Goal: Task Accomplishment & Management: Complete application form

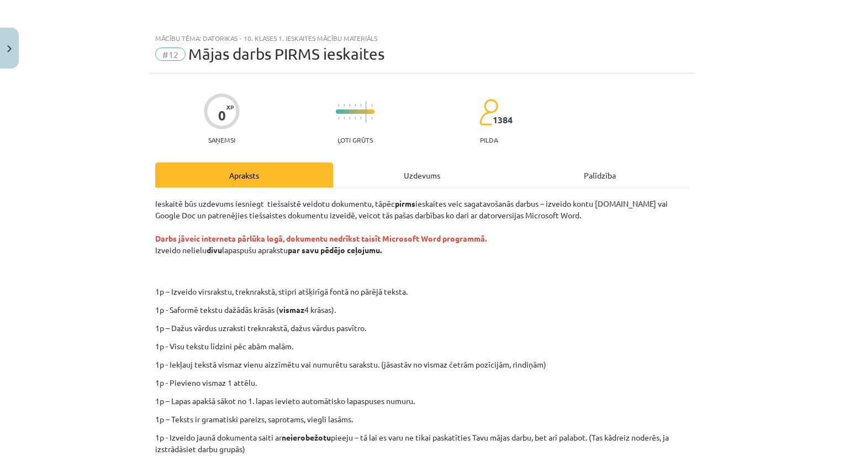
scroll to position [120, 0]
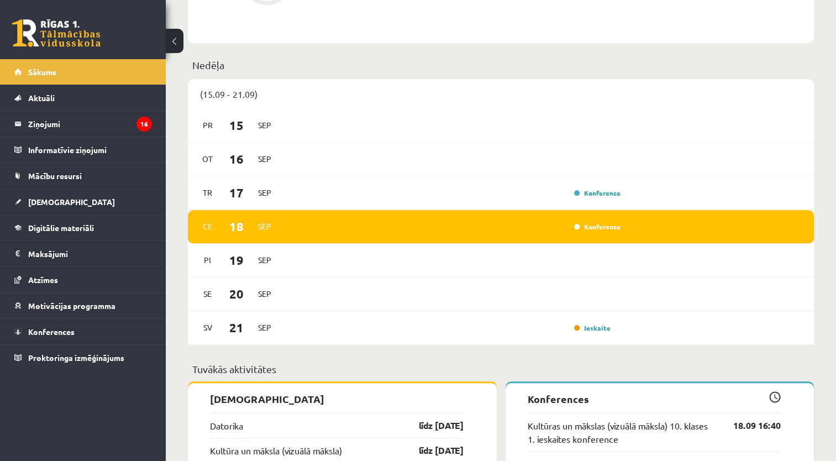
scroll to position [676, 0]
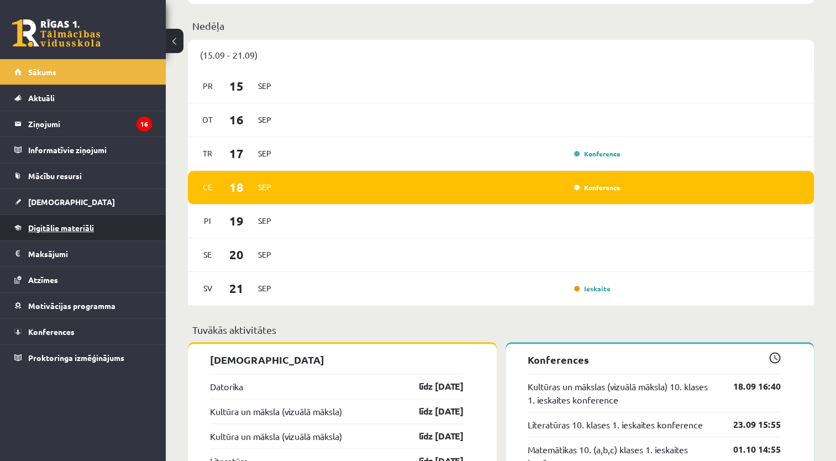
click at [115, 224] on link "Digitālie materiāli" at bounding box center [83, 227] width 138 height 25
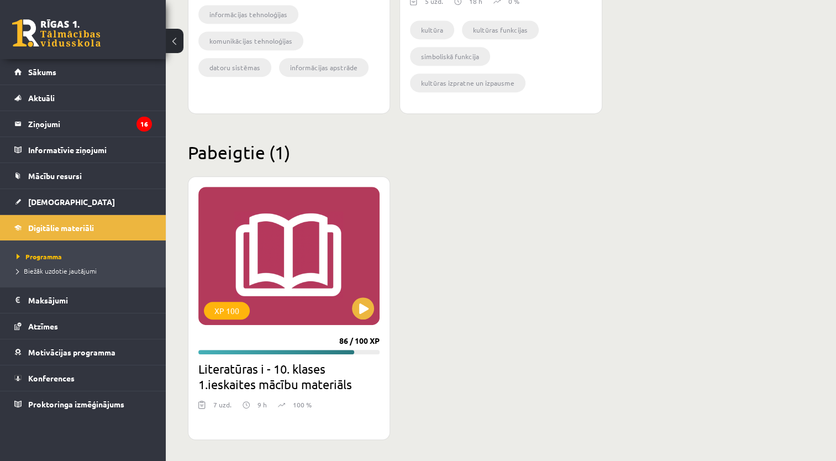
scroll to position [155, 0]
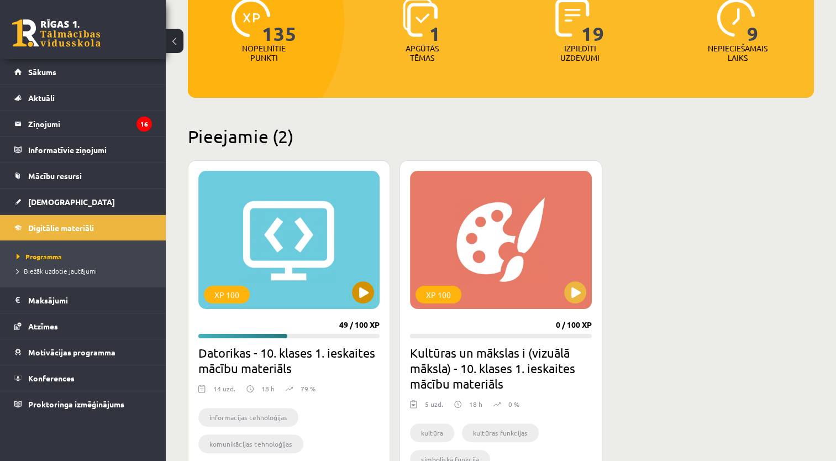
click at [354, 280] on div "XP 100" at bounding box center [288, 240] width 181 height 138
click at [326, 255] on div "XP 100" at bounding box center [288, 240] width 181 height 138
click at [239, 287] on div "XP 100" at bounding box center [227, 295] width 46 height 18
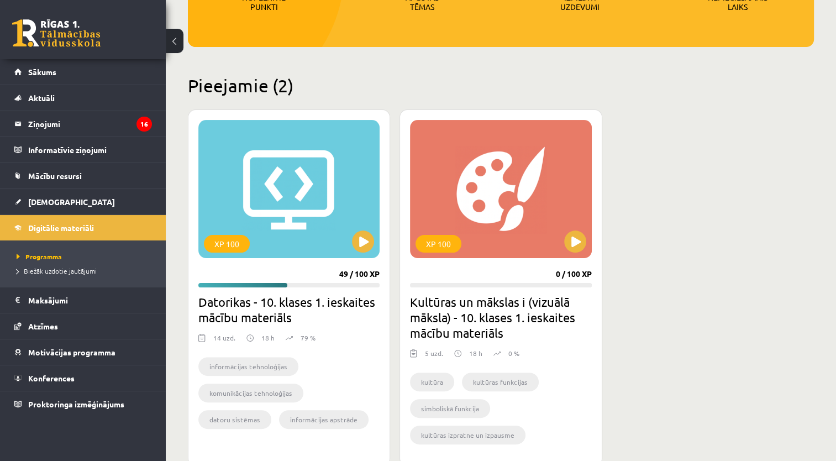
scroll to position [207, 0]
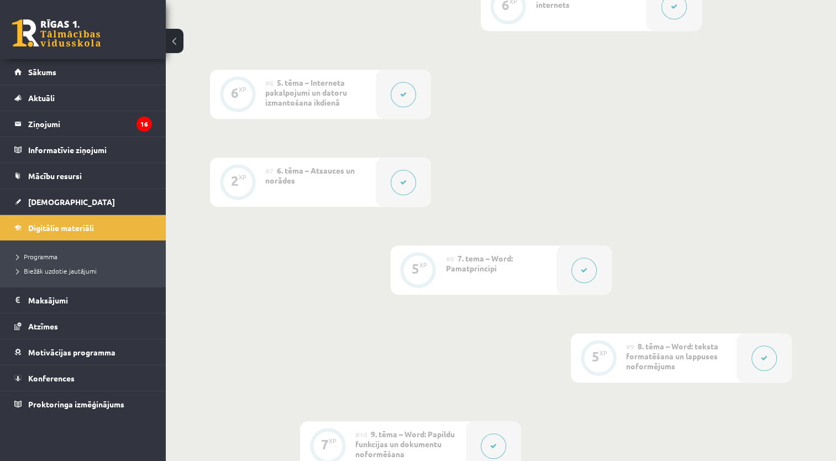
scroll to position [797, 0]
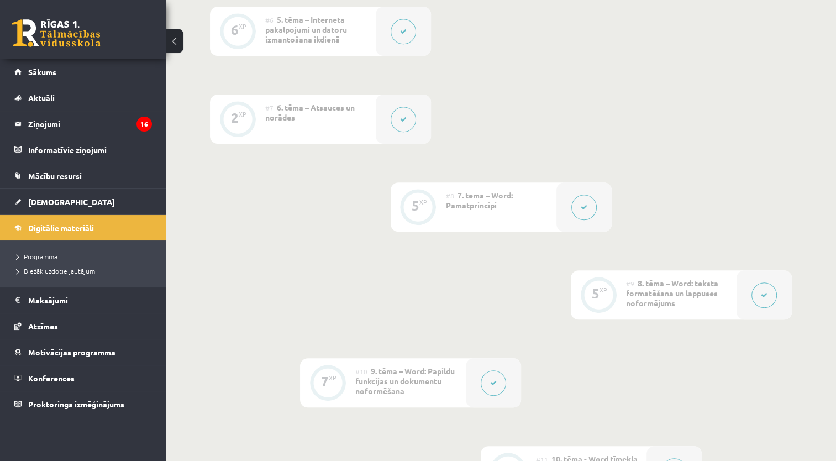
drag, startPoint x: 834, startPoint y: 256, endPoint x: 837, endPoint y: 275, distance: 18.6
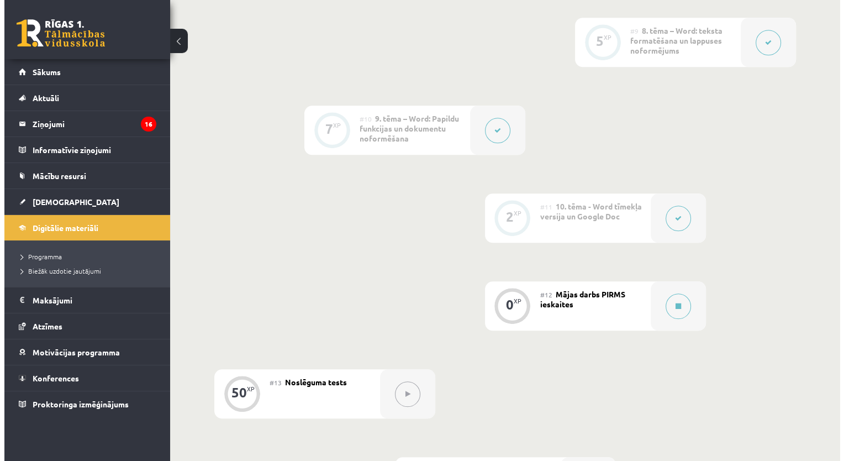
scroll to position [1057, 0]
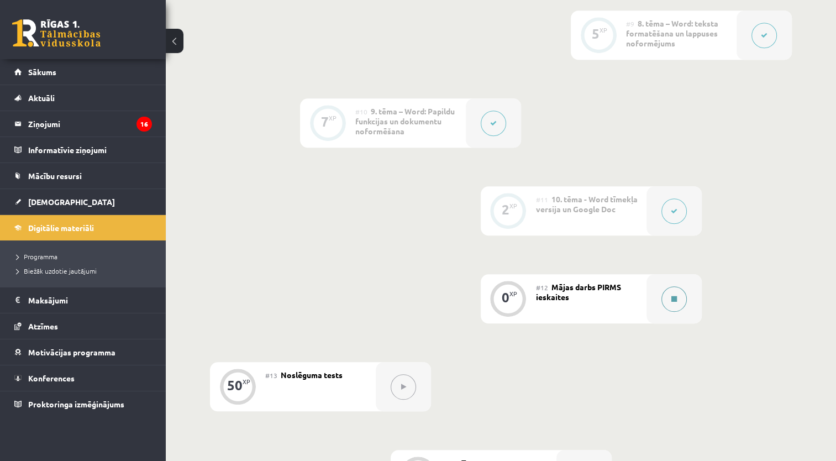
click at [647, 276] on div at bounding box center [673, 298] width 55 height 49
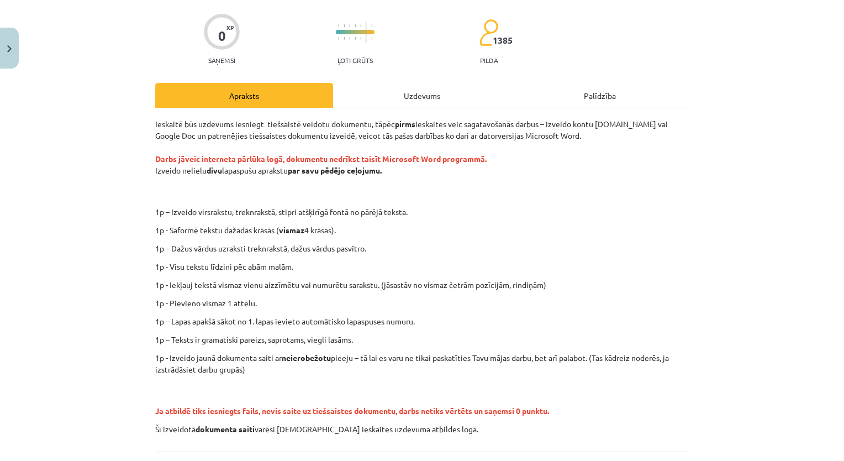
scroll to position [97, 0]
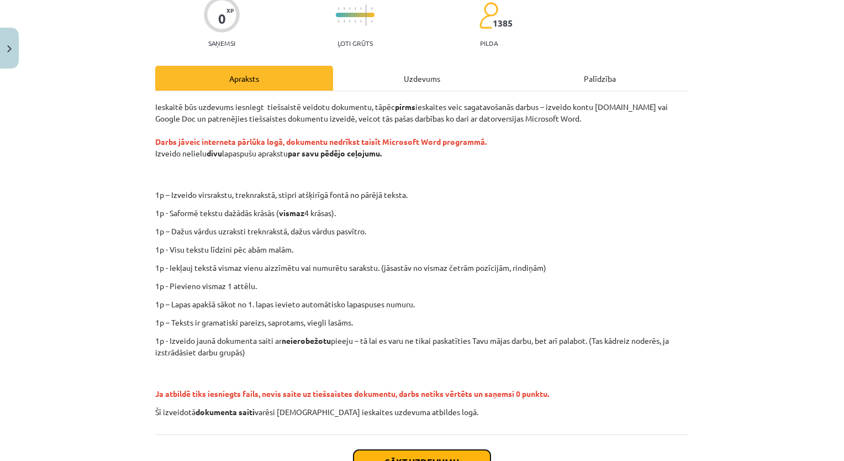
click at [402, 455] on button "Sākt uzdevumu" at bounding box center [422, 462] width 137 height 24
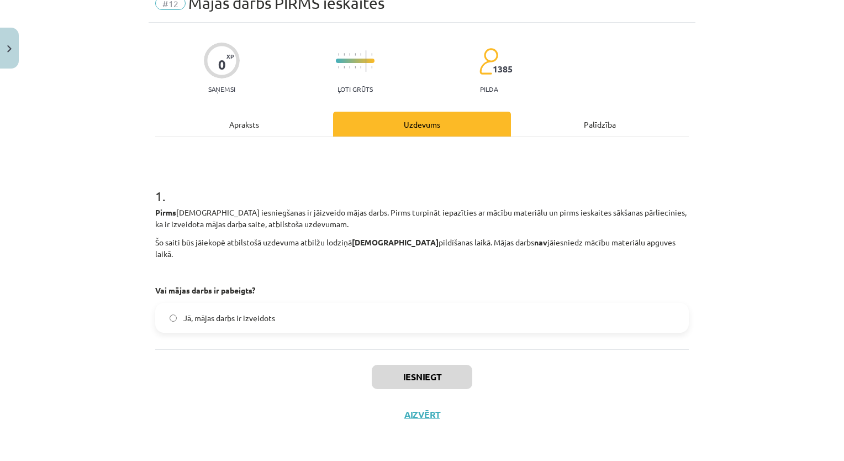
scroll to position [28, 0]
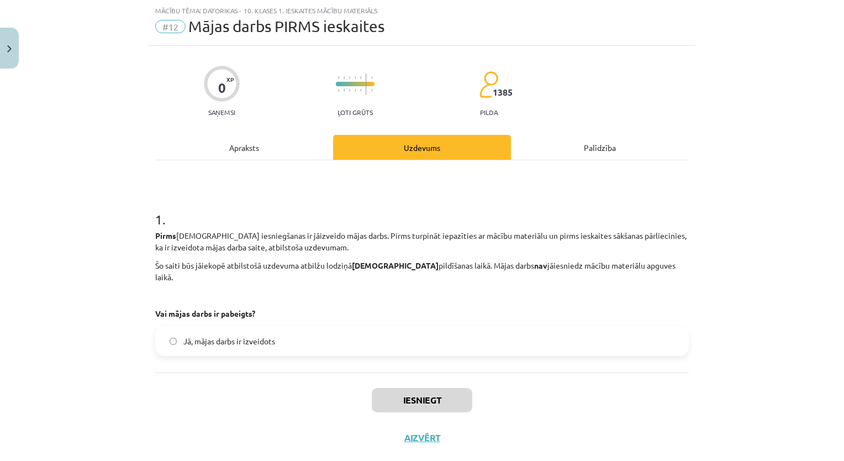
click at [364, 329] on label "Jā, mājas darbs ir izveidots" at bounding box center [421, 341] width 531 height 28
click at [420, 388] on button "Iesniegt" at bounding box center [422, 400] width 101 height 24
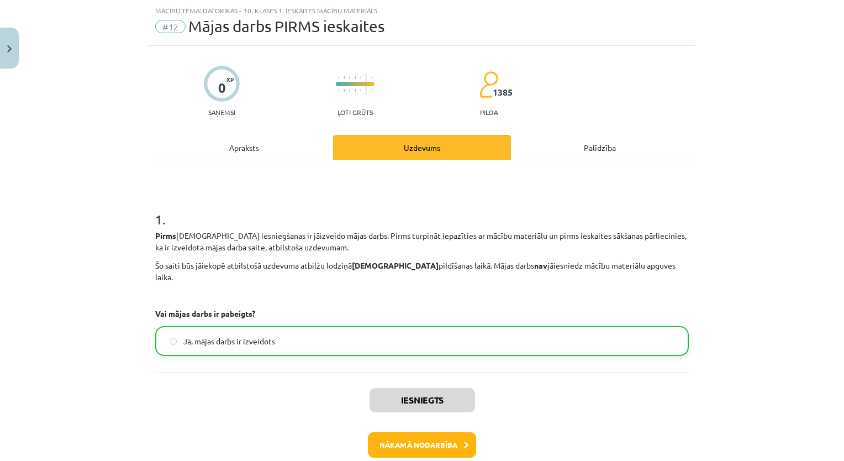
scroll to position [73, 0]
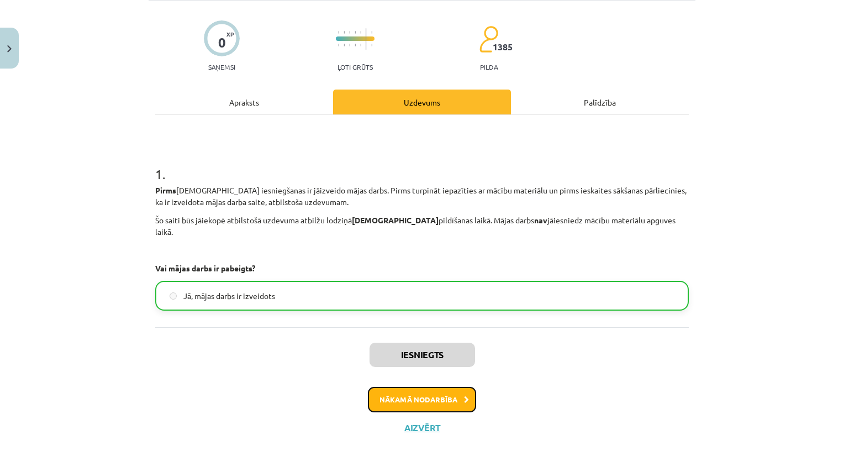
click at [460, 387] on button "Nākamā nodarbība" at bounding box center [422, 399] width 108 height 25
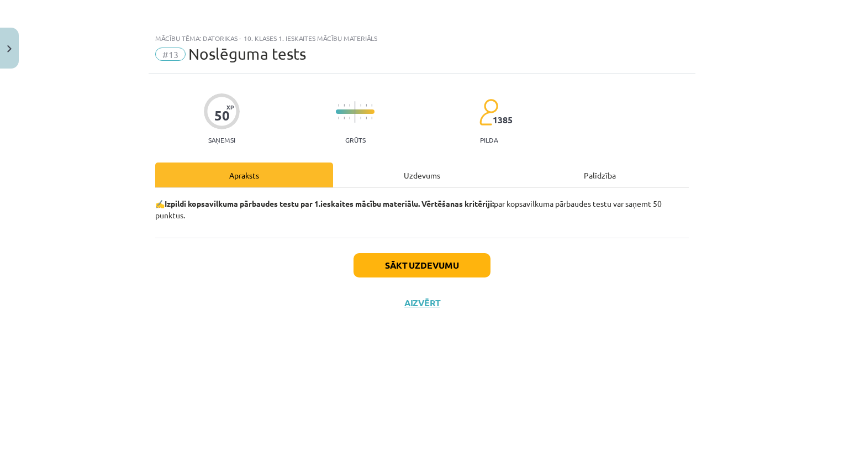
scroll to position [0, 0]
click at [414, 269] on button "Sākt uzdevumu" at bounding box center [422, 265] width 137 height 24
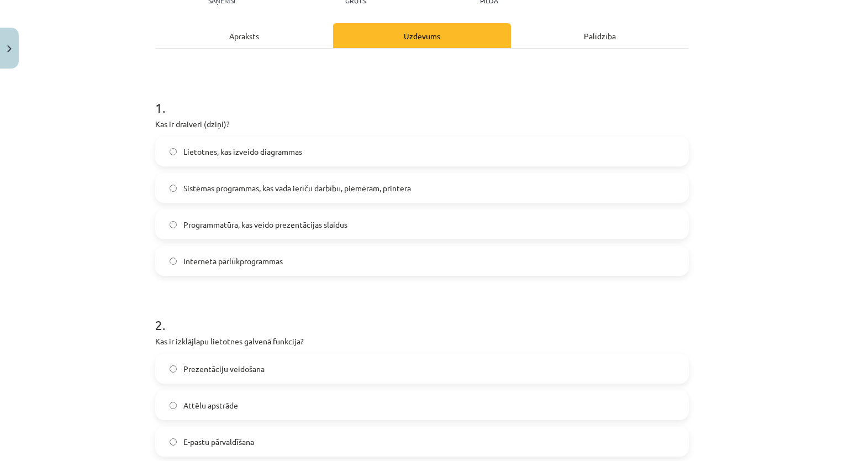
scroll to position [144, 0]
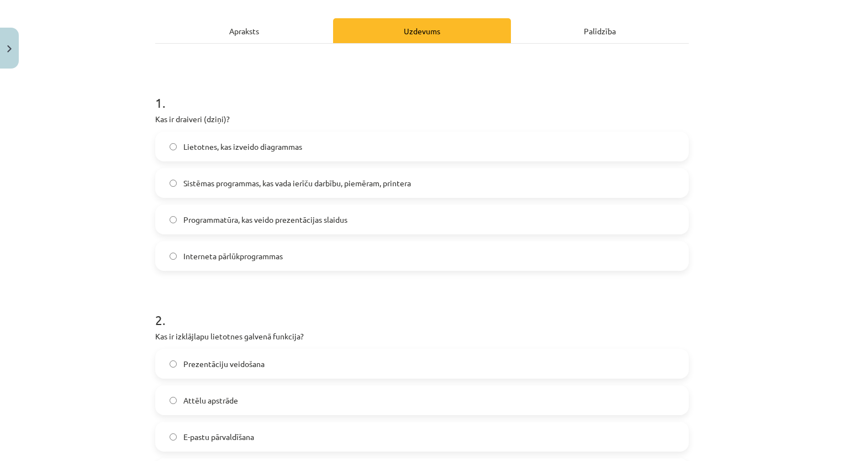
click at [113, 236] on div "Mācību tēma: Datorikas - 10. klases 1. ieskaites mācību materiāls #13 Noslēguma…" at bounding box center [422, 230] width 844 height 461
click at [226, 180] on span "Sistēmas programmas, kas vada ierīču darbību, piemēram, printera" at bounding box center [297, 183] width 228 height 12
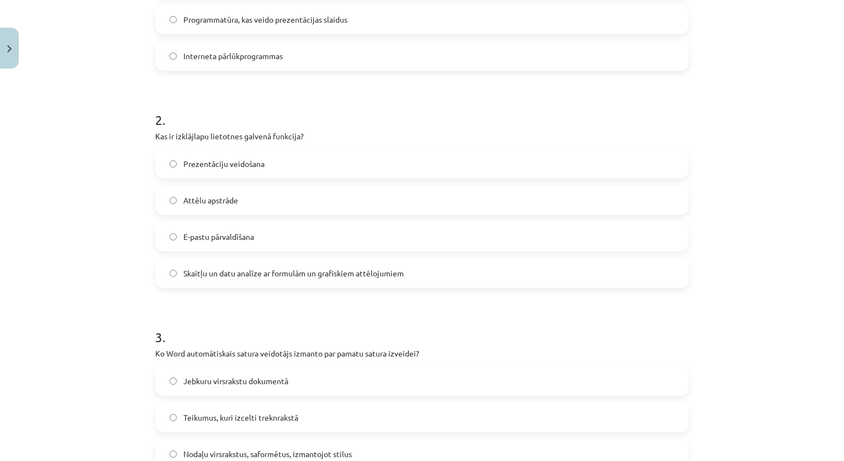
scroll to position [339, 0]
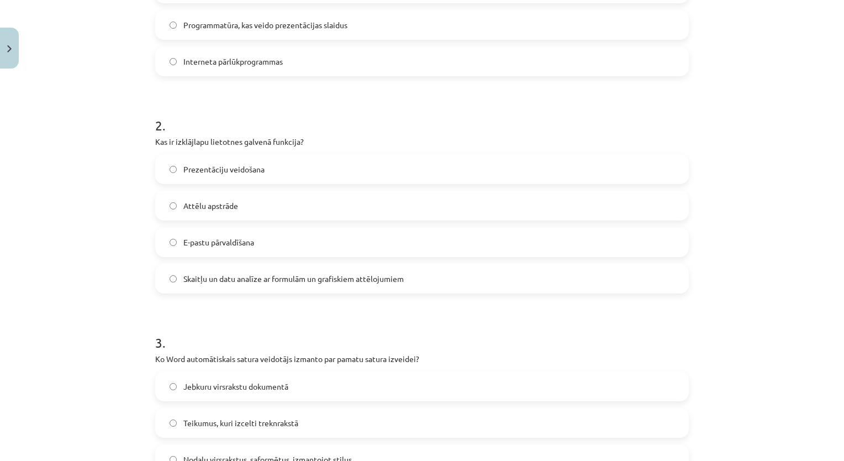
click at [118, 115] on div "Mācību tēma: Datorikas - 10. klases 1. ieskaites mācību materiāls #13 Noslēguma…" at bounding box center [422, 230] width 844 height 461
click at [140, 154] on div "Mācību tēma: Datorikas - 10. klases 1. ieskaites mācību materiāls #13 Noslēguma…" at bounding box center [422, 230] width 844 height 461
click at [270, 279] on span "Skaitļu un datu analīze ar formulām un grafiskiem attēlojumiem" at bounding box center [293, 279] width 220 height 12
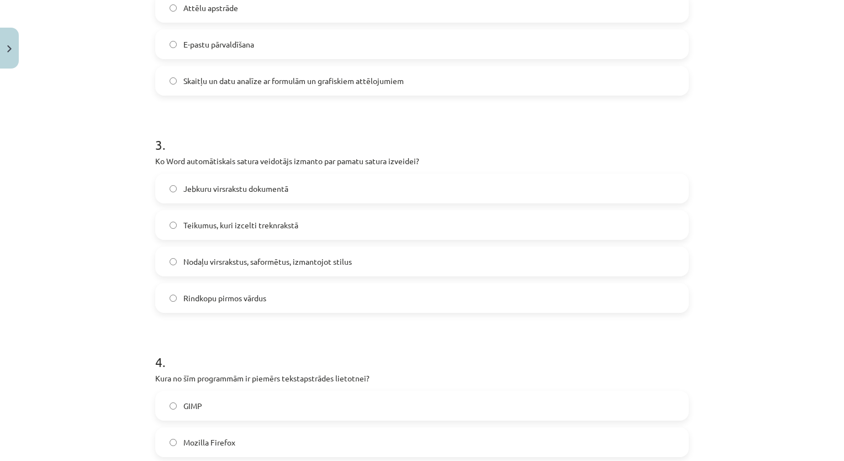
scroll to position [541, 0]
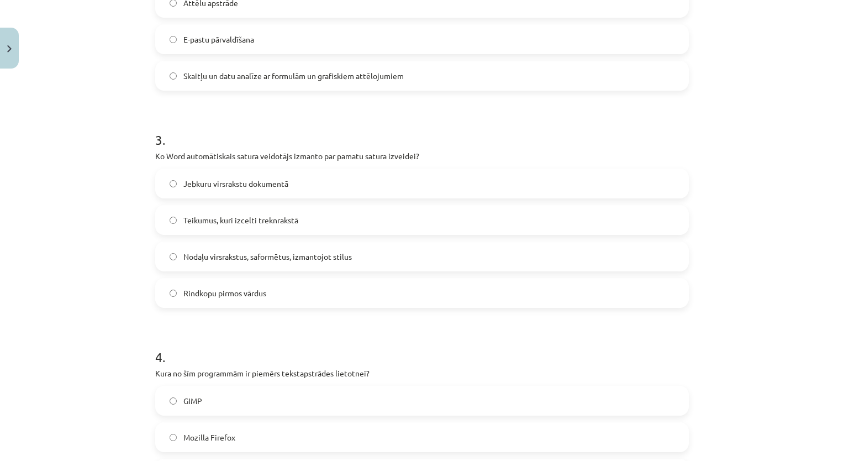
click at [107, 234] on div "Mācību tēma: Datorikas - 10. klases 1. ieskaites mācību materiāls #13 Noslēguma…" at bounding box center [422, 230] width 844 height 461
click at [212, 253] on span "Nodaļu virsrakstus, saformētus, izmantojot stilus" at bounding box center [267, 257] width 168 height 12
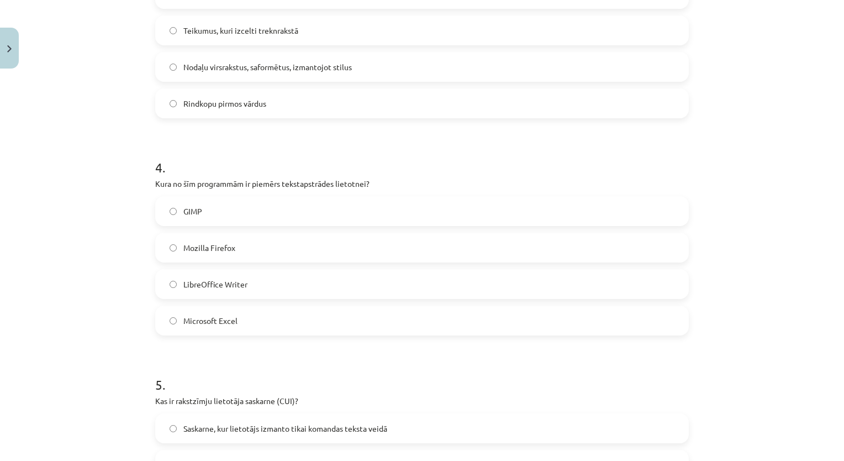
scroll to position [734, 0]
click at [458, 282] on label "LibreOffice Writer" at bounding box center [421, 281] width 531 height 28
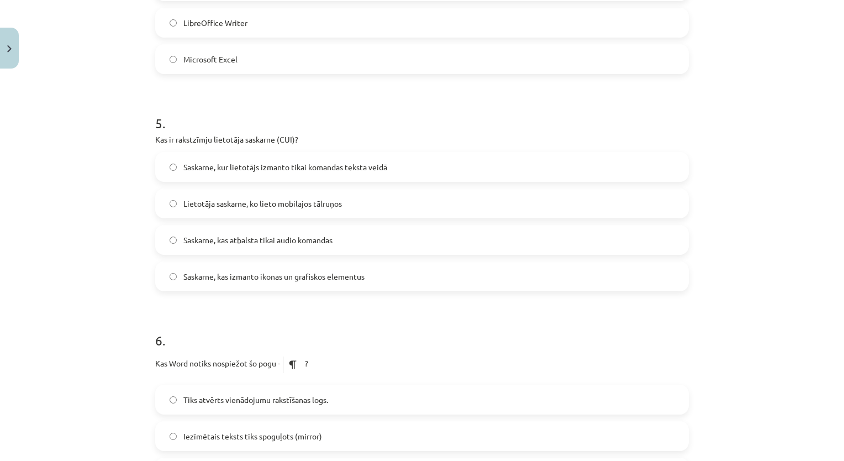
scroll to position [987, 0]
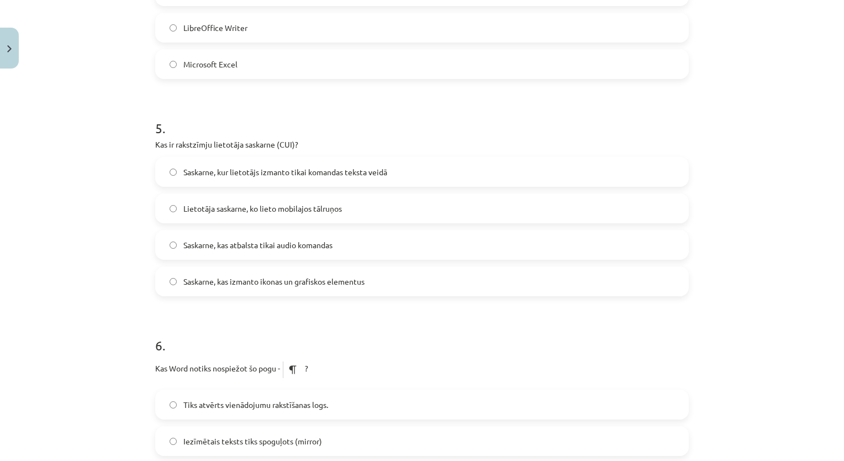
click at [481, 162] on label "Saskarne, kur lietotājs izmanto tikai komandas teksta veidā" at bounding box center [421, 172] width 531 height 28
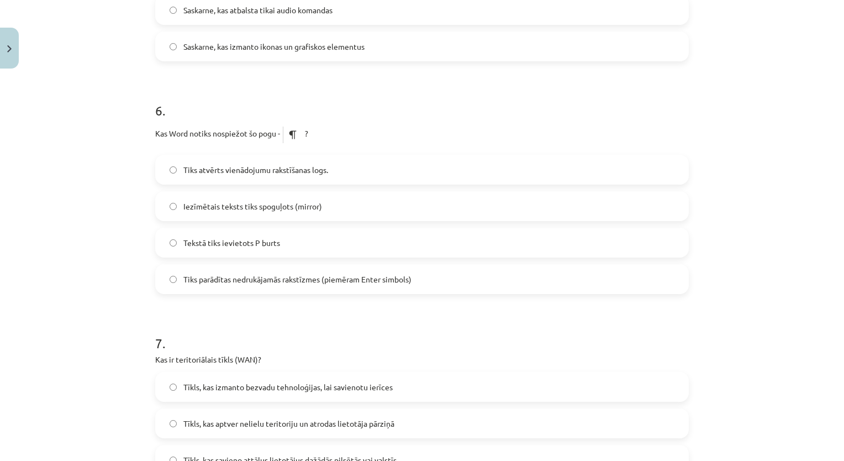
scroll to position [1222, 0]
click at [281, 244] on label "Tekstā tiks ievietots P burts" at bounding box center [421, 242] width 531 height 28
click at [360, 281] on span "Tiks parādītas nedrukājamās rakstīzmes (piemēram Enter simbols)" at bounding box center [297, 279] width 228 height 12
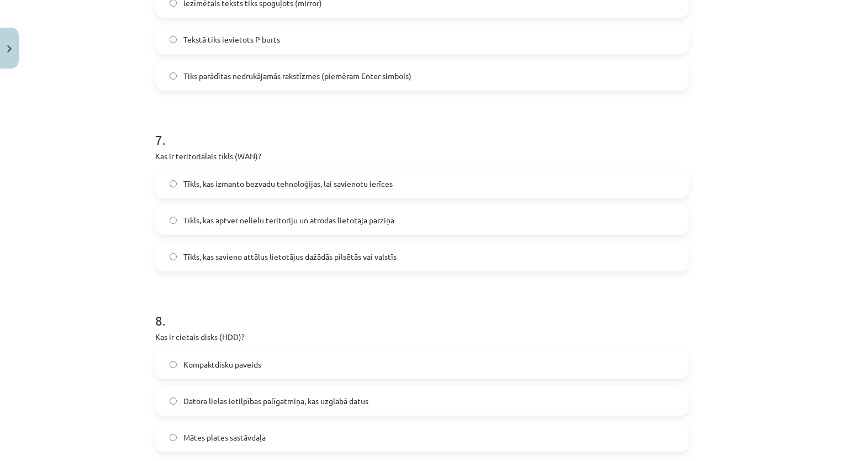
scroll to position [1422, 0]
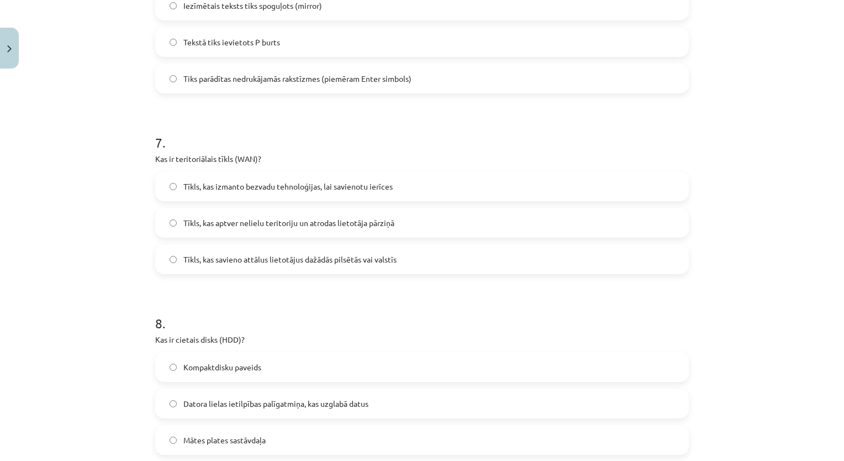
click at [65, 231] on div "Mācību tēma: Datorikas - 10. klases 1. ieskaites mācību materiāls #13 Noslēguma…" at bounding box center [422, 230] width 844 height 461
click at [263, 262] on span "Tīkls, kas savieno attālus lietotājus dažādās pilsētās vai valstīs" at bounding box center [289, 260] width 213 height 12
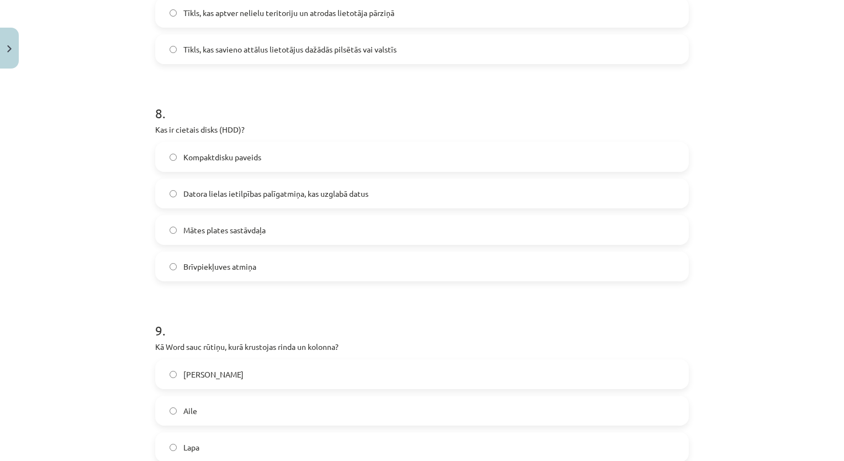
scroll to position [1637, 0]
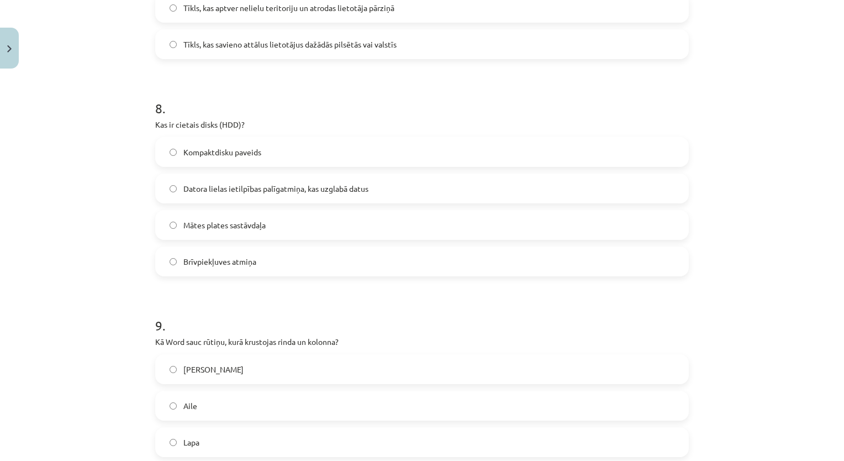
click at [116, 241] on div "Mācību tēma: Datorikas - 10. klases 1. ieskaites mācību materiāls #13 Noslēguma…" at bounding box center [422, 230] width 844 height 461
click at [104, 198] on div "Mācību tēma: Datorikas - 10. klases 1. ieskaites mācību materiāls #13 Noslēguma…" at bounding box center [422, 230] width 844 height 461
click at [247, 191] on span "Datora lielas ietilpības palīgatmiņa, kas uzglabā datus" at bounding box center [275, 189] width 185 height 12
click at [135, 227] on div "Mācību tēma: Datorikas - 10. klases 1. ieskaites mācību materiāls #13 Noslēguma…" at bounding box center [422, 230] width 844 height 461
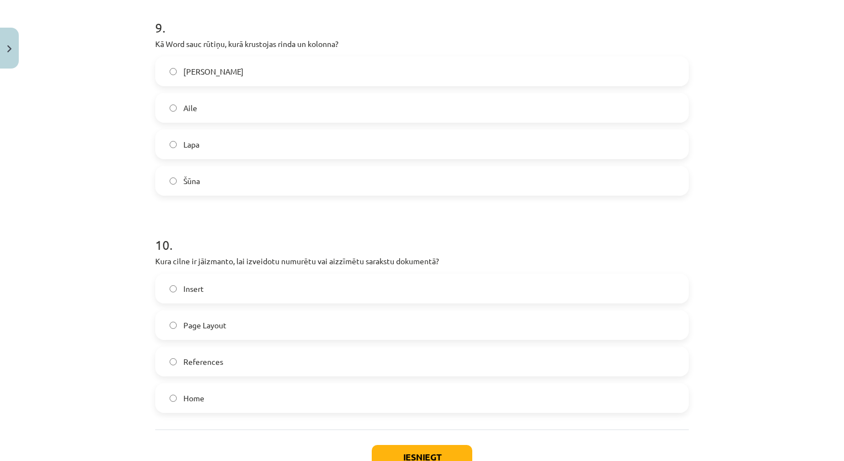
scroll to position [1932, 0]
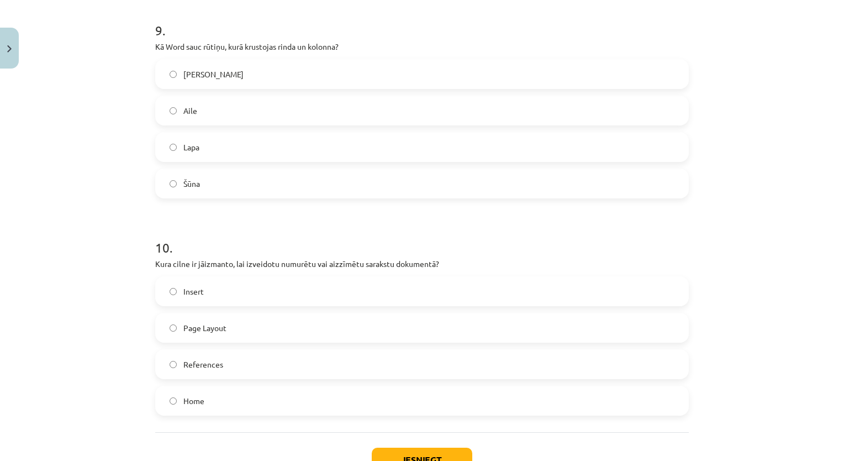
click at [383, 114] on label "Aile" at bounding box center [421, 111] width 531 height 28
drag, startPoint x: 835, startPoint y: 365, endPoint x: 842, endPoint y: 365, distance: 6.6
click at [842, 365] on div "Mācību tēma: Datorikas - 10. klases 1. ieskaites mācību materiāls #13 Noslēguma…" at bounding box center [422, 230] width 844 height 461
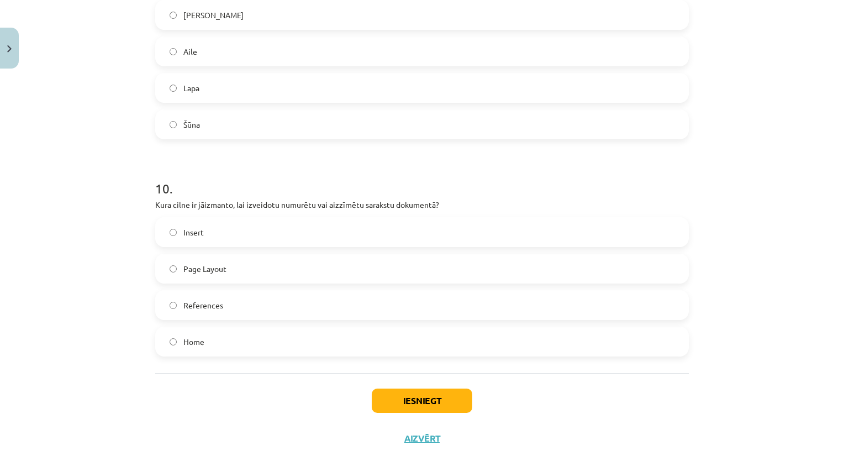
scroll to position [1999, 0]
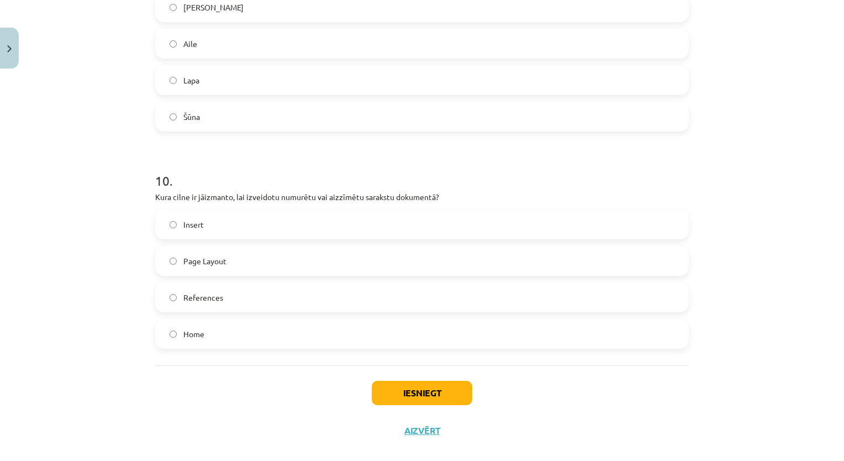
click at [80, 207] on div "Mācību tēma: Datorikas - 10. klases 1. ieskaites mācību materiāls #13 Noslēguma…" at bounding box center [422, 230] width 844 height 461
click at [734, 62] on div "Mācību tēma: Datorikas - 10. klases 1. ieskaites mācību materiāls #13 Noslēguma…" at bounding box center [422, 230] width 844 height 461
click at [276, 337] on label "Home" at bounding box center [421, 334] width 531 height 28
click at [390, 393] on button "Iesniegt" at bounding box center [422, 393] width 101 height 24
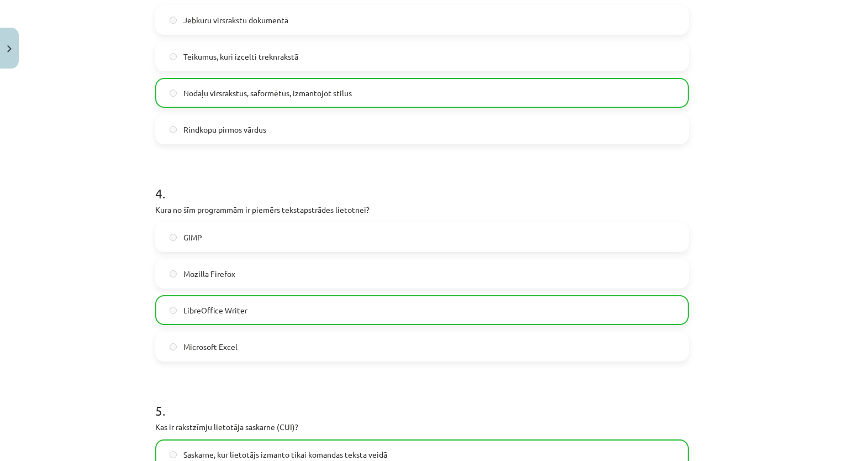
scroll to position [667, 0]
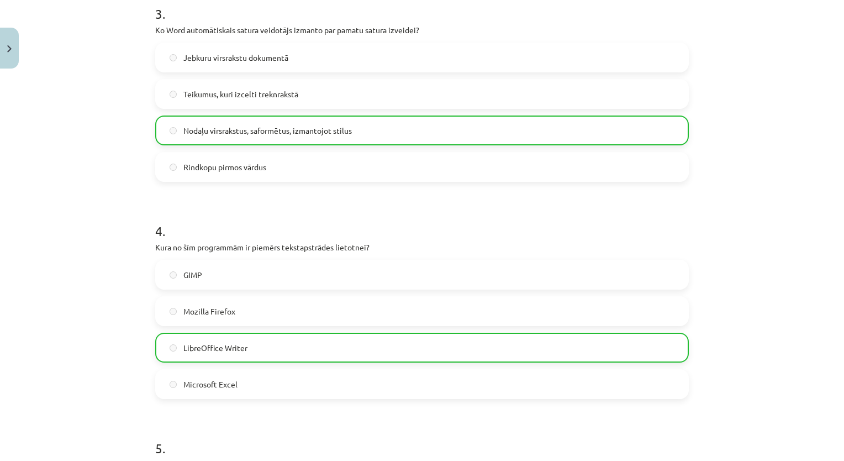
drag, startPoint x: 835, startPoint y: 130, endPoint x: 840, endPoint y: 141, distance: 12.6
click at [840, 141] on div "Mācību tēma: Datorikas - 10. klases 1. ieskaites mācību materiāls #13 Noslēguma…" at bounding box center [422, 230] width 844 height 461
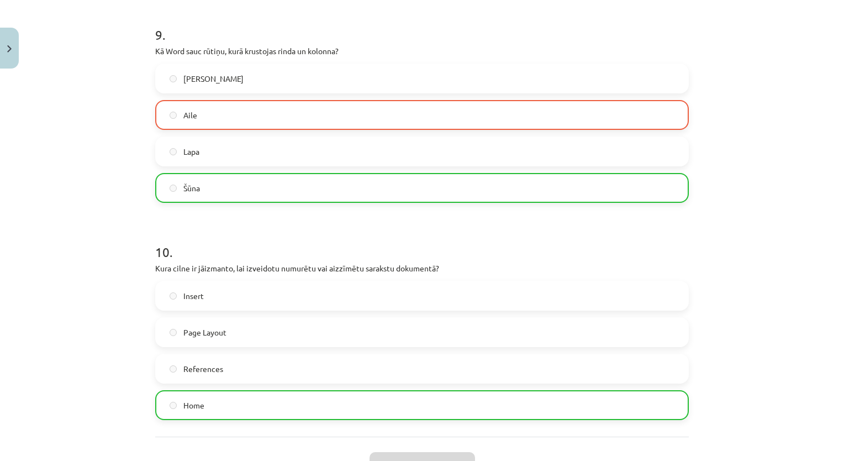
scroll to position [2042, 0]
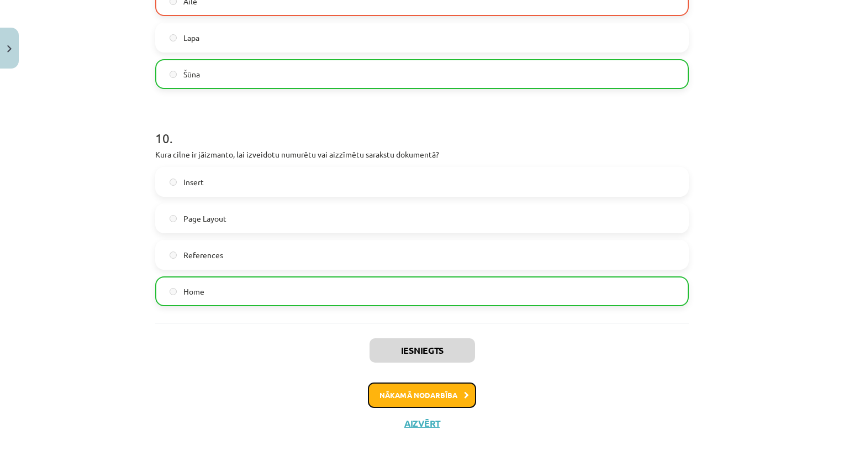
click at [449, 398] on button "Nākamā nodarbība" at bounding box center [422, 394] width 108 height 25
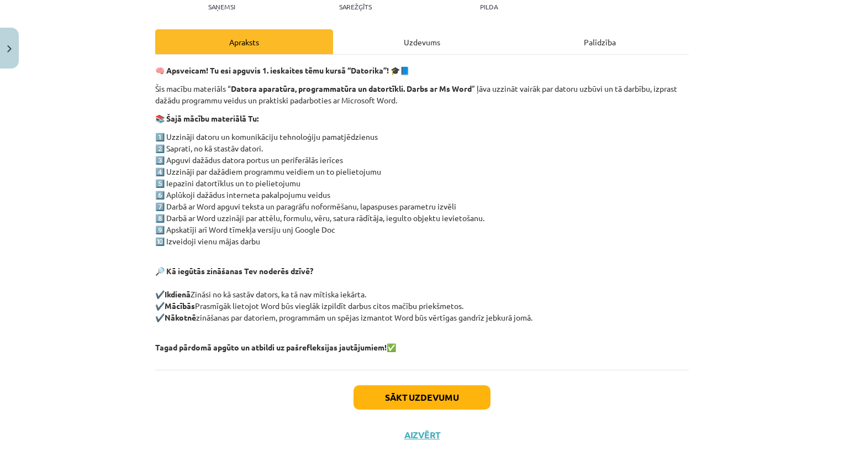
scroll to position [152, 0]
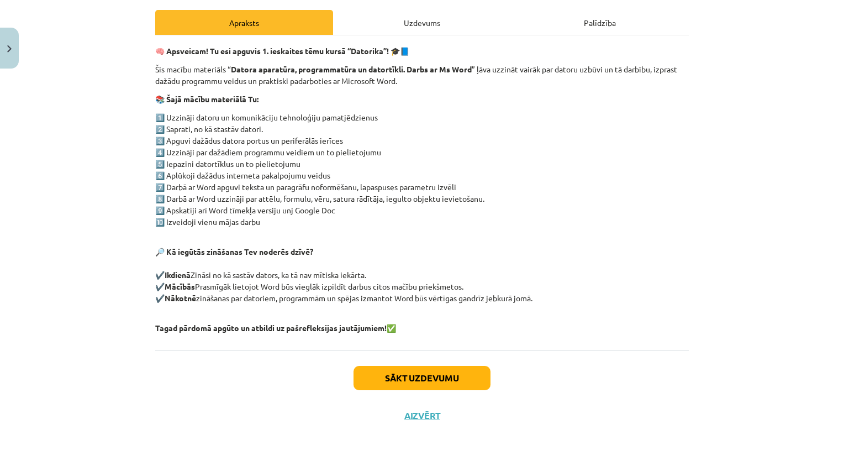
drag, startPoint x: 413, startPoint y: 360, endPoint x: 413, endPoint y: 367, distance: 7.7
click at [413, 367] on div "Sākt uzdevumu Aizvērt" at bounding box center [422, 388] width 534 height 77
click at [413, 367] on button "Sākt uzdevumu" at bounding box center [422, 378] width 137 height 24
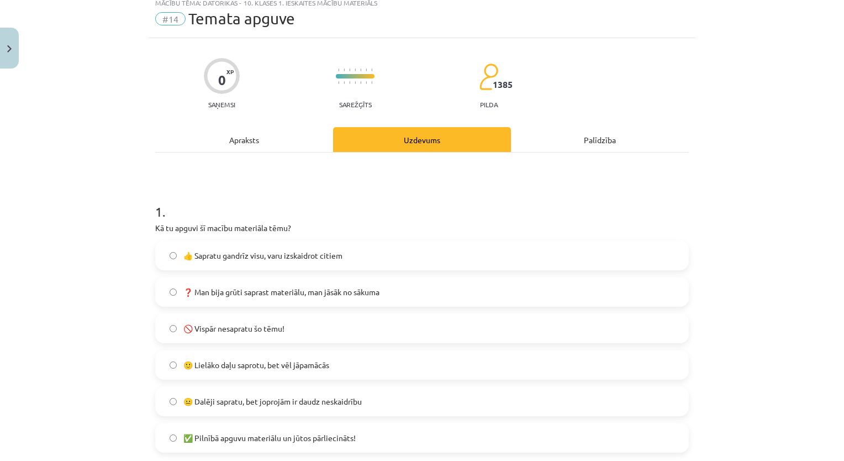
scroll to position [28, 0]
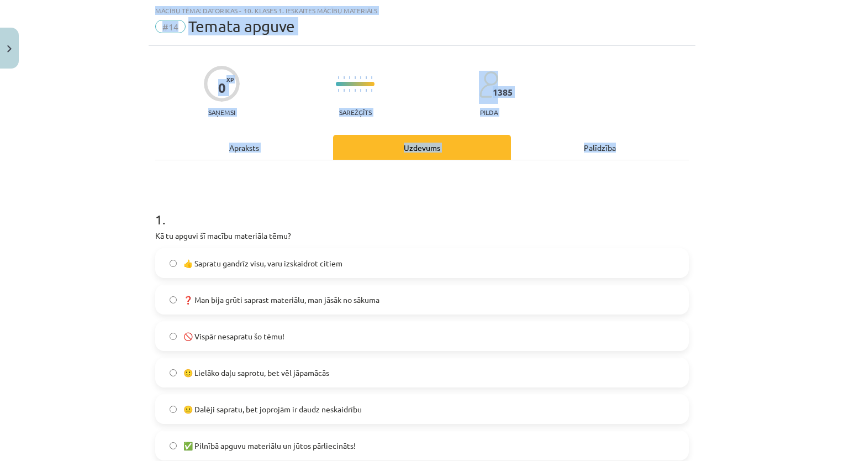
drag, startPoint x: 829, startPoint y: 138, endPoint x: 844, endPoint y: 91, distance: 49.4
click at [800, 153] on div "Mācību tēma: Datorikas - 10. klases 1. ieskaites mācību materiāls #14 Temata ap…" at bounding box center [422, 230] width 844 height 461
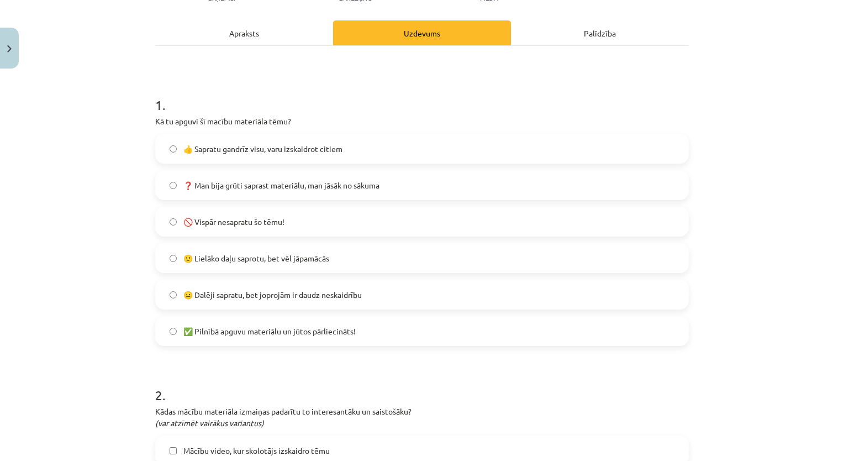
scroll to position [150, 0]
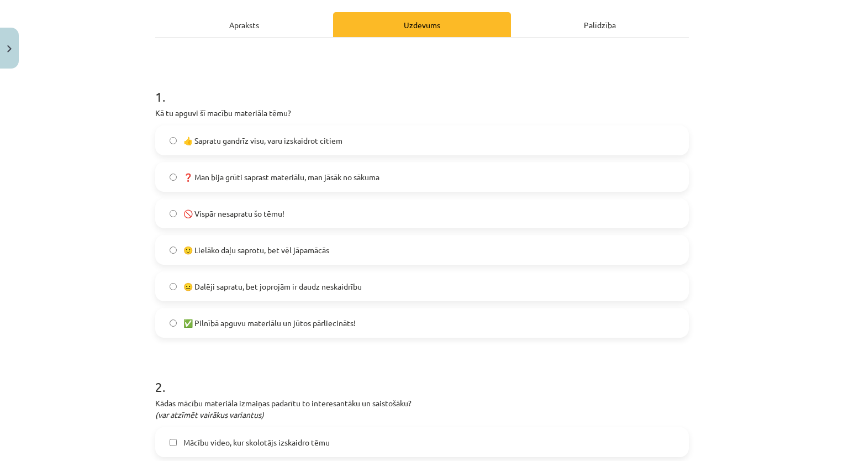
click at [274, 242] on label "🙂 Lielāko daļu saprotu, bet vēl jāpamācās" at bounding box center [421, 250] width 531 height 28
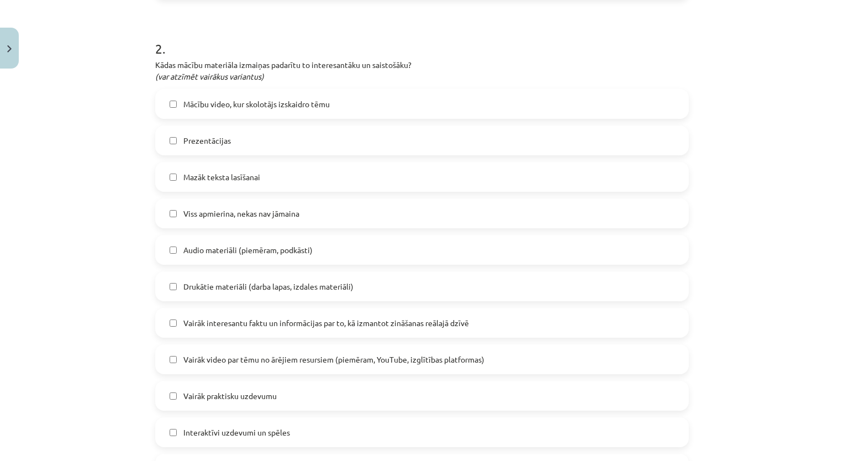
scroll to position [484, 0]
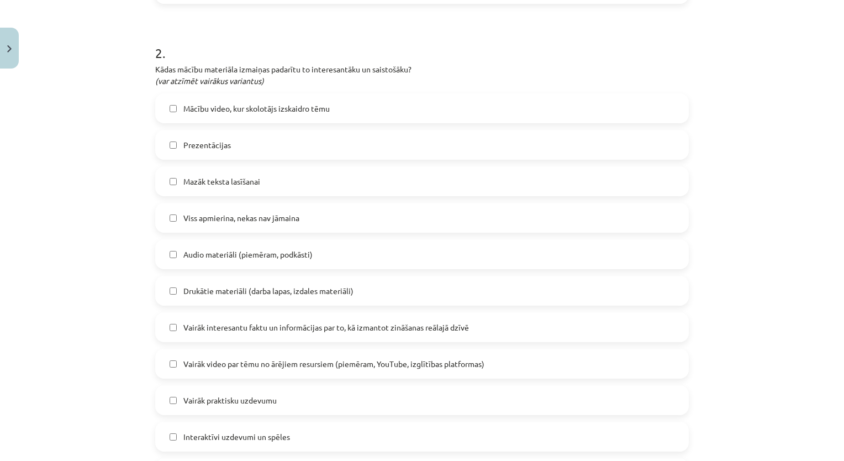
click at [437, 147] on label "Prezentācijas" at bounding box center [421, 145] width 531 height 28
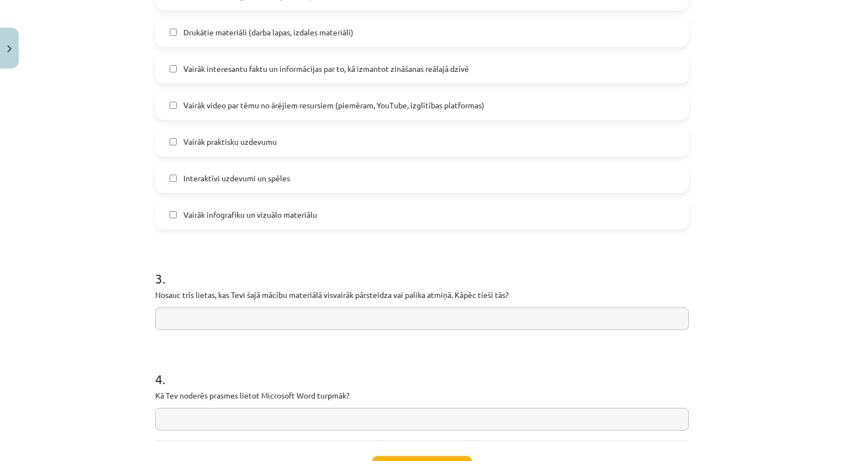
scroll to position [771, 0]
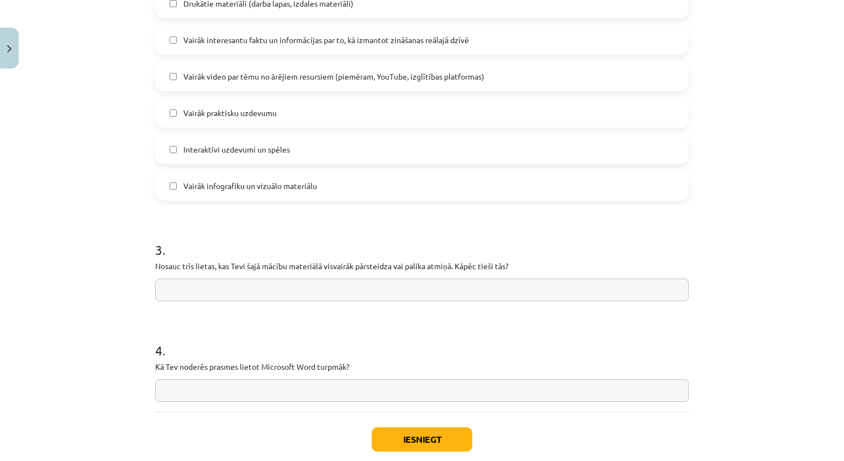
click at [403, 287] on input "text" at bounding box center [422, 289] width 534 height 23
type input "**********"
click at [268, 384] on input "text" at bounding box center [422, 390] width 534 height 23
type input "*"
type input "**********"
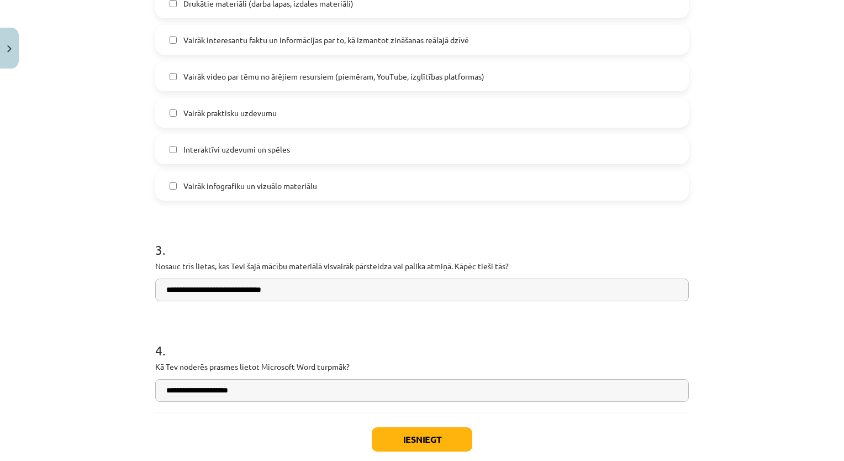
scroll to position [833, 0]
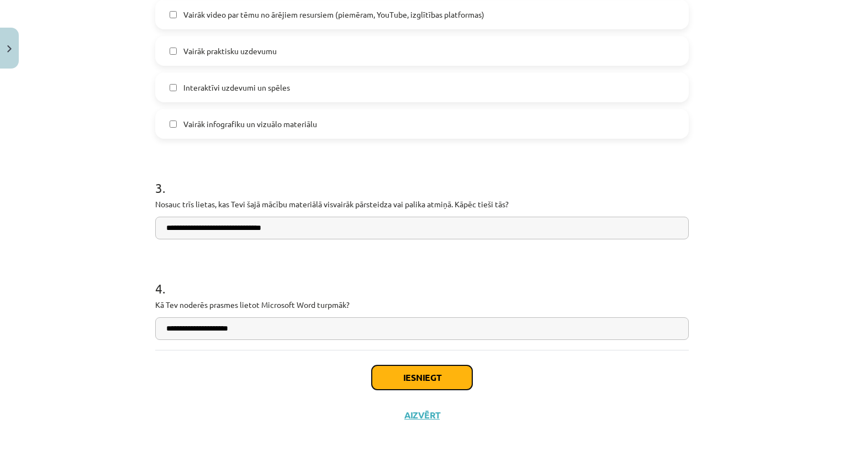
click at [465, 377] on button "Iesniegt" at bounding box center [422, 377] width 101 height 24
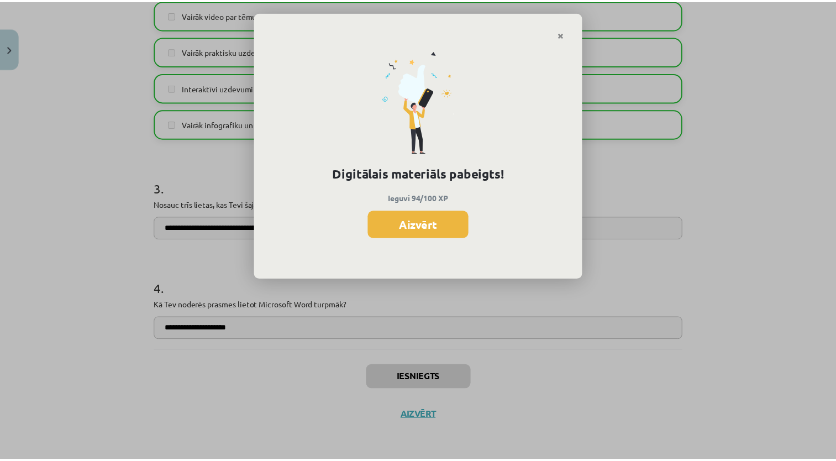
scroll to position [1056, 0]
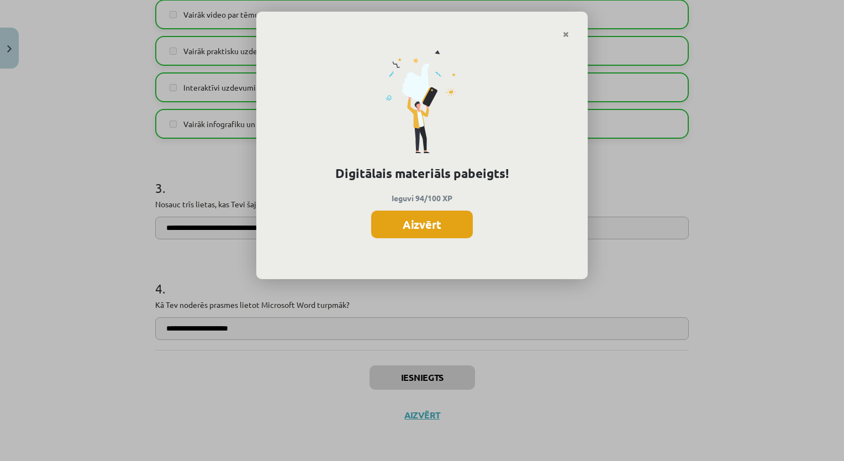
click at [439, 222] on button "Aizvērt" at bounding box center [422, 224] width 102 height 28
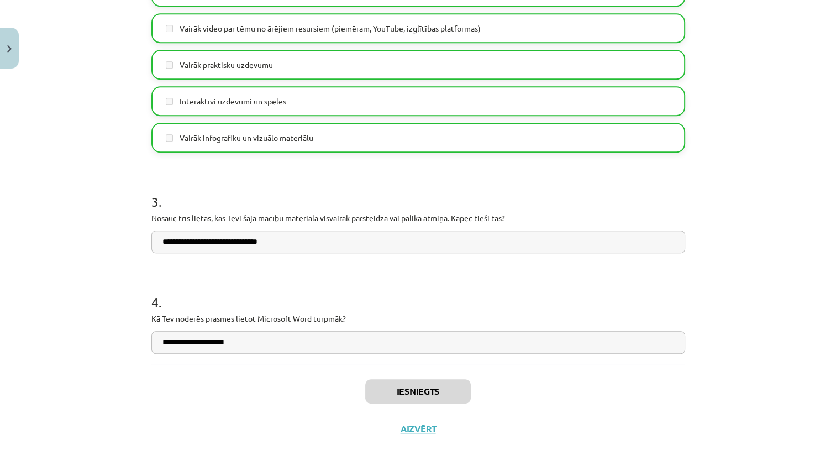
scroll to position [833, 0]
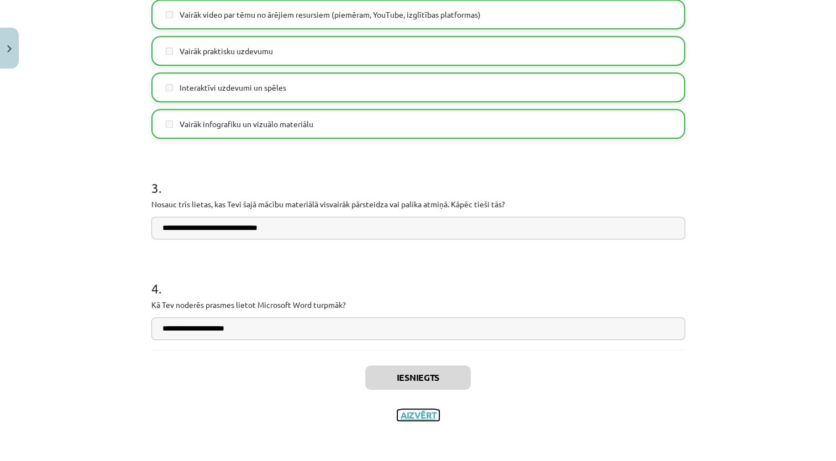
click at [413, 415] on button "Aizvērt" at bounding box center [418, 414] width 42 height 11
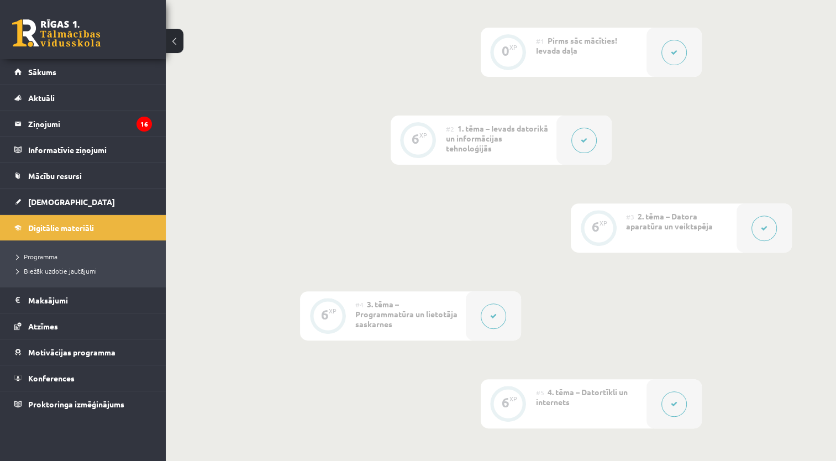
scroll to position [354, 0]
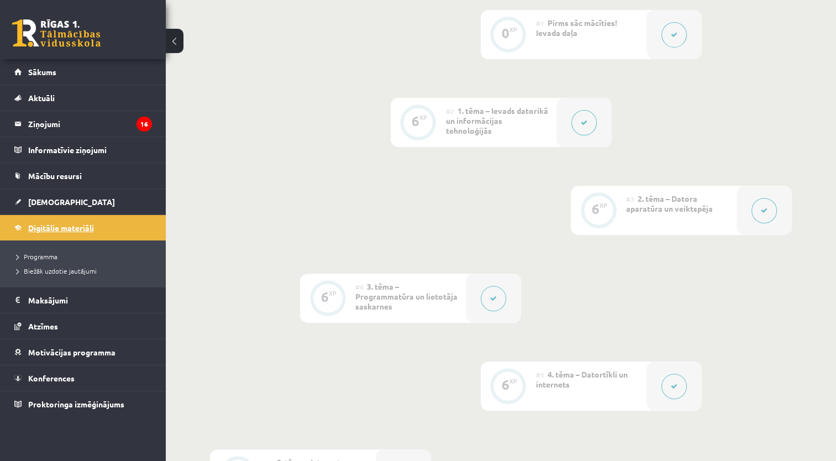
click at [125, 231] on link "Digitālie materiāli" at bounding box center [83, 227] width 138 height 25
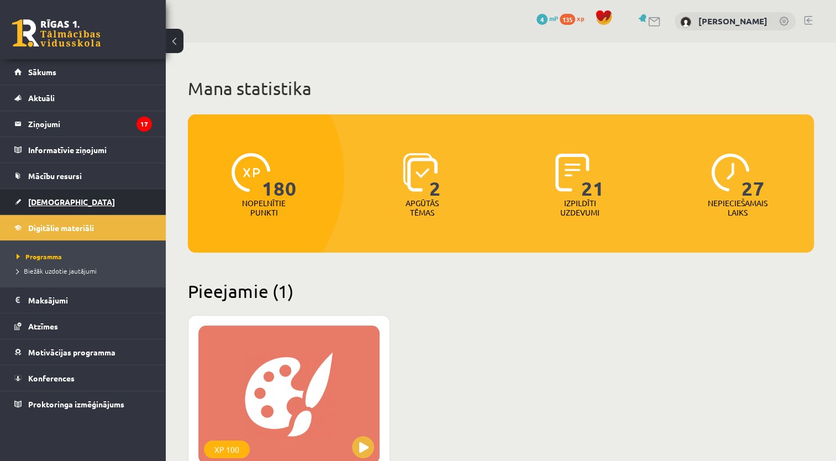
click at [115, 198] on link "[DEMOGRAPHIC_DATA]" at bounding box center [83, 201] width 138 height 25
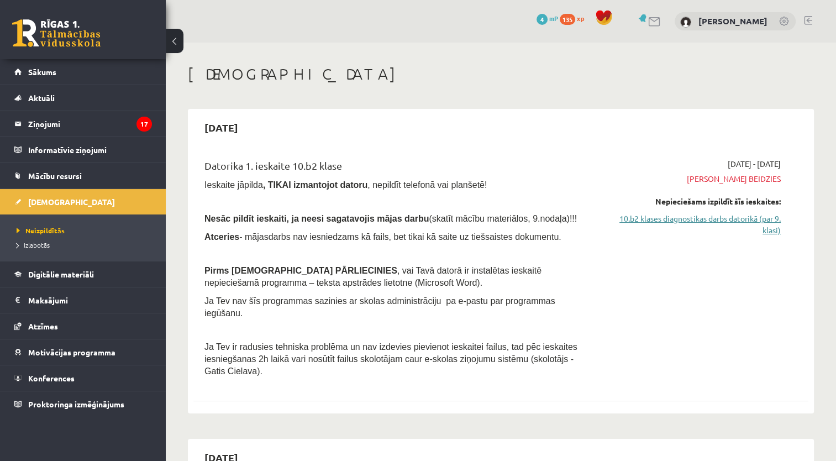
click at [746, 213] on link "10.b2 klases diagnostikas darbs datorikā (par 9. klasi)" at bounding box center [689, 224] width 181 height 23
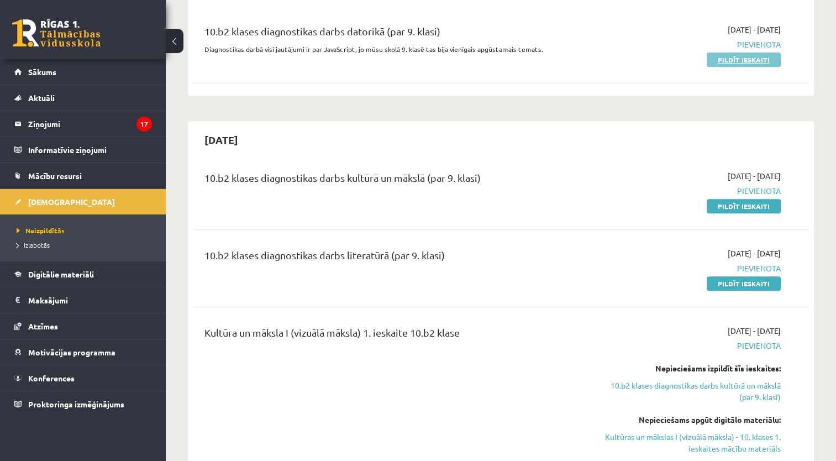
click at [761, 52] on link "Pildīt ieskaiti" at bounding box center [743, 59] width 74 height 14
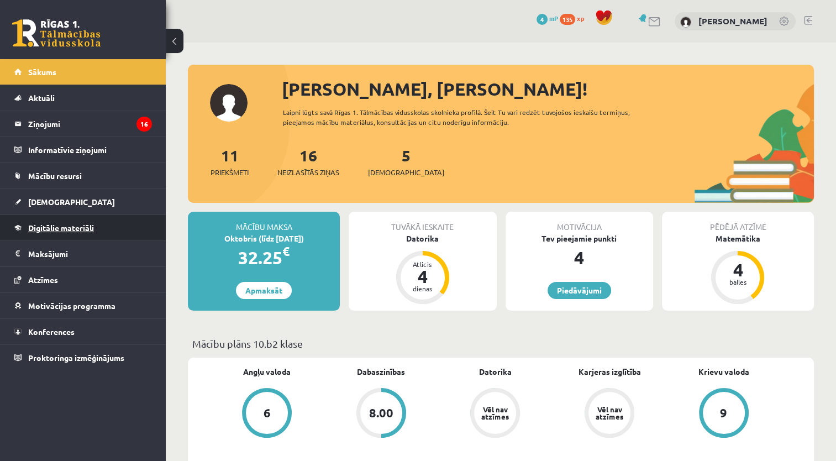
click at [98, 222] on link "Digitālie materiāli" at bounding box center [83, 227] width 138 height 25
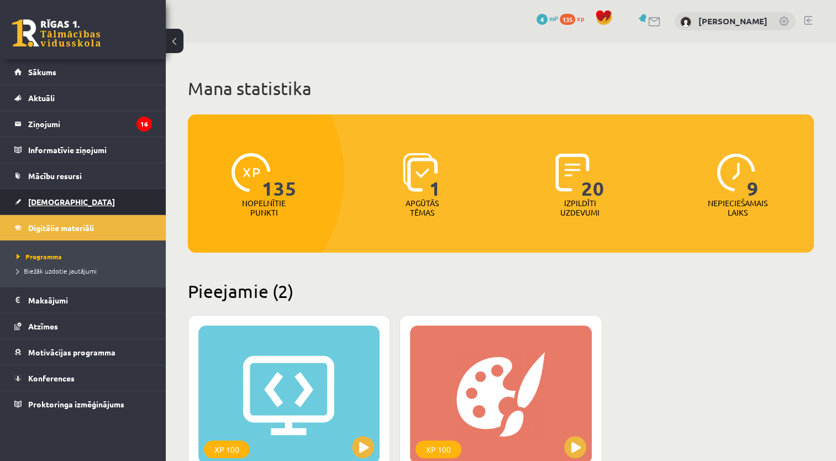
click at [81, 198] on link "[DEMOGRAPHIC_DATA]" at bounding box center [83, 201] width 138 height 25
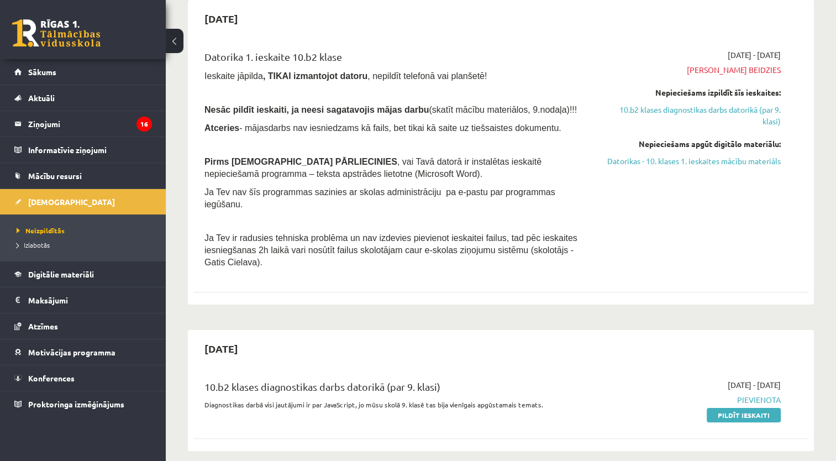
scroll to position [84, 0]
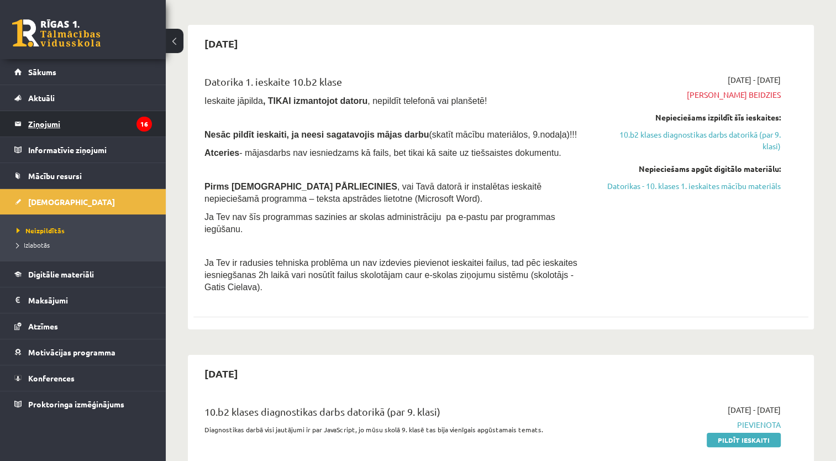
click at [93, 123] on legend "Ziņojumi 16" at bounding box center [90, 123] width 124 height 25
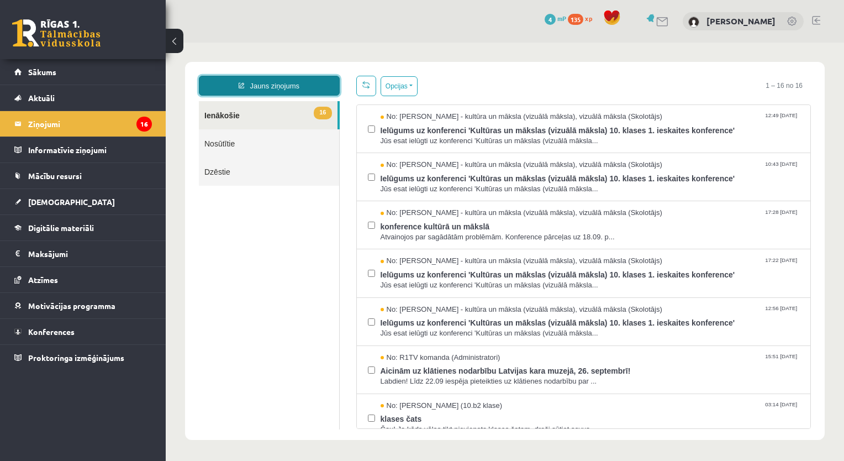
click at [305, 77] on link "Jauns ziņojums" at bounding box center [269, 86] width 141 height 20
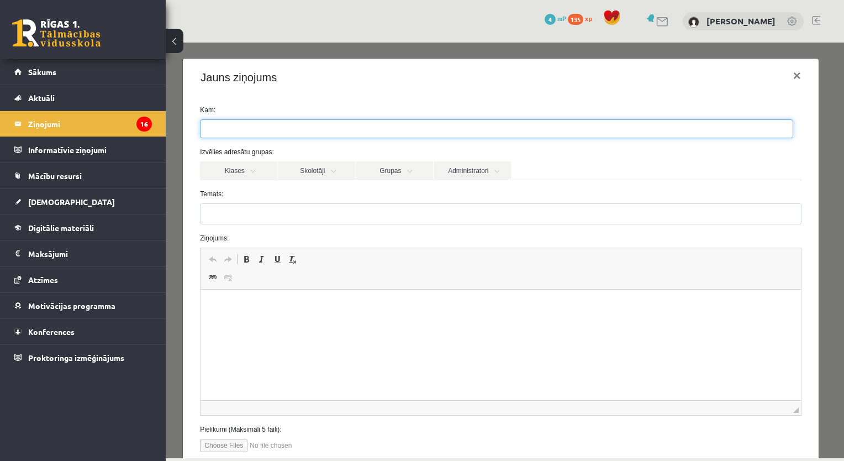
click at [289, 122] on ul at bounding box center [497, 129] width 592 height 18
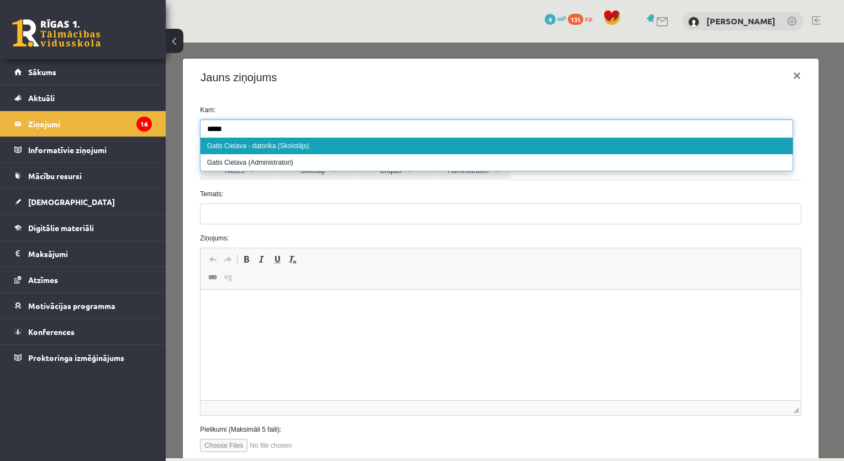
type input "*****"
select select "**"
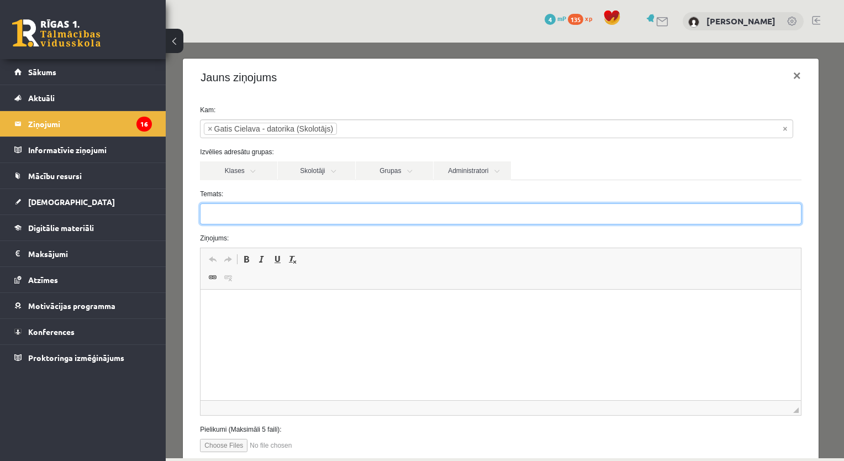
click at [263, 214] on input "Temats:" at bounding box center [500, 213] width 601 height 21
type input "*"
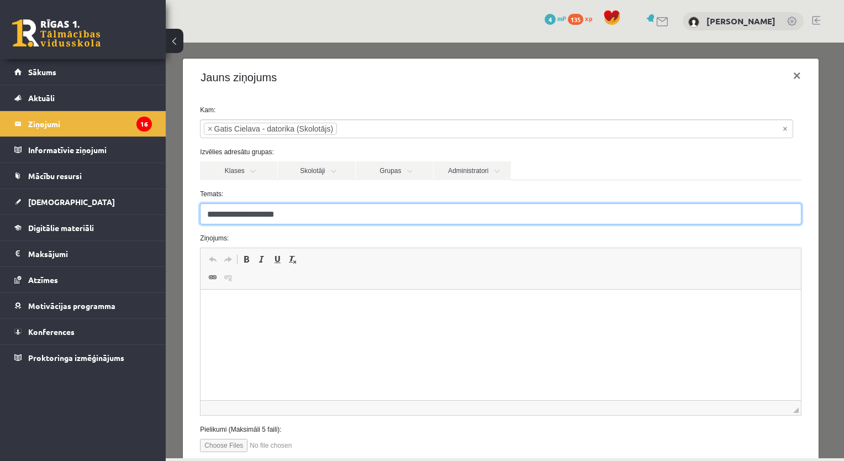
type input "**********"
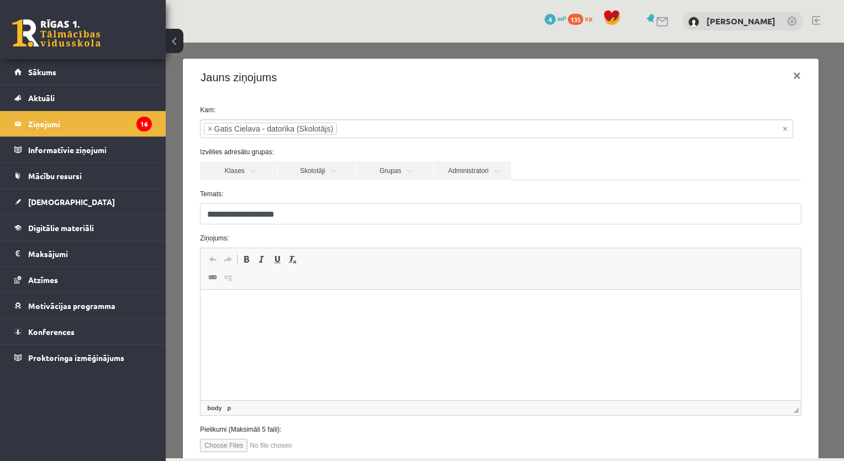
click at [260, 299] on html at bounding box center [501, 306] width 600 height 34
click at [259, 305] on p "Визуальный текстовый редактор, wiswyg-editor-47024934186440-1758192759-368" at bounding box center [501, 306] width 578 height 12
click at [251, 315] on span "Вставить" at bounding box center [268, 315] width 39 height 16
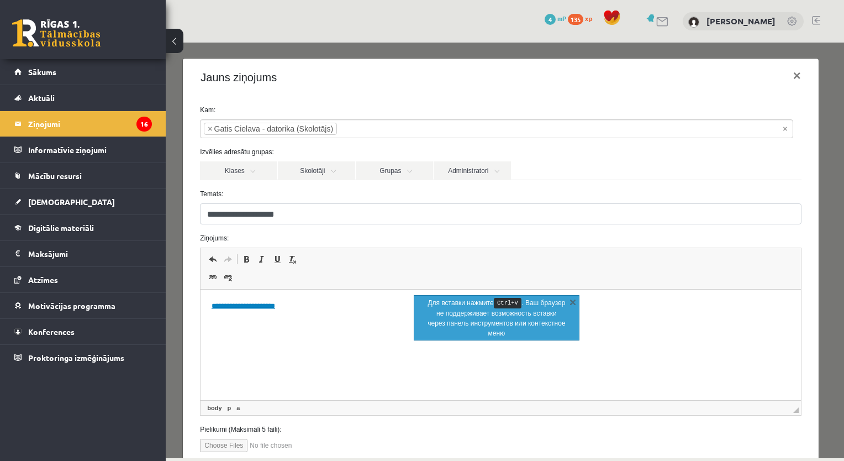
click at [273, 297] on html "**********" at bounding box center [501, 306] width 600 height 34
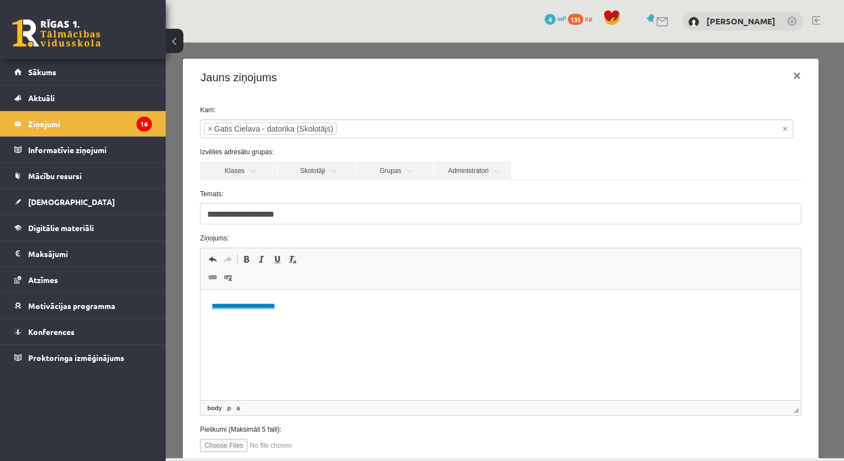
click at [346, 323] on html "**********" at bounding box center [501, 306] width 600 height 34
click at [315, 307] on p "**********" at bounding box center [497, 306] width 571 height 12
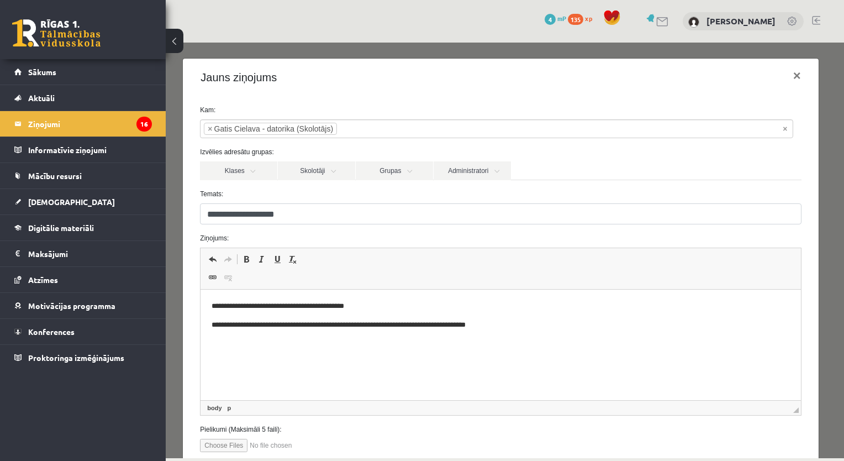
click at [529, 341] on html "**********" at bounding box center [501, 315] width 600 height 52
click at [520, 341] on html "**********" at bounding box center [501, 315] width 600 height 52
click at [609, 330] on p "**********" at bounding box center [497, 325] width 571 height 12
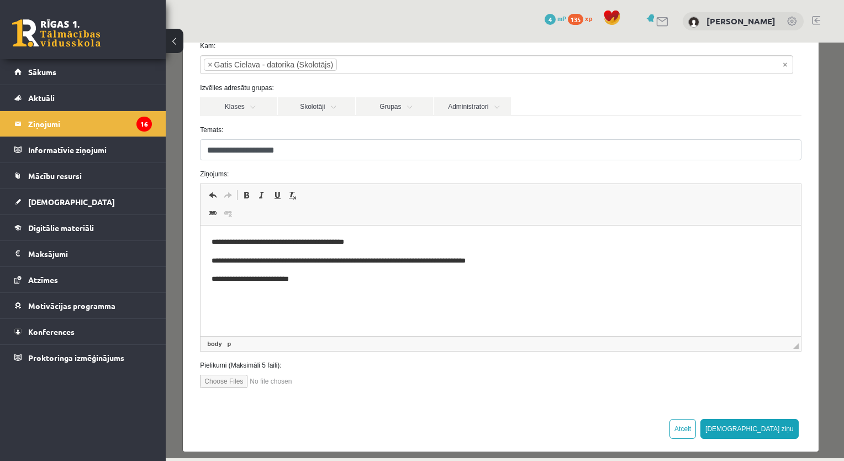
scroll to position [71, 0]
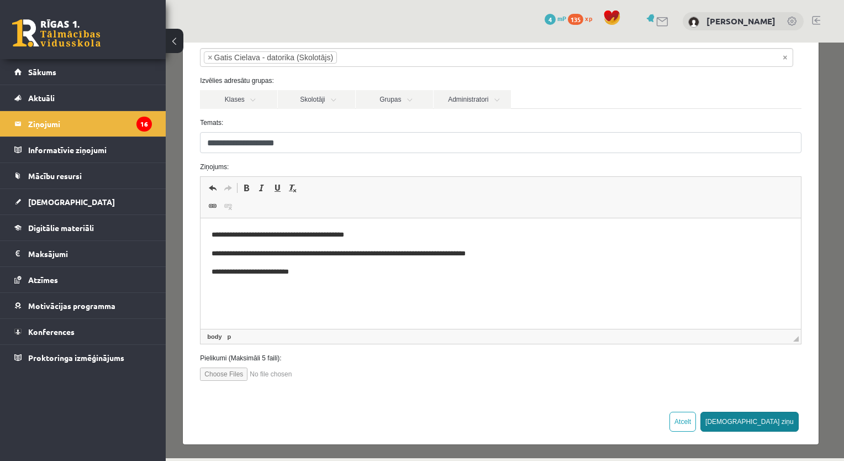
click at [760, 418] on button "Sūtīt ziņu" at bounding box center [749, 422] width 98 height 20
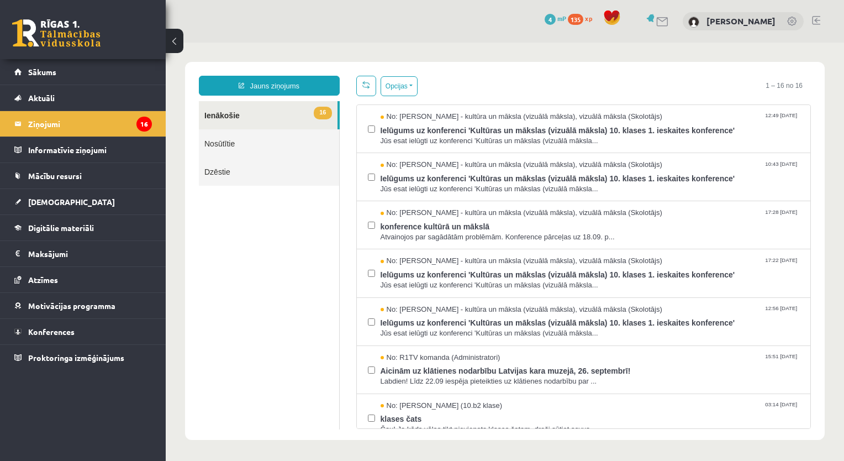
scroll to position [0, 0]
drag, startPoint x: 839, startPoint y: 136, endPoint x: 975, endPoint y: 82, distance: 146.8
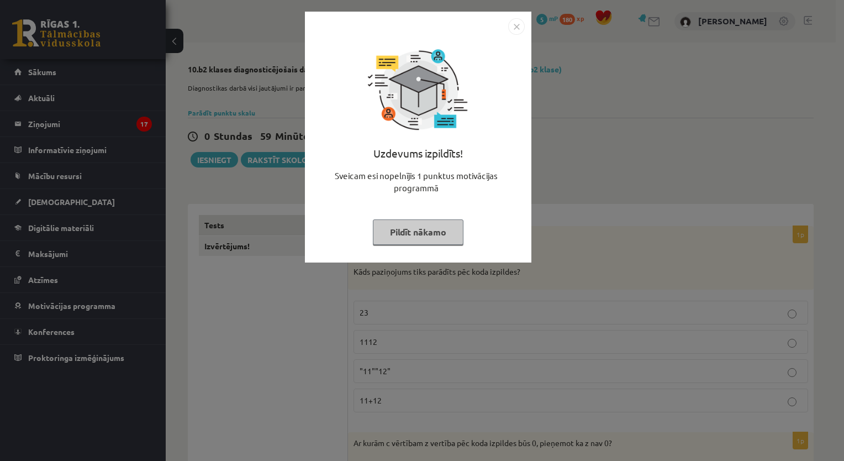
click at [425, 226] on button "Pildīt nākamo" at bounding box center [418, 231] width 91 height 25
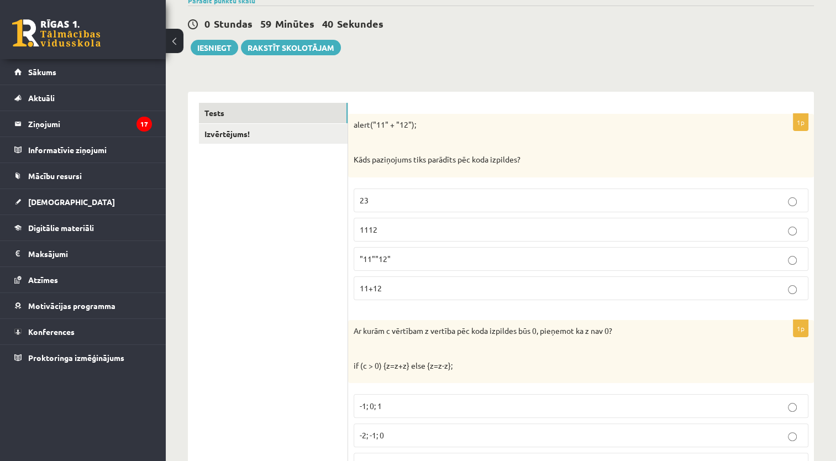
scroll to position [143, 0]
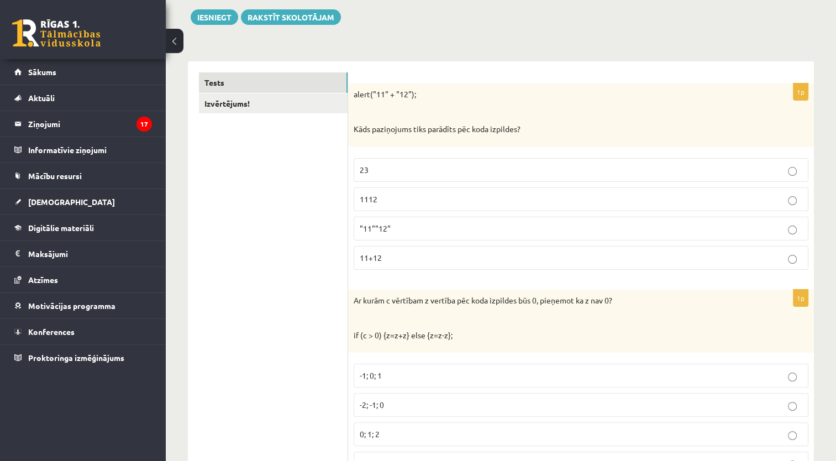
click at [384, 170] on p "23" at bounding box center [581, 170] width 442 height 12
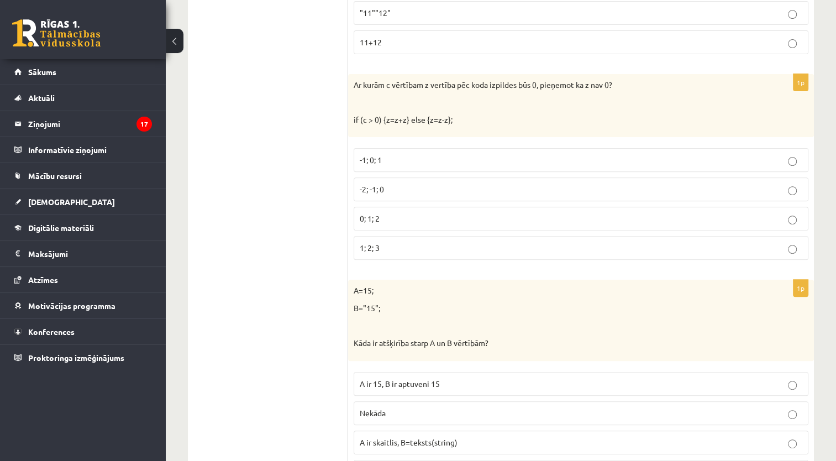
scroll to position [346, 0]
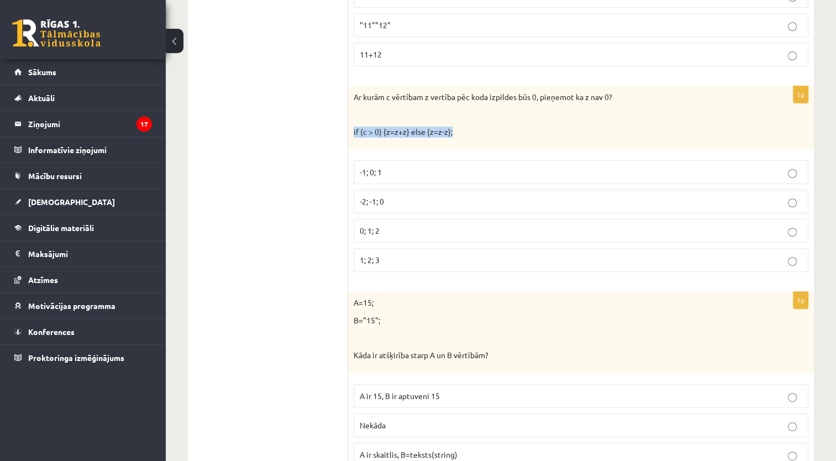
drag, startPoint x: 451, startPoint y: 130, endPoint x: 353, endPoint y: 134, distance: 98.4
click at [353, 134] on div "Ar kurām c vērtībam z vertība pēc koda izpildes būs 0, pieņemot ka z nav 0? if …" at bounding box center [581, 118] width 466 height 64
drag, startPoint x: 353, startPoint y: 134, endPoint x: 449, endPoint y: 130, distance: 95.6
click at [449, 130] on p "if (c > 0) {z=z+z} else {z=z-z};" at bounding box center [553, 131] width 399 height 11
click at [446, 130] on p "if (c > 0) {z=z+z} else {z=z-z};" at bounding box center [553, 131] width 399 height 11
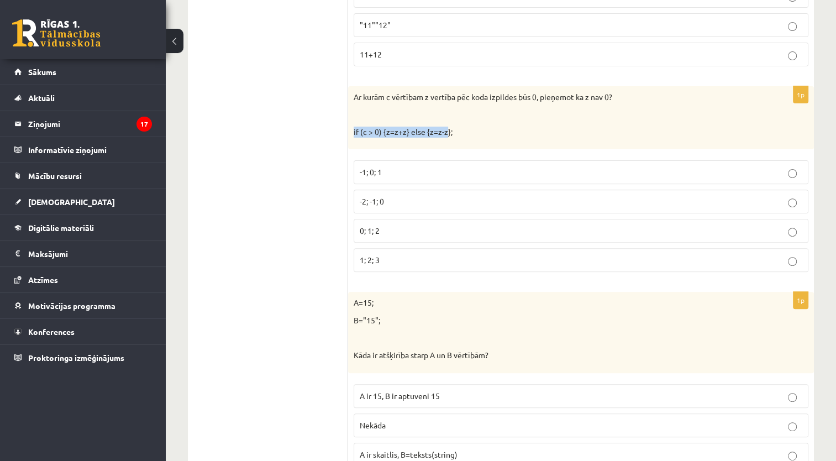
drag, startPoint x: 446, startPoint y: 130, endPoint x: 354, endPoint y: 129, distance: 92.8
click at [354, 129] on p "if (c > 0) {z=z+z} else {z=z-z};" at bounding box center [553, 131] width 399 height 11
drag, startPoint x: 354, startPoint y: 129, endPoint x: 365, endPoint y: 129, distance: 11.1
copy p "if (c > 0) {z=z+z} else {z=z-z"
click at [446, 132] on p "if (c > 0) {z=z+z} else {z=z-z};" at bounding box center [553, 131] width 399 height 11
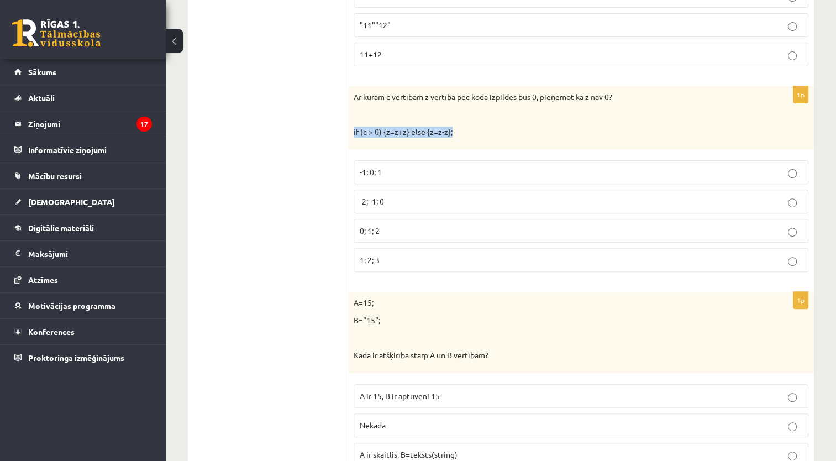
drag, startPoint x: 446, startPoint y: 132, endPoint x: 354, endPoint y: 124, distance: 92.6
click at [354, 124] on div "Ar kurām c vērtībam z vertība pēc koda izpildes būs 0, pieņemot ka z nav 0? if …" at bounding box center [581, 118] width 466 height 64
drag, startPoint x: 354, startPoint y: 124, endPoint x: 363, endPoint y: 130, distance: 10.7
copy p "if (c > 0) {z=z+z} else {z=z-z};"
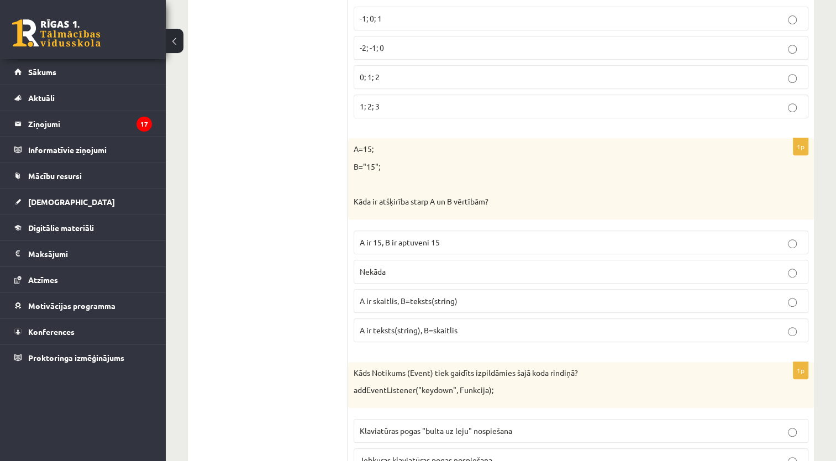
scroll to position [511, 0]
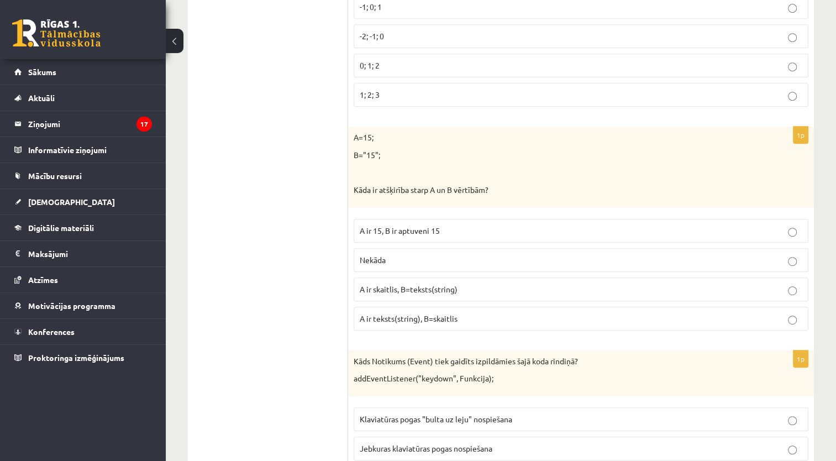
click at [428, 257] on p "Nekāda" at bounding box center [581, 260] width 442 height 12
click at [504, 250] on label "Nekāda" at bounding box center [581, 260] width 455 height 24
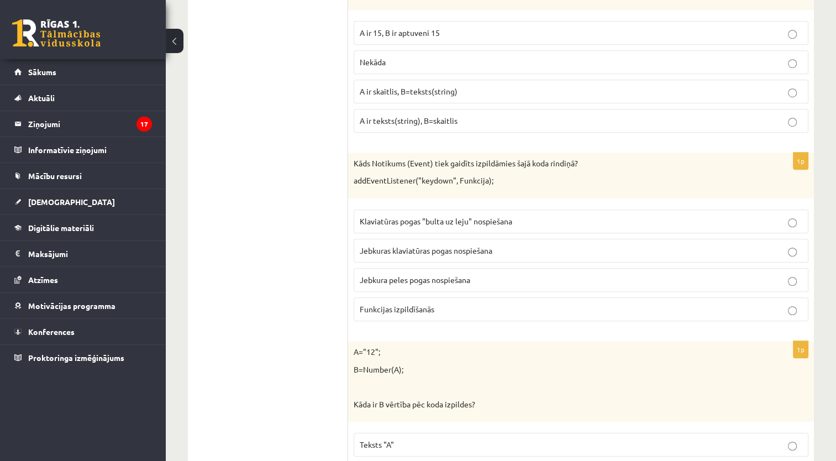
scroll to position [714, 0]
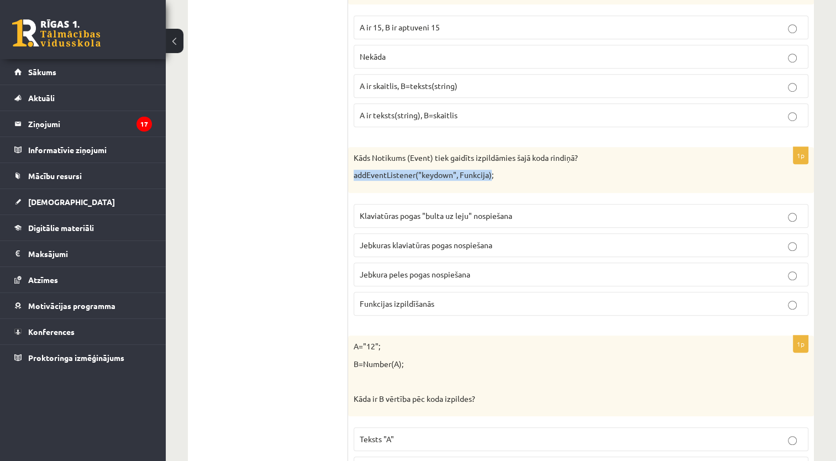
drag, startPoint x: 489, startPoint y: 173, endPoint x: 354, endPoint y: 173, distance: 134.8
click at [354, 173] on p "addEventListener("keydown", Funkcija);" at bounding box center [553, 175] width 399 height 11
copy p "addEventListener("keydown", Funkcija)"
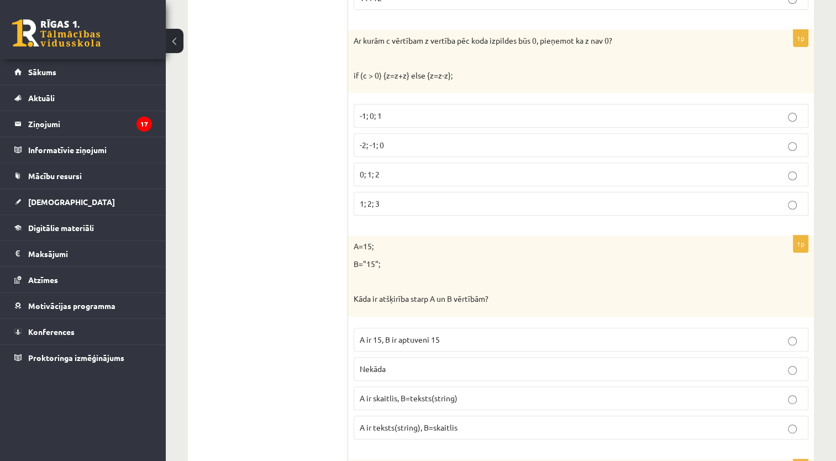
scroll to position [371, 0]
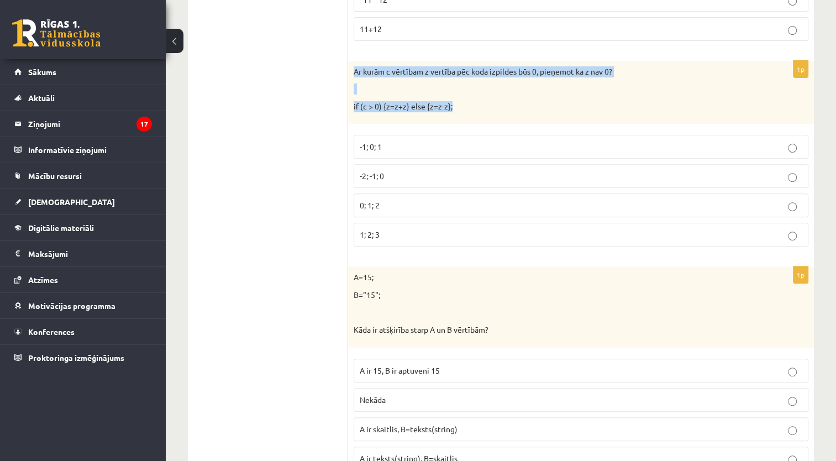
drag, startPoint x: 354, startPoint y: 66, endPoint x: 452, endPoint y: 107, distance: 107.2
click at [452, 107] on div "Ar kurām c vērtībam z vertība pēc koda izpildes būs 0, pieņemot ka z nav 0? if …" at bounding box center [581, 93] width 466 height 64
drag, startPoint x: 452, startPoint y: 107, endPoint x: 434, endPoint y: 106, distance: 18.9
click at [434, 106] on p "if (c > 0) {z=z+z} else {z=z-z};" at bounding box center [553, 106] width 399 height 11
copy div "Ar kurām c vērtībam z vertība pēc koda izpildes būs 0, pieņemot ka z nav 0? if …"
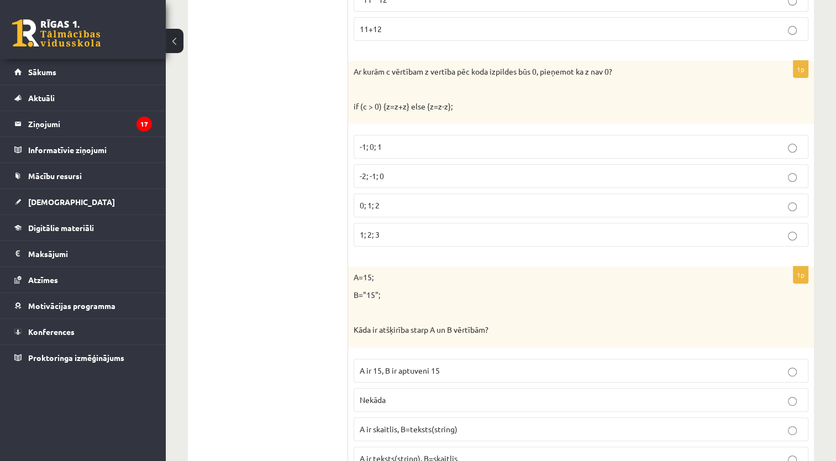
click at [424, 180] on label "-2; -1; 0" at bounding box center [581, 176] width 455 height 24
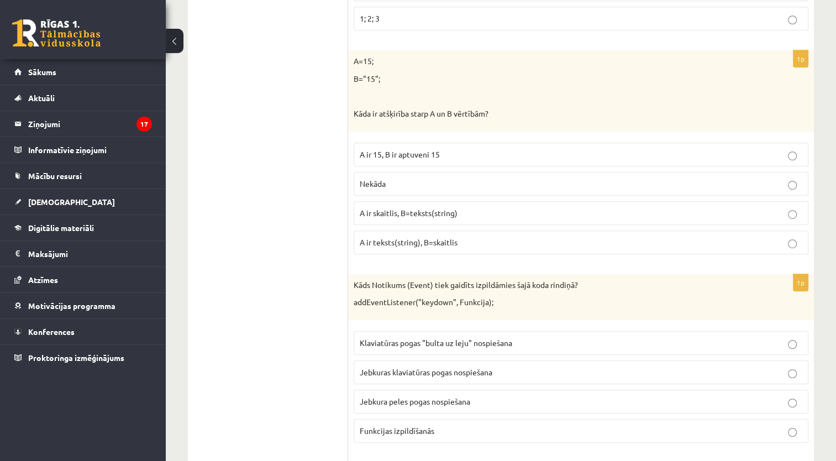
scroll to position [599, 0]
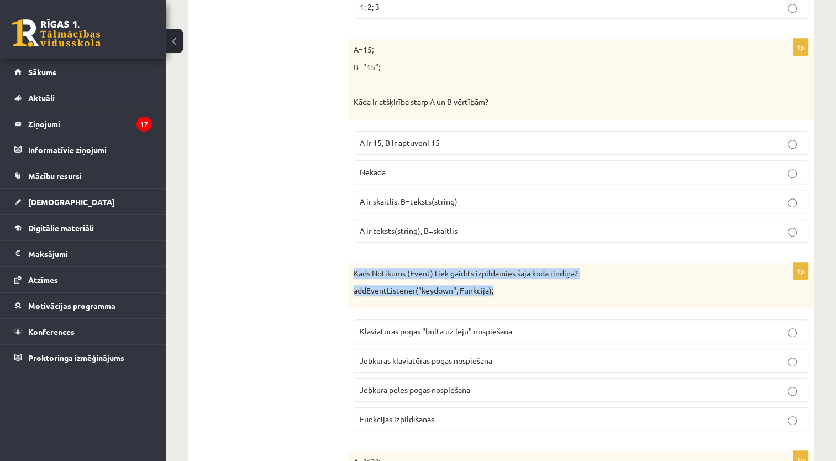
drag, startPoint x: 504, startPoint y: 288, endPoint x: 354, endPoint y: 260, distance: 152.9
click at [354, 262] on div "Kāds Notikums (Event) tiek gaidīts izpildāmies šajā koda rindiņā? addEventListe…" at bounding box center [581, 285] width 466 height 46
drag, startPoint x: 354, startPoint y: 260, endPoint x: 360, endPoint y: 267, distance: 9.8
click at [360, 268] on p "Kāds Notikums (Event) tiek gaidīts izpildāmies šajā koda rindiņā?" at bounding box center [553, 273] width 399 height 11
copy div "Kāds Notikums (Event) tiek gaidīts izpildāmies šajā koda rindiņā? addEventListe…"
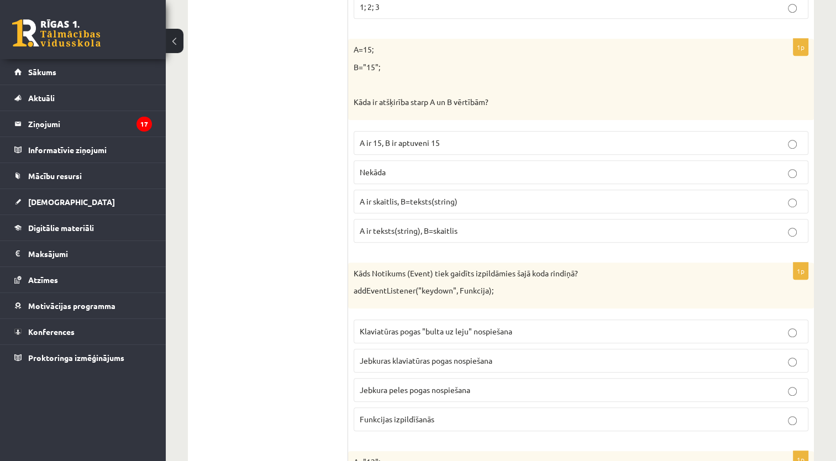
click at [492, 357] on span "Jebkuras klaviatūras pogas nospiešana" at bounding box center [426, 360] width 133 height 10
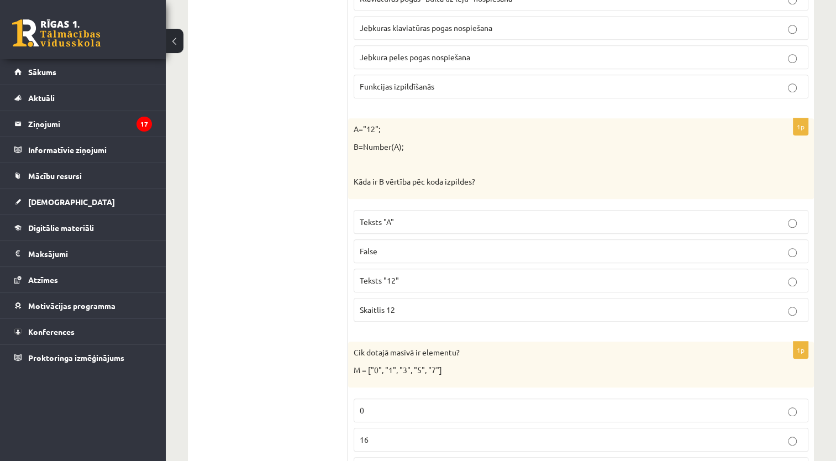
scroll to position [926, 0]
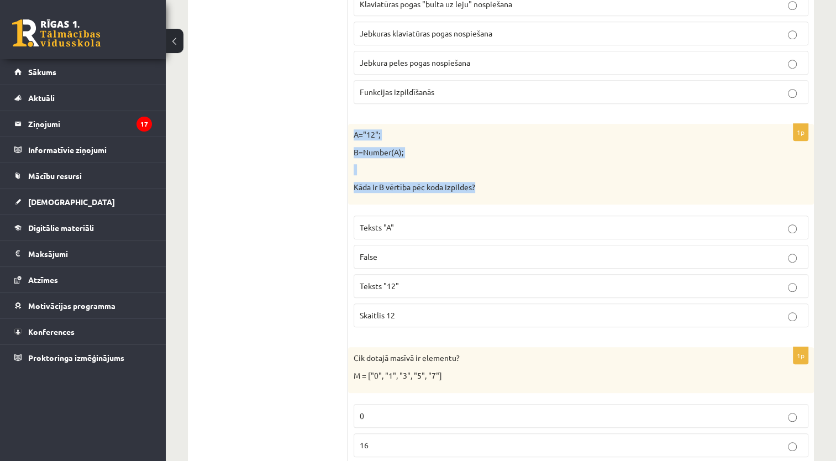
drag, startPoint x: 491, startPoint y: 182, endPoint x: 352, endPoint y: 134, distance: 147.3
click at [352, 134] on div "A="12"; B=Number(A); Kāda ir B vērtība pēc koda izpildes?" at bounding box center [581, 164] width 466 height 81
drag, startPoint x: 352, startPoint y: 134, endPoint x: 368, endPoint y: 131, distance: 16.8
copy div "A="12"; B=Number(A); Kāda ir B vērtība pēc koda izpildes?"
click at [413, 311] on p "Skaitlis 12" at bounding box center [581, 315] width 442 height 12
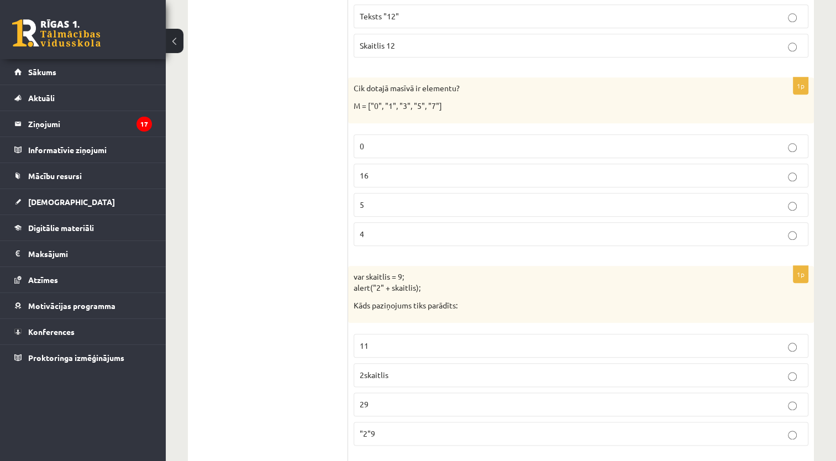
scroll to position [1189, 0]
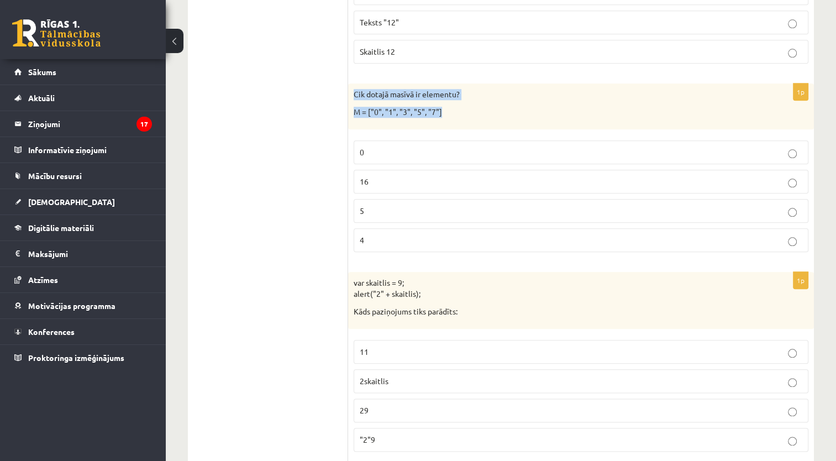
drag, startPoint x: 442, startPoint y: 105, endPoint x: 354, endPoint y: 85, distance: 90.6
click at [354, 85] on div "Cik dotajā masīvā ir elementu? M = ["0", "1", "3", "5", "7"]" at bounding box center [581, 106] width 466 height 46
click at [356, 89] on p "Cik dotajā masīvā ir elementu?" at bounding box center [553, 94] width 399 height 11
copy div "Cik dotajā masīvā ir elementu? M = ["0", "1", "3", "5", "7"]"
click at [411, 211] on p "5" at bounding box center [581, 211] width 442 height 12
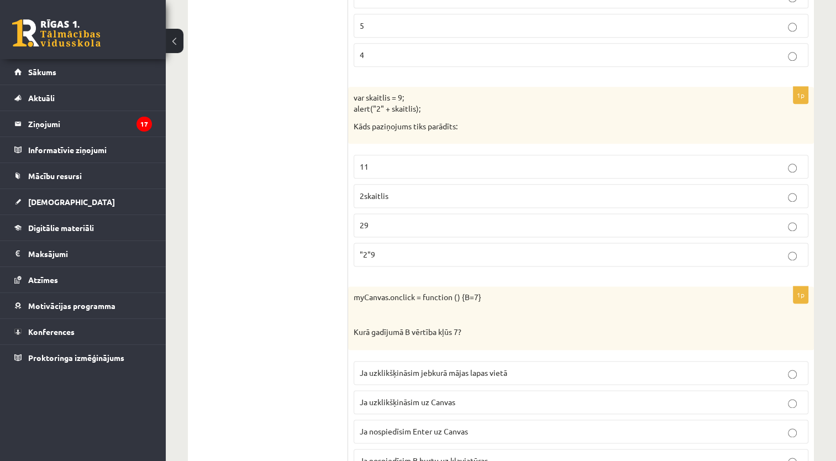
scroll to position [1362, 0]
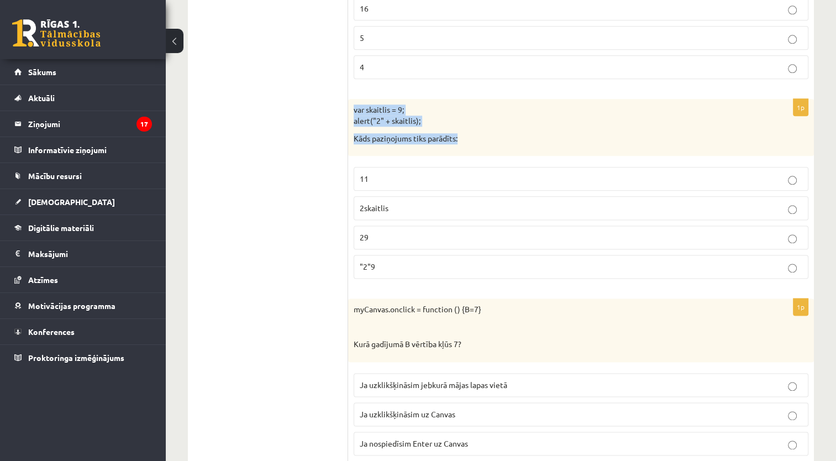
drag, startPoint x: 465, startPoint y: 134, endPoint x: 352, endPoint y: 102, distance: 116.5
click at [352, 102] on div "var skaitlis = 9; alert("2" + skaitlis); Kāds paziņojums tiks parādīts:" at bounding box center [581, 127] width 466 height 57
drag, startPoint x: 352, startPoint y: 102, endPoint x: 367, endPoint y: 105, distance: 14.6
copy div "var skaitlis = 9; alert("2" + skaitlis); Kāds paziņojums tiks parādīts:"
click at [393, 239] on label "29" at bounding box center [581, 237] width 455 height 24
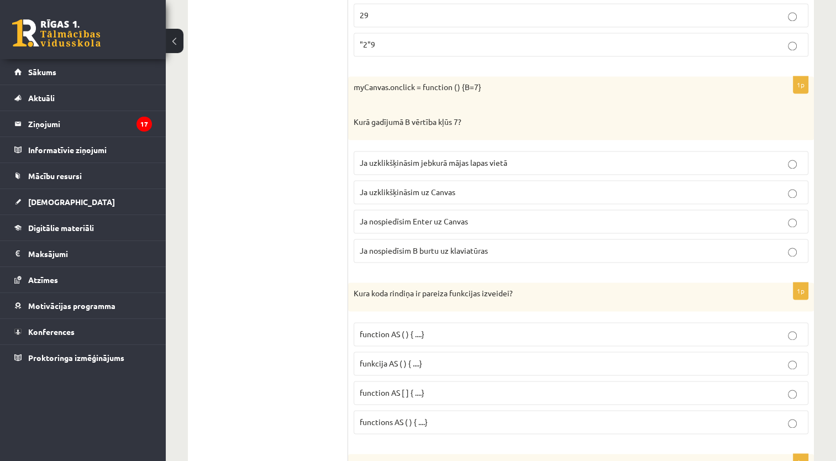
scroll to position [1614, 0]
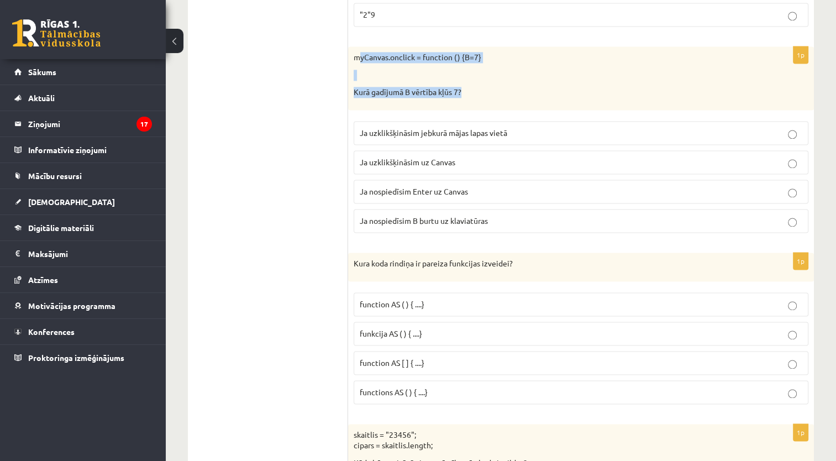
drag, startPoint x: 465, startPoint y: 82, endPoint x: 358, endPoint y: 48, distance: 111.8
click at [358, 48] on div "myCanvas.onclick = function () {B=7} Kurā gadījumā B vērtība kļūs 7?" at bounding box center [581, 78] width 466 height 64
click at [354, 52] on p "myCanvas.onclick = function () {B=7}" at bounding box center [553, 57] width 399 height 11
drag, startPoint x: 354, startPoint y: 50, endPoint x: 465, endPoint y: 94, distance: 119.5
click at [465, 94] on div "myCanvas.onclick = function () {B=7} Kurā gadījumā B vērtība kļūs 7?" at bounding box center [581, 78] width 466 height 64
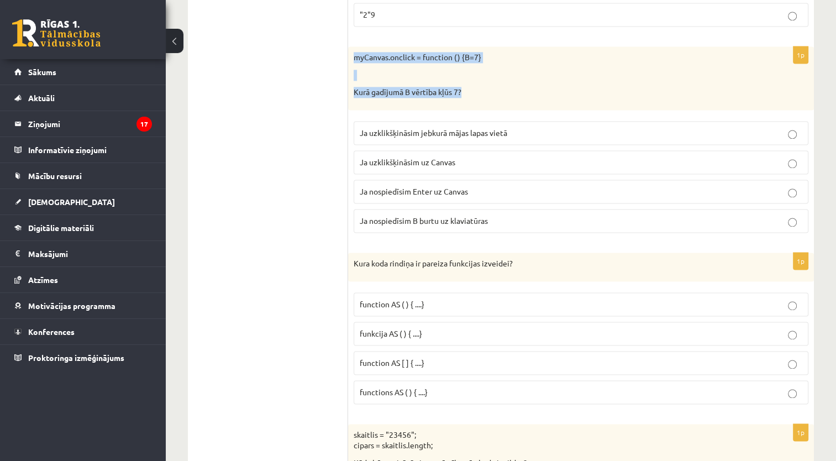
drag, startPoint x: 465, startPoint y: 94, endPoint x: 447, endPoint y: 87, distance: 19.6
copy div "myCanvas.onclick = function () {B=7} Kurā gadījumā B vērtība kļūs 7?"
click at [461, 164] on label "Ja uzklikšķināsim uz Canvas" at bounding box center [581, 162] width 455 height 24
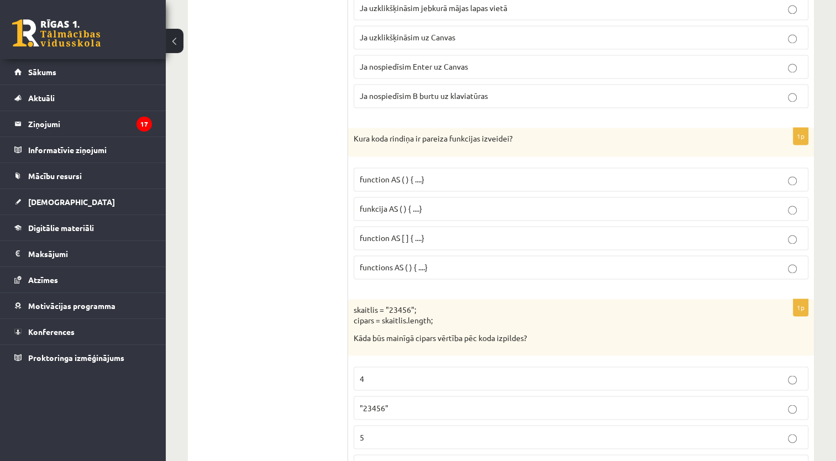
scroll to position [1732, 0]
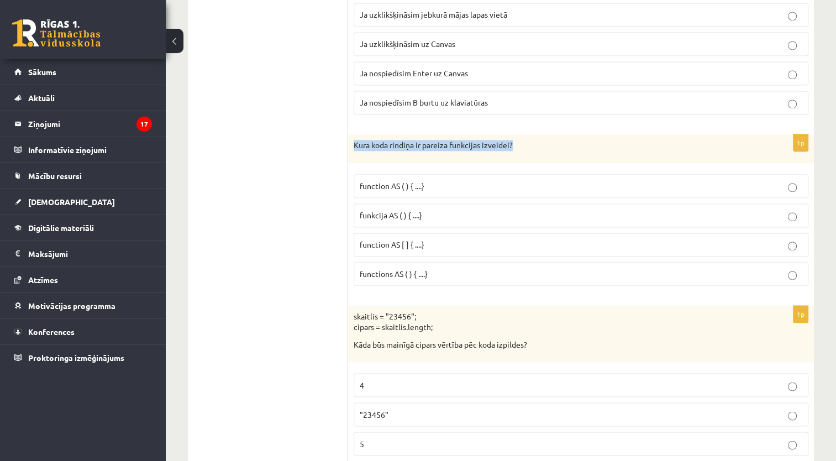
drag, startPoint x: 513, startPoint y: 134, endPoint x: 354, endPoint y: 131, distance: 159.1
click at [354, 134] on div "Kura koda rindiņa ir pareiza funkcijas izveidei?" at bounding box center [581, 148] width 466 height 29
drag, startPoint x: 354, startPoint y: 131, endPoint x: 371, endPoint y: 138, distance: 18.4
click at [371, 140] on p "Kura koda rindiņa ir pareiza funkcijas izveidei?" at bounding box center [553, 145] width 399 height 11
copy p "Kura koda rindiņa ir pareiza funkcijas izveidei?"
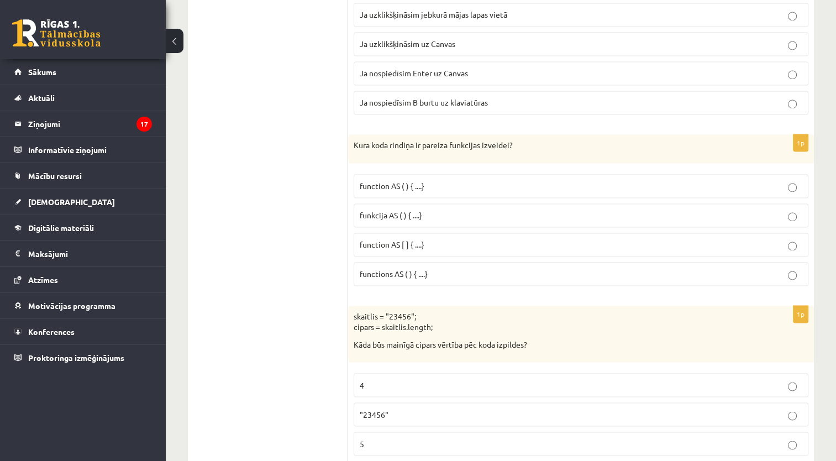
click at [442, 209] on p "funkcija AS ( ) { ....}" at bounding box center [581, 215] width 442 height 12
click at [722, 180] on p "function AS ( ) { ....}" at bounding box center [581, 186] width 442 height 12
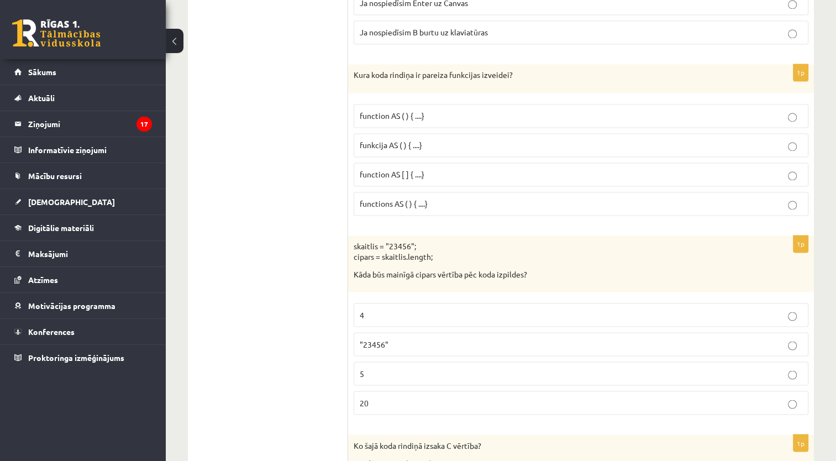
scroll to position [1796, 0]
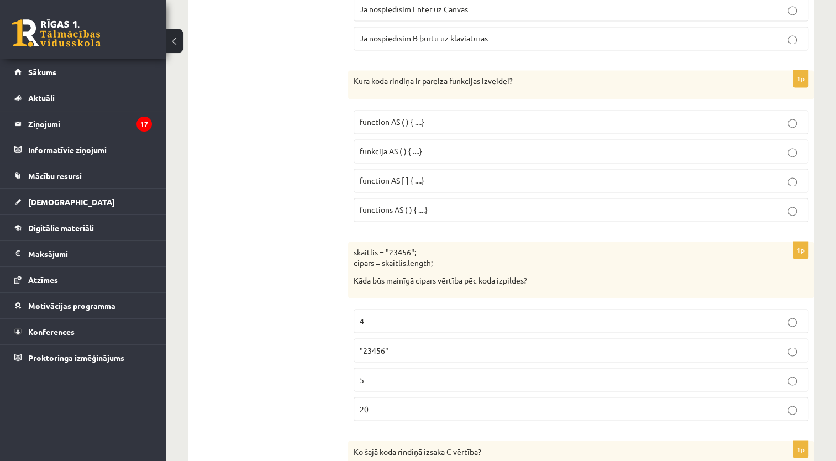
click at [537, 275] on p "Kāda būs mainīgā cipars vērtība pēc koda izpildes?" at bounding box center [553, 280] width 399 height 11
drag, startPoint x: 355, startPoint y: 242, endPoint x: 529, endPoint y: 278, distance: 177.8
click at [529, 278] on div "skaitlis = "23456"; cipars = skaitlis.length; Kāda būs mainīgā cipars vērtība p…" at bounding box center [581, 269] width 466 height 57
drag, startPoint x: 529, startPoint y: 278, endPoint x: 520, endPoint y: 273, distance: 10.4
click at [430, 367] on label "5" at bounding box center [581, 379] width 455 height 24
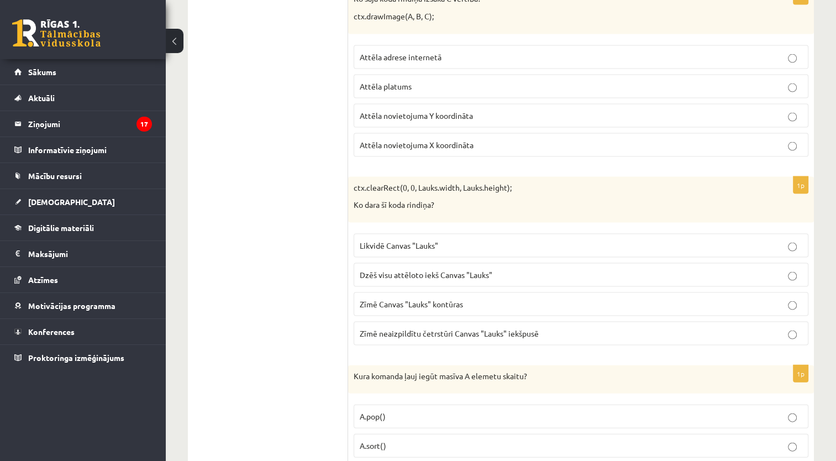
scroll to position [2151, 0]
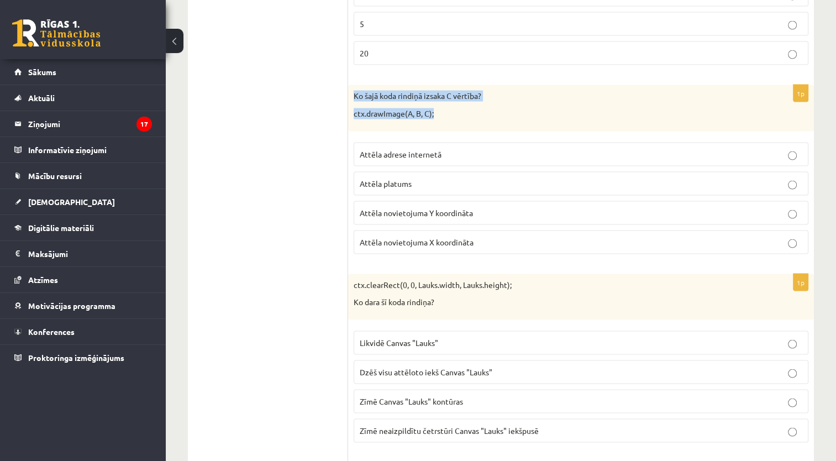
drag, startPoint x: 440, startPoint y: 102, endPoint x: 356, endPoint y: 88, distance: 85.0
click at [356, 88] on div "Ko šajā koda rindiņā izsaka C vērtība? ctx.drawImage(A, B, C);" at bounding box center [581, 108] width 466 height 46
click at [510, 207] on p "Attēla novietojuma Y koordināta" at bounding box center [581, 213] width 442 height 12
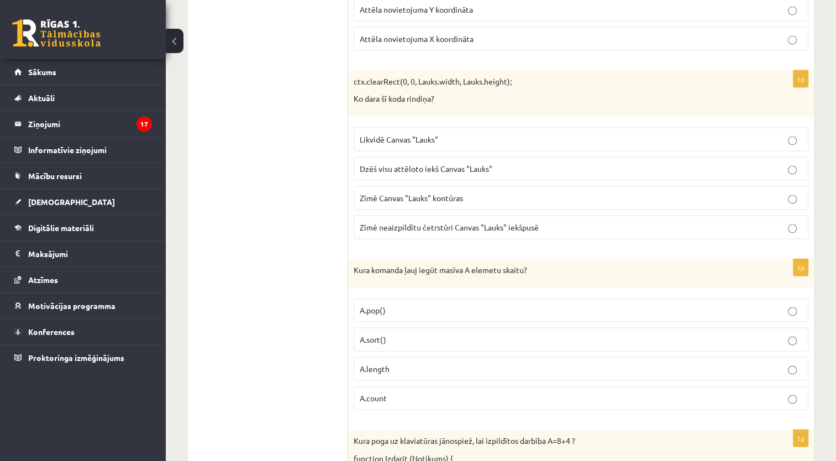
scroll to position [2343, 0]
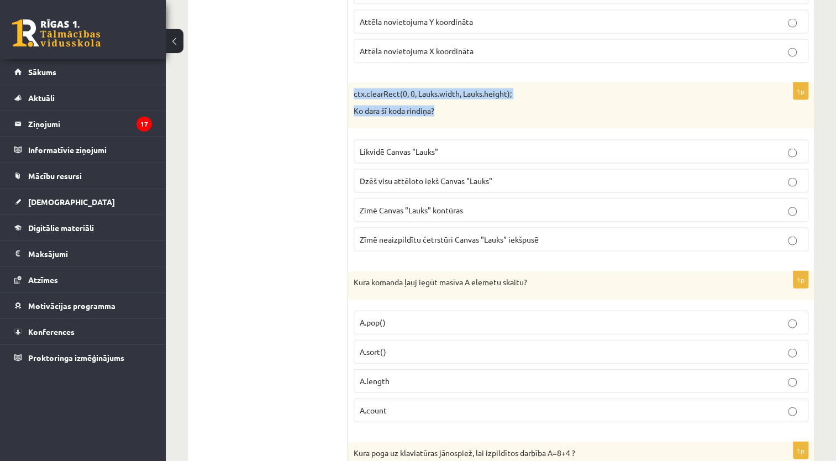
drag, startPoint x: 445, startPoint y: 104, endPoint x: 354, endPoint y: 82, distance: 93.2
click at [354, 83] on div "ctx.clearRect(0, 0, Lauks.width, Lauks.height); Ko dara šī koda rindiņa?" at bounding box center [581, 106] width 466 height 46
click at [469, 176] on span "Dzēš visu attēloto iekš Canvas "Lauks"" at bounding box center [426, 181] width 133 height 10
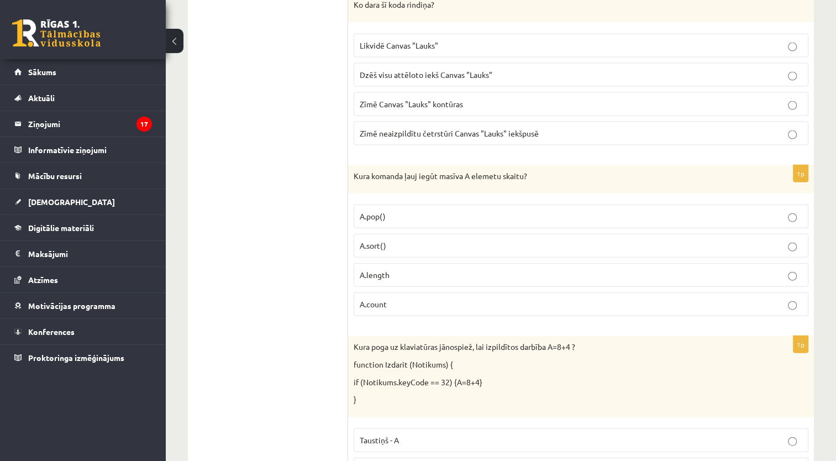
scroll to position [2455, 0]
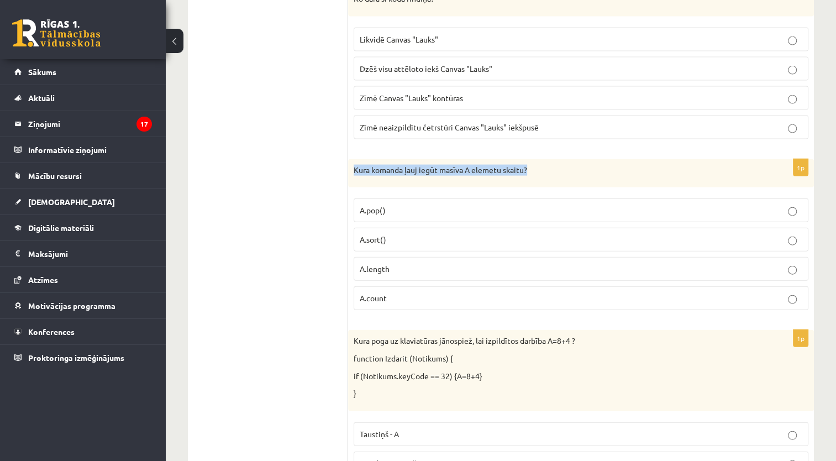
drag, startPoint x: 533, startPoint y: 162, endPoint x: 353, endPoint y: 161, distance: 180.1
click at [353, 161] on div "Kura komanda ļauj iegūt masīva A elemetu skaitu?" at bounding box center [581, 173] width 466 height 29
drag, startPoint x: 353, startPoint y: 161, endPoint x: 392, endPoint y: 164, distance: 38.8
click at [392, 165] on p "Kura komanda ļauj iegūt masīva A elemetu skaitu?" at bounding box center [553, 170] width 399 height 11
click at [431, 263] on p "A.length" at bounding box center [581, 269] width 442 height 12
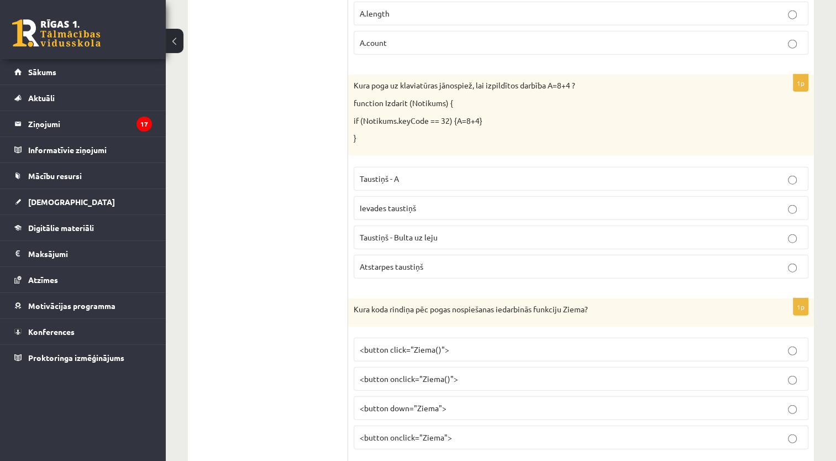
scroll to position [2698, 0]
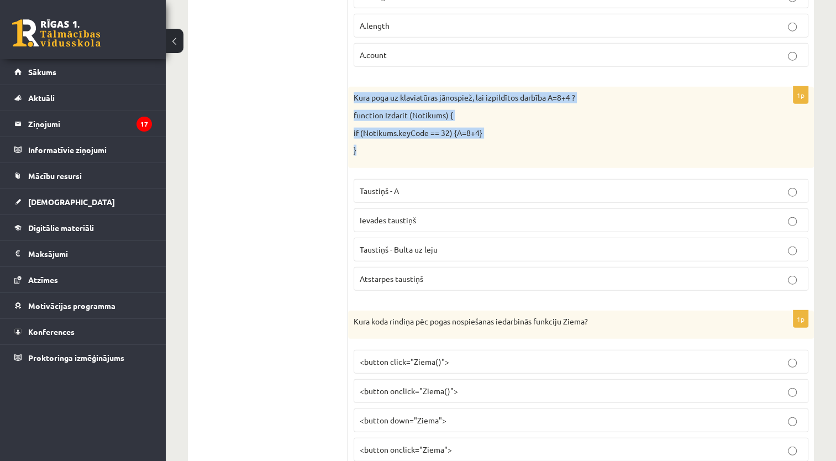
drag, startPoint x: 467, startPoint y: 130, endPoint x: 351, endPoint y: 77, distance: 127.8
click at [351, 87] on div "Kura poga uz klaviatūras jānospiež, lai izpildītos darbība A=8+4 ? function Izd…" at bounding box center [581, 127] width 466 height 81
drag, startPoint x: 351, startPoint y: 77, endPoint x: 418, endPoint y: 104, distance: 72.3
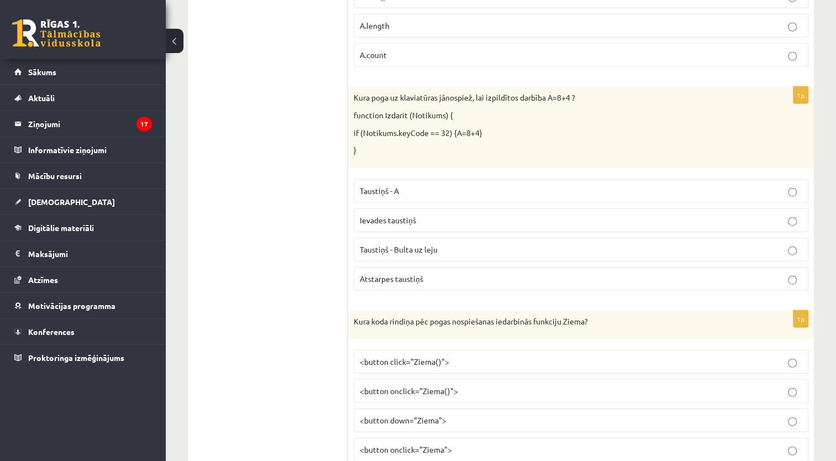
click at [508, 273] on p "Atstarpes taustiņš" at bounding box center [581, 279] width 442 height 12
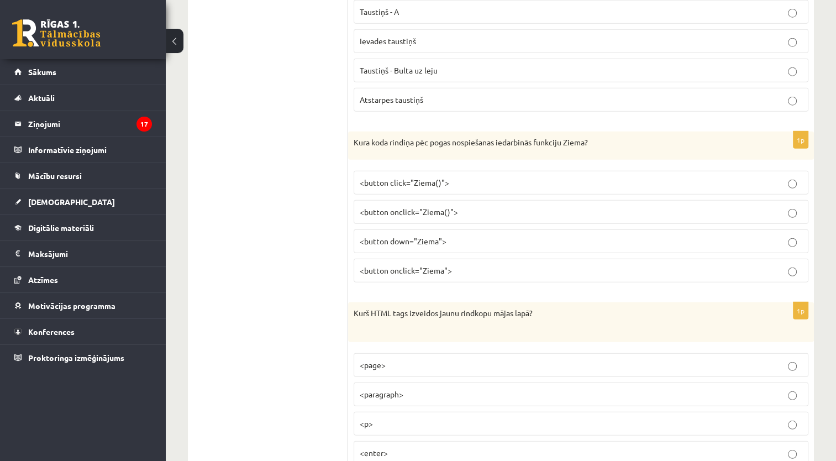
scroll to position [2889, 0]
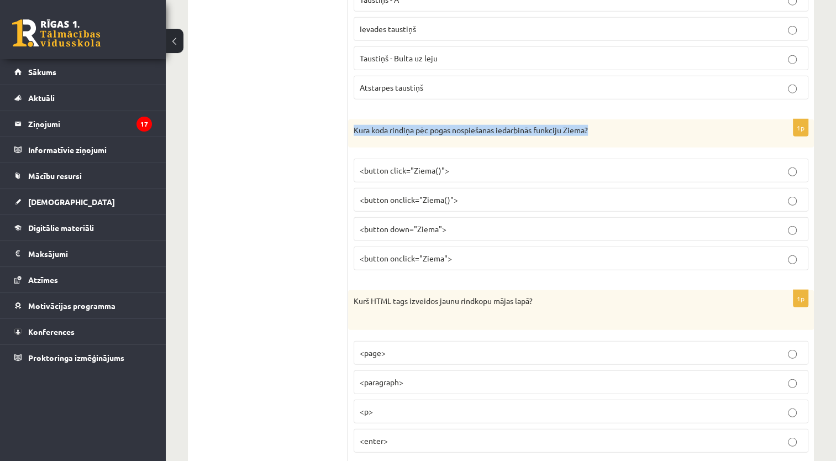
drag, startPoint x: 590, startPoint y: 113, endPoint x: 354, endPoint y: 115, distance: 236.4
click at [354, 125] on p "Kura koda rindiņa pēc pogas nospiešanas iedarbinās funkciju Ziema?" at bounding box center [553, 130] width 399 height 11
drag, startPoint x: 354, startPoint y: 115, endPoint x: 378, endPoint y: 117, distance: 24.4
click at [424, 194] on span "<button onclick="Ziema()">" at bounding box center [409, 199] width 98 height 10
click at [455, 165] on label "<button click="Ziema()">" at bounding box center [581, 171] width 455 height 24
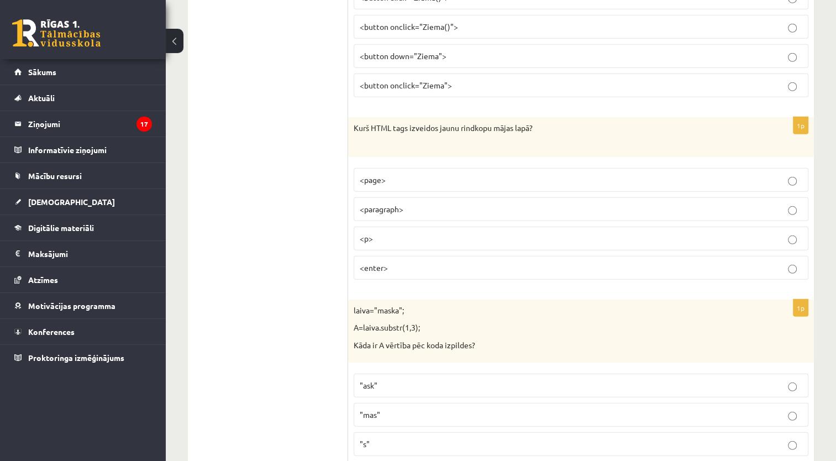
scroll to position [3050, 0]
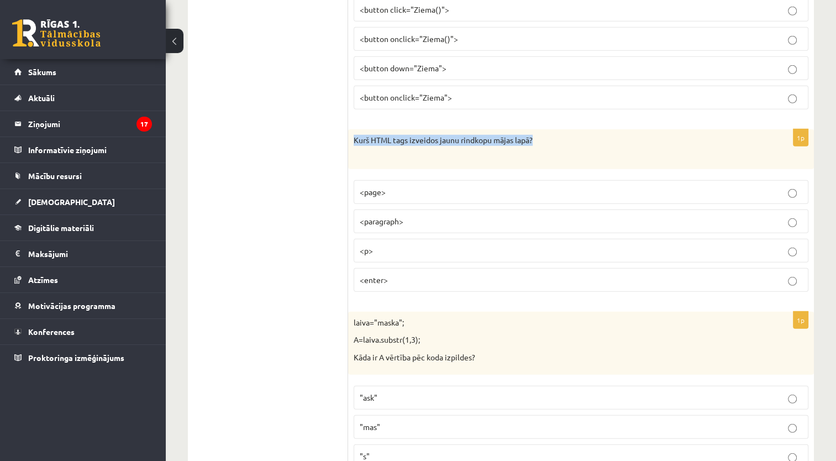
drag, startPoint x: 539, startPoint y: 128, endPoint x: 354, endPoint y: 127, distance: 185.6
click at [354, 135] on p "Kurš HTML tags izveidos jaunu rindkopu mājas lapā?" at bounding box center [553, 146] width 399 height 22
drag, startPoint x: 354, startPoint y: 127, endPoint x: 395, endPoint y: 131, distance: 42.2
click at [395, 245] on p "<p>" at bounding box center [581, 251] width 442 height 12
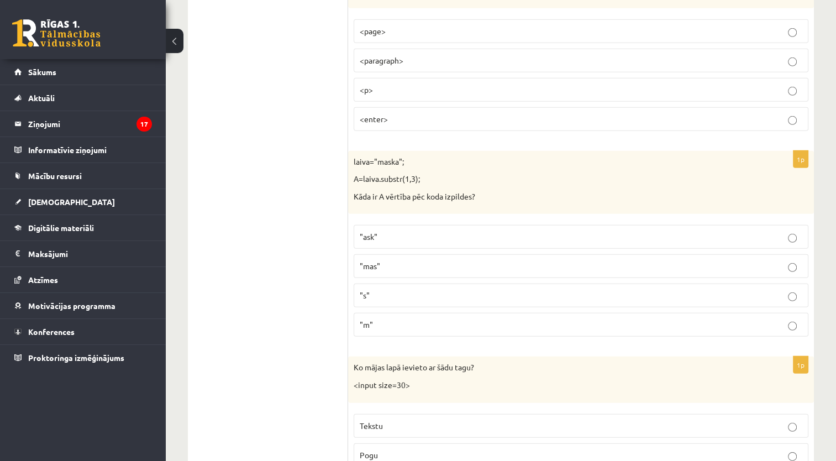
scroll to position [3156, 0]
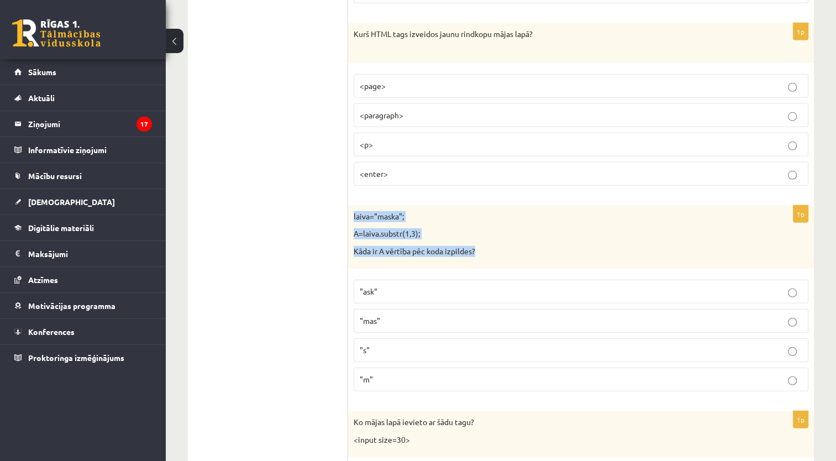
drag, startPoint x: 479, startPoint y: 231, endPoint x: 351, endPoint y: 197, distance: 133.2
click at [351, 205] on div "laiva="maska"; A=laiva.substr(1,3); Kāda ir A vērtība pēc koda izpildes?" at bounding box center [581, 237] width 466 height 64
drag, startPoint x: 351, startPoint y: 197, endPoint x: 362, endPoint y: 201, distance: 12.2
click at [393, 286] on p ""ask"" at bounding box center [581, 292] width 442 height 12
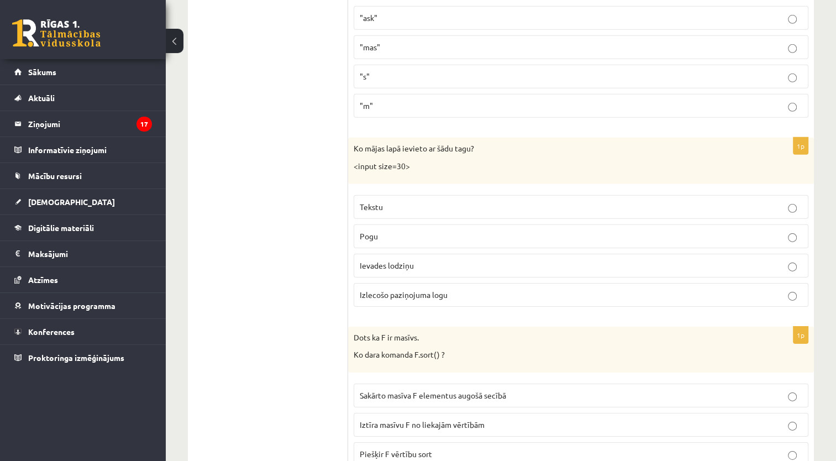
scroll to position [3417, 0]
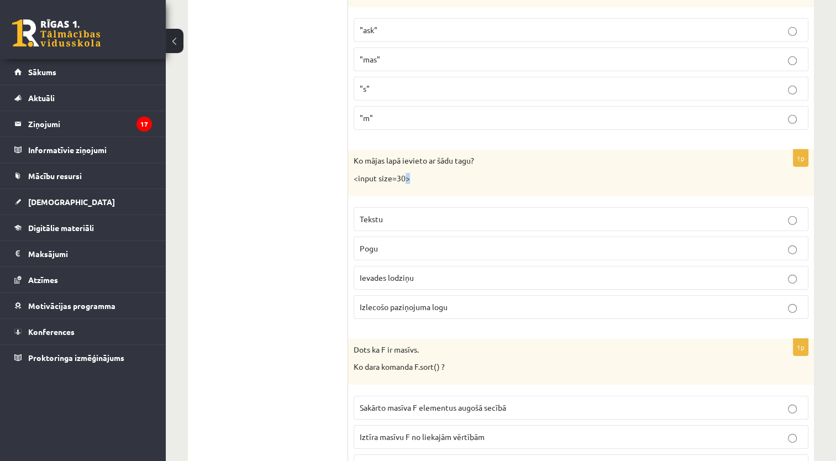
drag, startPoint x: 405, startPoint y: 159, endPoint x: 414, endPoint y: 159, distance: 8.8
click at [414, 173] on p "<input size=30>" at bounding box center [553, 178] width 399 height 11
click at [410, 173] on p "<input size=30>" at bounding box center [553, 178] width 399 height 11
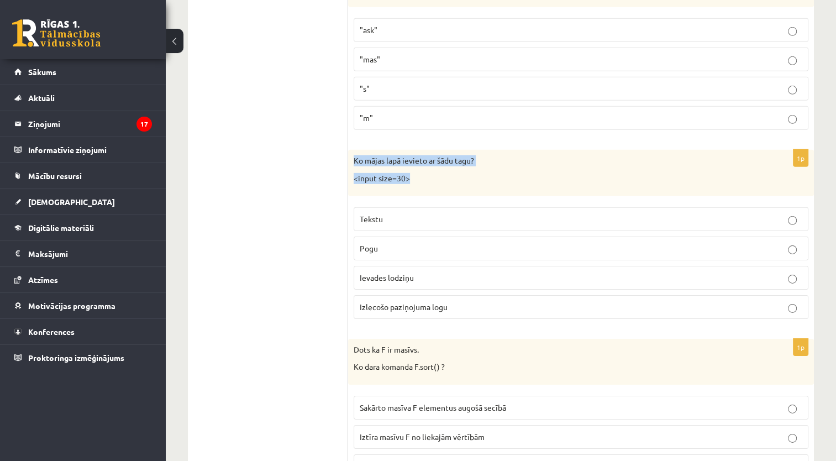
drag, startPoint x: 410, startPoint y: 165, endPoint x: 358, endPoint y: 145, distance: 55.6
click at [358, 150] on div "Ko mājas lapā ievieto ar šādu tagu? <input size=30>" at bounding box center [581, 173] width 466 height 46
click at [391, 155] on div "Ko mājas lapā ievieto ar šādu tagu? <input size=30>" at bounding box center [581, 173] width 466 height 46
click at [422, 272] on p "Ievades lodziņu" at bounding box center [581, 278] width 442 height 12
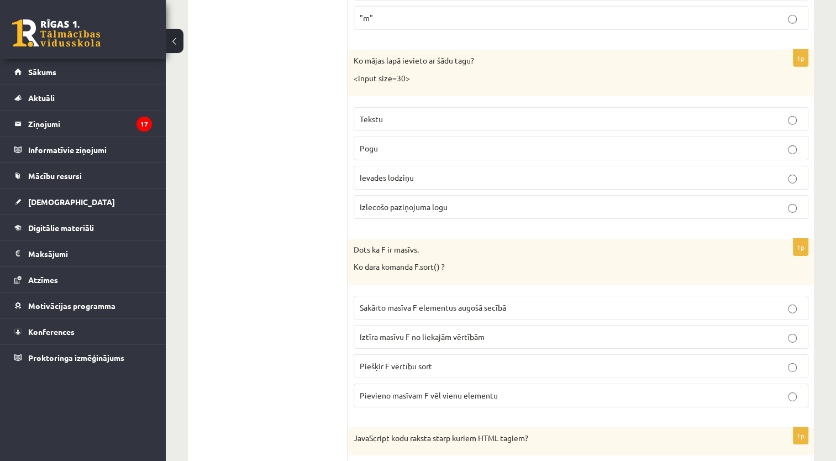
scroll to position [3487, 0]
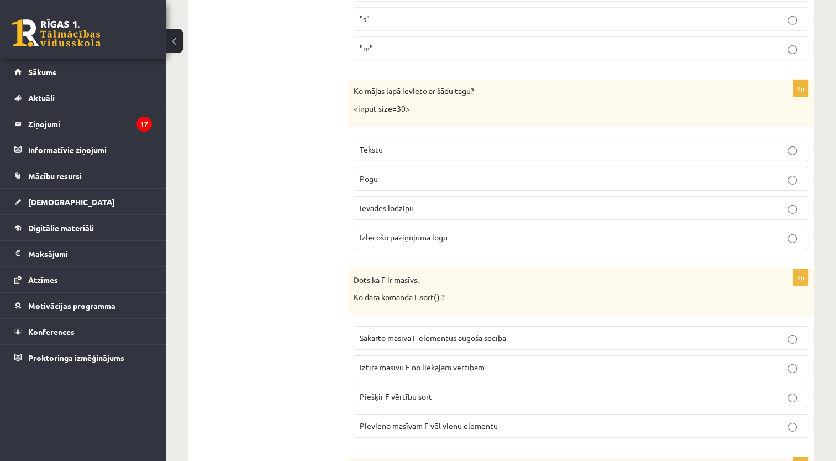
drag, startPoint x: 452, startPoint y: 278, endPoint x: 347, endPoint y: 260, distance: 106.5
drag, startPoint x: 347, startPoint y: 260, endPoint x: 446, endPoint y: 286, distance: 102.9
click at [446, 286] on div "Dots ka F ir masīvs. Ko dara komanda F.sort() ?" at bounding box center [581, 292] width 466 height 46
click at [451, 286] on div "Dots ka F ir masīvs. Ko dara komanda F.sort() ?" at bounding box center [581, 292] width 466 height 46
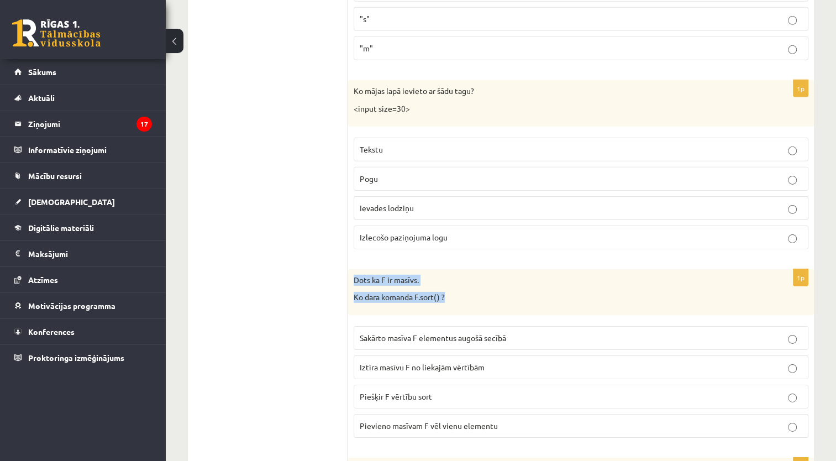
drag, startPoint x: 449, startPoint y: 282, endPoint x: 352, endPoint y: 260, distance: 99.2
click at [352, 269] on div "Dots ka F ir masīvs. Ko dara komanda F.sort() ?" at bounding box center [581, 292] width 466 height 46
drag, startPoint x: 352, startPoint y: 260, endPoint x: 362, endPoint y: 262, distance: 10.7
click at [532, 326] on label "Sakārto masīva F elementus augošā secībā" at bounding box center [581, 338] width 455 height 24
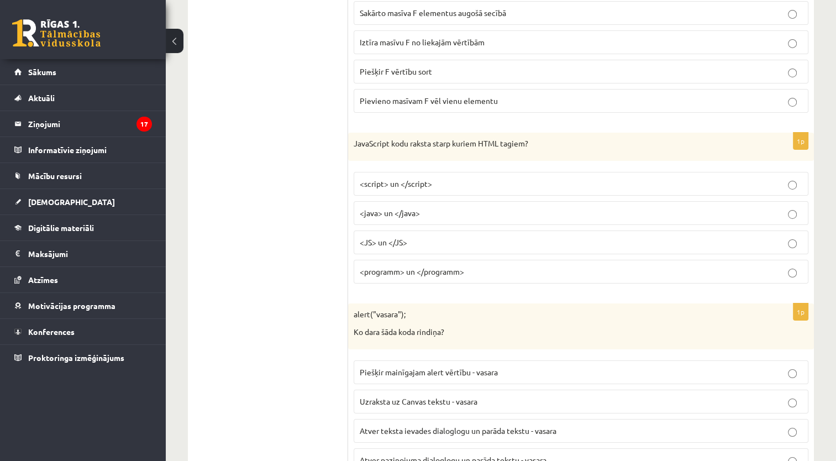
scroll to position [3817, 0]
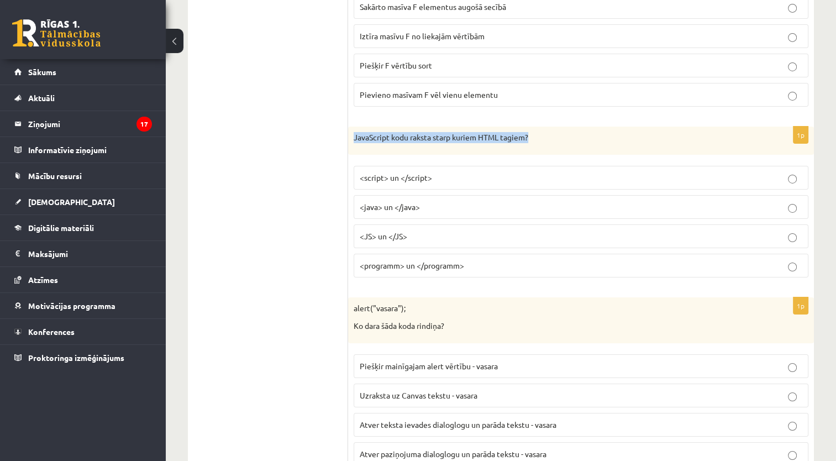
drag, startPoint x: 534, startPoint y: 120, endPoint x: 354, endPoint y: 120, distance: 180.6
click at [354, 132] on p "JavaScript kodu raksta starp kuriem HTML tagiem?" at bounding box center [553, 137] width 399 height 11
drag, startPoint x: 354, startPoint y: 120, endPoint x: 380, endPoint y: 120, distance: 26.5
click at [459, 172] on p "<script> un </script>" at bounding box center [581, 178] width 442 height 12
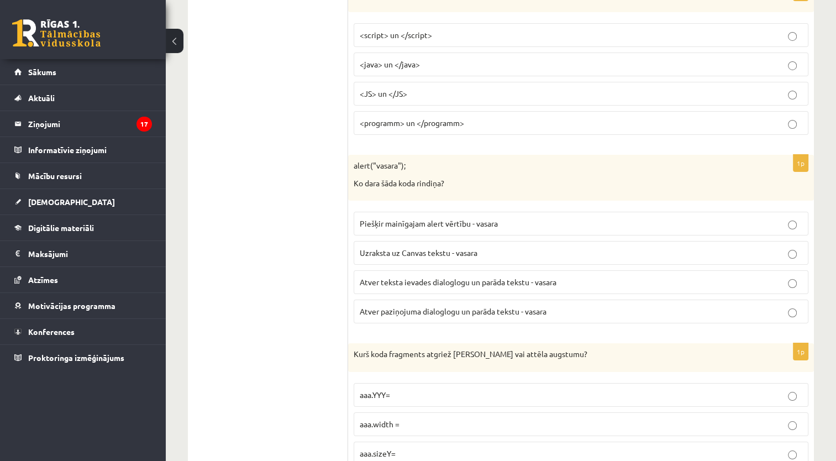
scroll to position [3942, 0]
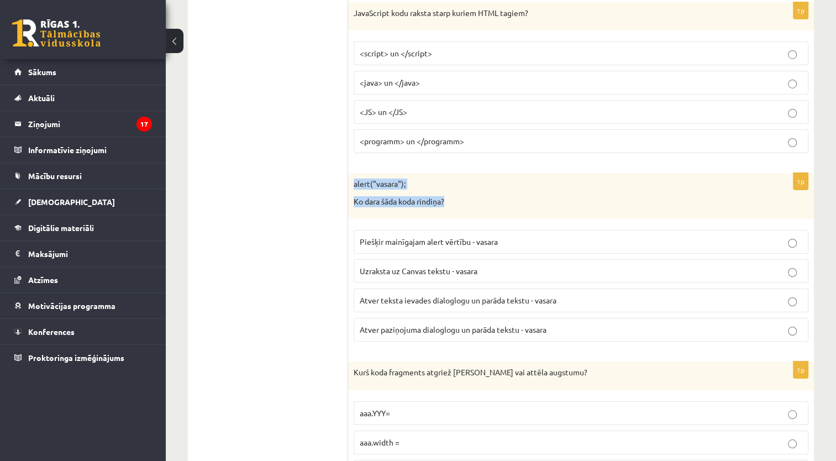
drag, startPoint x: 460, startPoint y: 181, endPoint x: 351, endPoint y: 162, distance: 109.9
click at [351, 173] on div "alert("vasara"); Ko dara šāda koda rindiņa?" at bounding box center [581, 196] width 466 height 46
drag, startPoint x: 351, startPoint y: 162, endPoint x: 379, endPoint y: 165, distance: 28.3
click at [487, 265] on p "Uzraksta uz Canvas tekstu - vasara" at bounding box center [581, 271] width 442 height 12
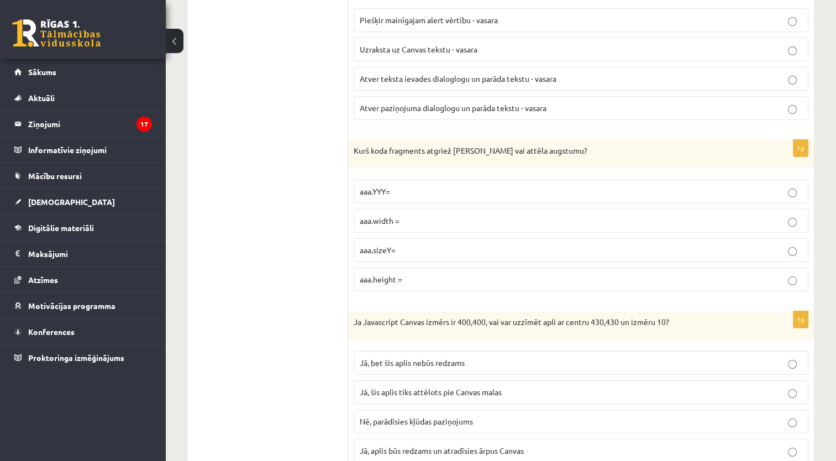
scroll to position [4152, 0]
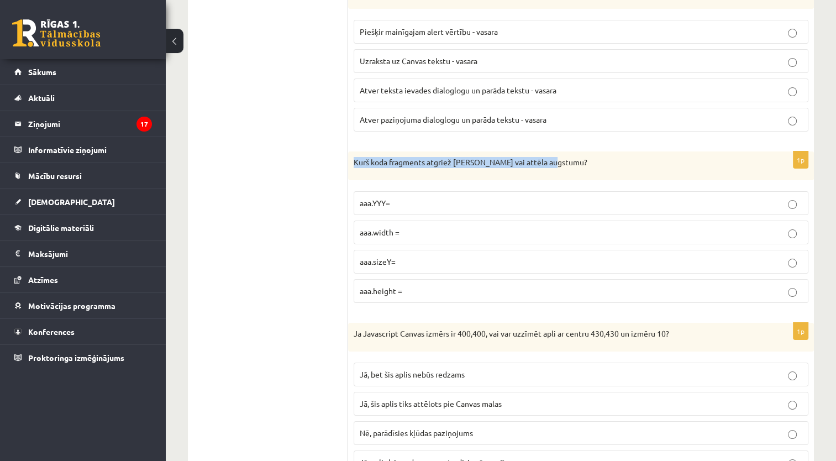
drag, startPoint x: 555, startPoint y: 139, endPoint x: 354, endPoint y: 147, distance: 201.8
click at [354, 157] on p "Kurš koda fragments atgriež Canvas vai attēla augstumu?" at bounding box center [553, 162] width 399 height 11
drag, startPoint x: 354, startPoint y: 147, endPoint x: 406, endPoint y: 149, distance: 52.5
click at [429, 285] on p "aaa.height =" at bounding box center [581, 291] width 442 height 12
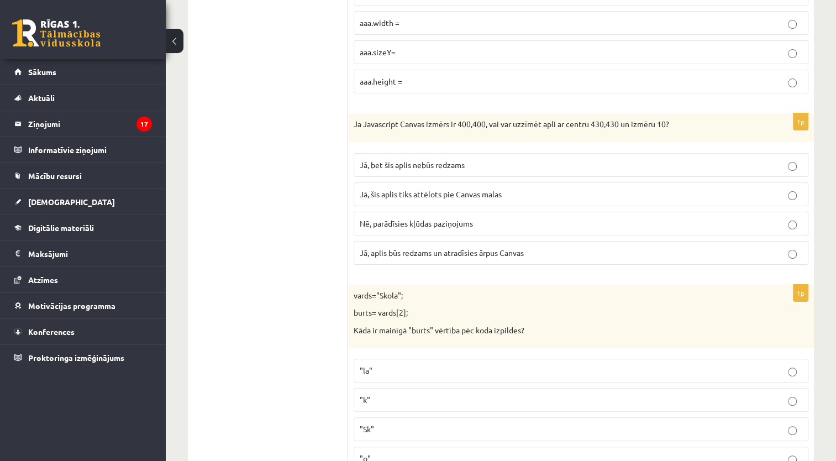
scroll to position [4373, 0]
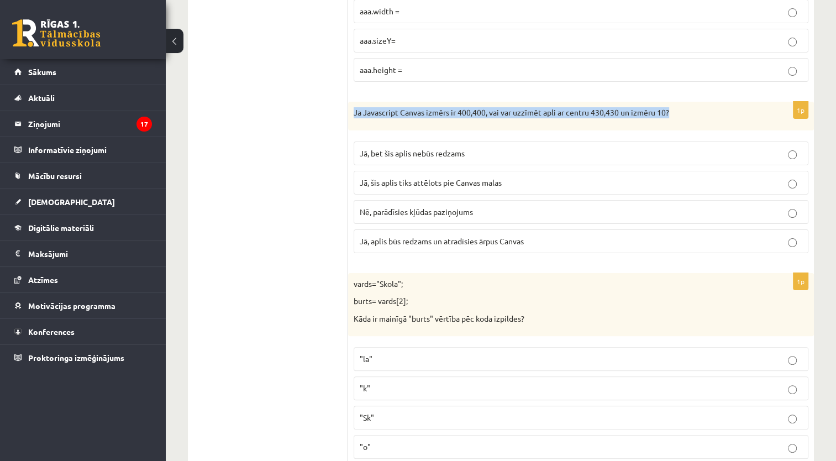
drag, startPoint x: 681, startPoint y: 96, endPoint x: 355, endPoint y: 99, distance: 325.9
click at [355, 102] on div "Ja Javascript Canvas izmērs ir 400,400, vai var uzzīmēt apli ar centru 430,430 …" at bounding box center [581, 116] width 466 height 29
drag, startPoint x: 355, startPoint y: 99, endPoint x: 417, endPoint y: 94, distance: 62.7
click at [404, 236] on span "Jā, aplis būs redzams un atradīsies ārpus Canvas" at bounding box center [442, 241] width 164 height 10
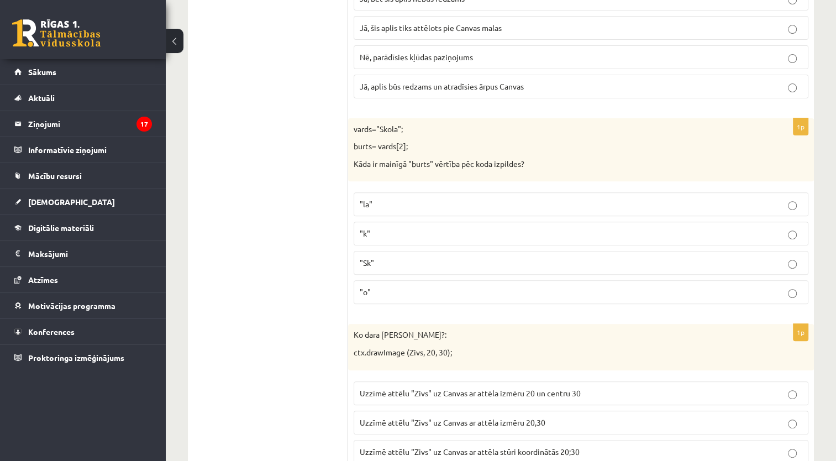
scroll to position [4540, 0]
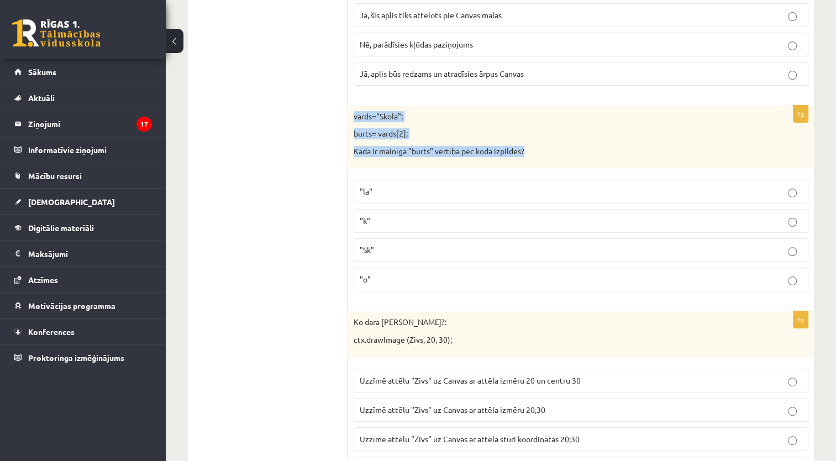
drag, startPoint x: 528, startPoint y: 131, endPoint x: 352, endPoint y: 95, distance: 179.8
click at [352, 106] on div "vards="Skola"; burts= vards[2]; Kāda ir mainīgā "burts" vērtība pēc koda izpild…" at bounding box center [581, 138] width 466 height 64
drag, startPoint x: 352, startPoint y: 95, endPoint x: 369, endPoint y: 97, distance: 17.2
click at [369, 111] on p "vards="Skola";" at bounding box center [553, 116] width 399 height 11
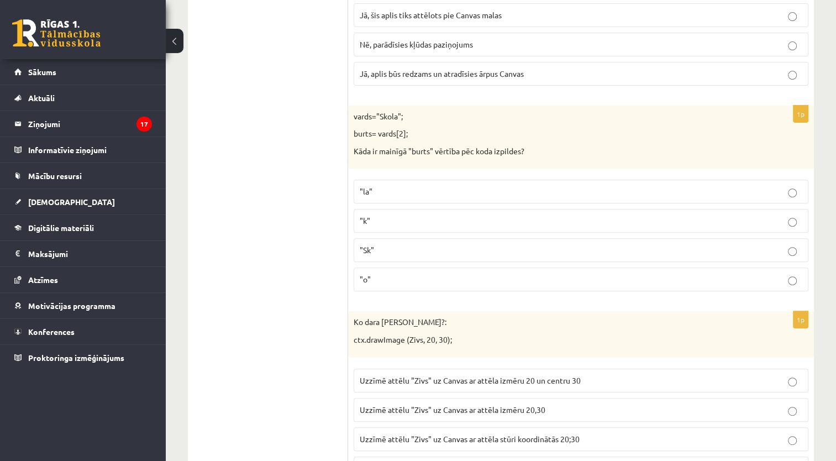
click at [391, 273] on p ""o"" at bounding box center [581, 279] width 442 height 12
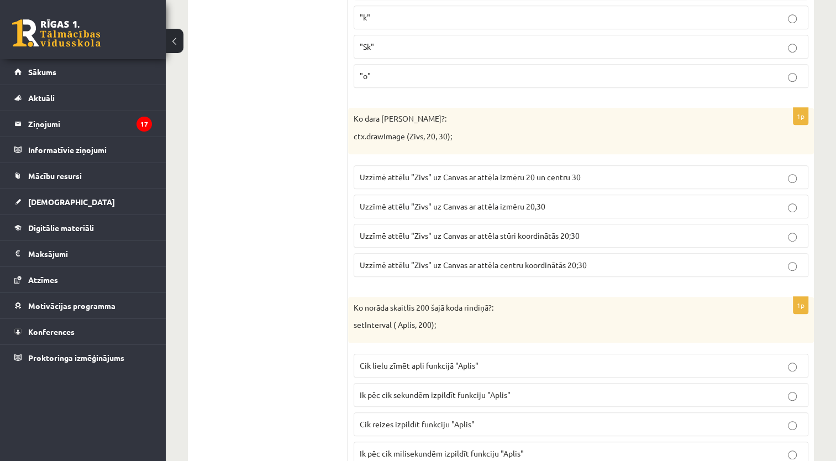
scroll to position [4713, 0]
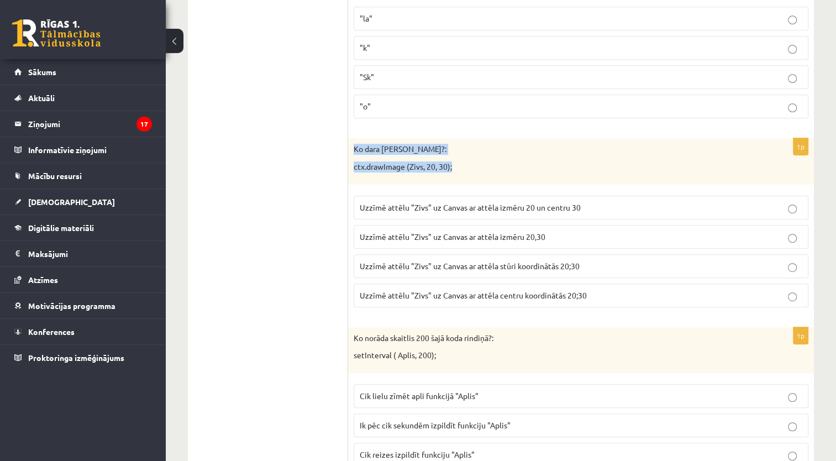
drag, startPoint x: 465, startPoint y: 152, endPoint x: 351, endPoint y: 123, distance: 117.6
click at [351, 138] on div "Ko dara koda rindiņa?: ctx.drawImage (Zivs, 20, 30);" at bounding box center [581, 161] width 466 height 46
drag, startPoint x: 351, startPoint y: 123, endPoint x: 358, endPoint y: 126, distance: 8.6
click at [358, 144] on p "Ko dara koda rindiņa?:" at bounding box center [553, 149] width 399 height 11
click at [537, 261] on span "Uzzīmē attēlu "Zivs" uz Canvas ar attēla stūri koordinātās 20;30" at bounding box center [470, 266] width 220 height 10
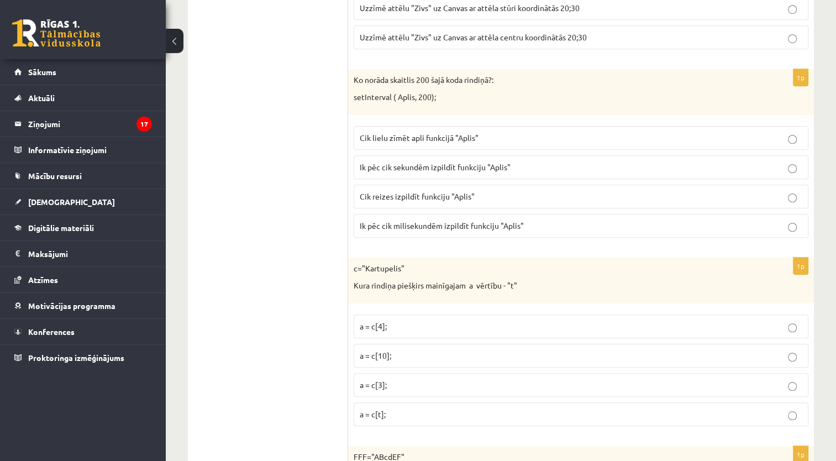
scroll to position [4953, 0]
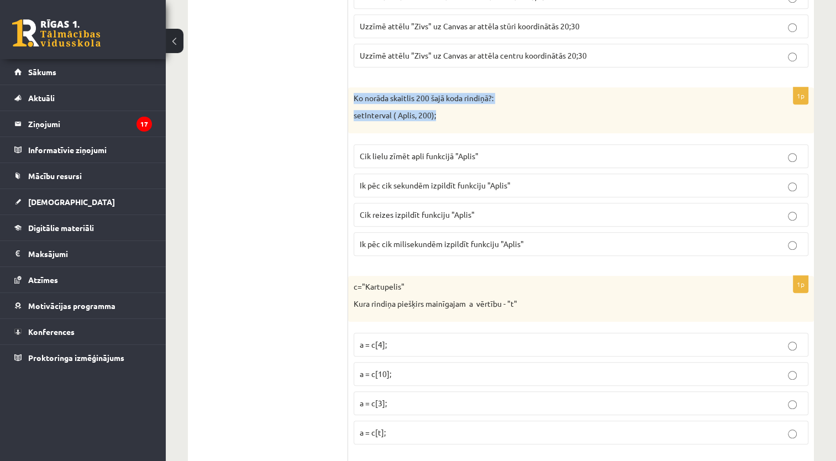
drag, startPoint x: 446, startPoint y: 99, endPoint x: 350, endPoint y: 71, distance: 99.5
click at [350, 87] on div "Ko norāda skaitlis 200 šajā koda rindiņā?: setInterval ( Aplis, 200);" at bounding box center [581, 110] width 466 height 46
click at [444, 239] on span "Ik pēc cik milisekundēm izpildīt funkciju "Aplis"" at bounding box center [442, 244] width 164 height 10
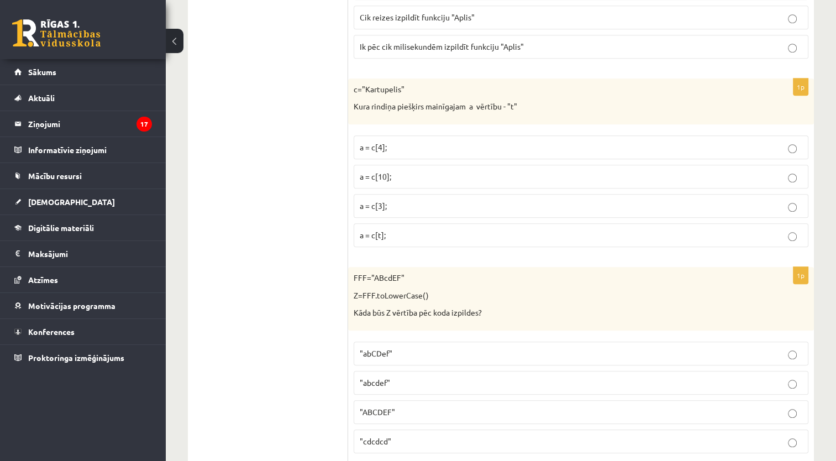
scroll to position [5162, 0]
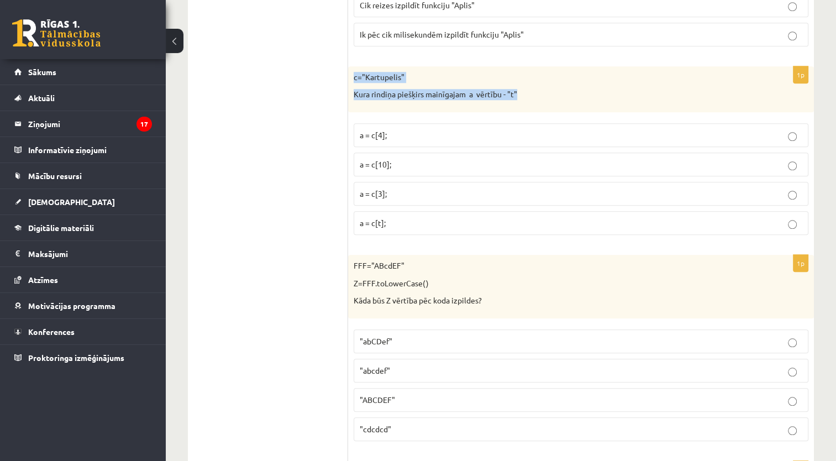
drag, startPoint x: 527, startPoint y: 69, endPoint x: 353, endPoint y: 50, distance: 175.0
click at [353, 66] on div "c="Kartupelis" Kura rindiņa piešķirs mainīgajam a vērtību - "t"" at bounding box center [581, 89] width 466 height 46
click at [419, 211] on label "a = c[t];" at bounding box center [581, 223] width 455 height 24
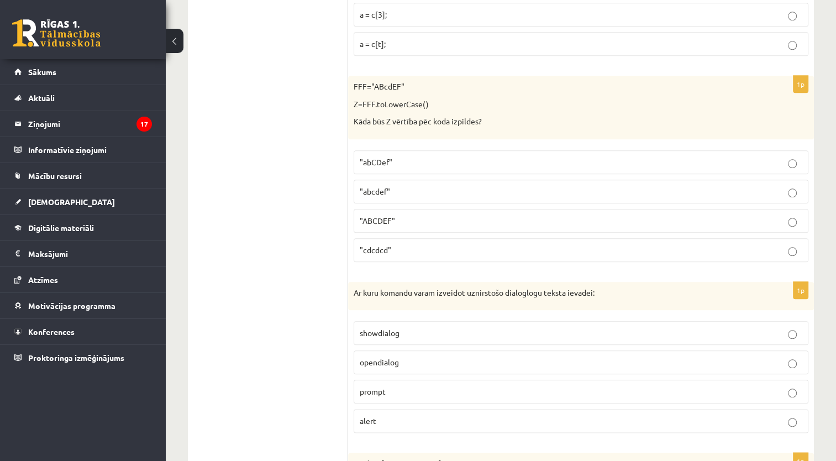
scroll to position [5335, 0]
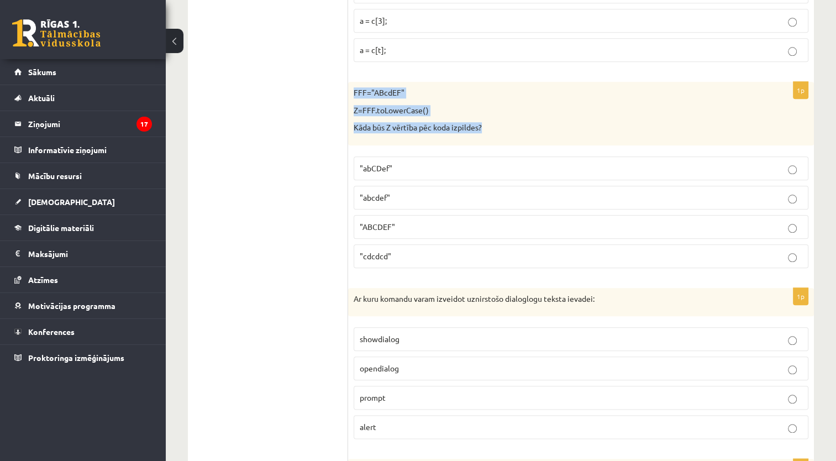
drag, startPoint x: 486, startPoint y: 101, endPoint x: 354, endPoint y: 72, distance: 135.6
click at [354, 82] on div "FFF="ABcdEF" Z=FFF.toLowerCase() Kāda būs Z vērtība pēc koda izpildes?" at bounding box center [581, 114] width 466 height 64
click at [397, 192] on p ""abcdef"" at bounding box center [581, 198] width 442 height 12
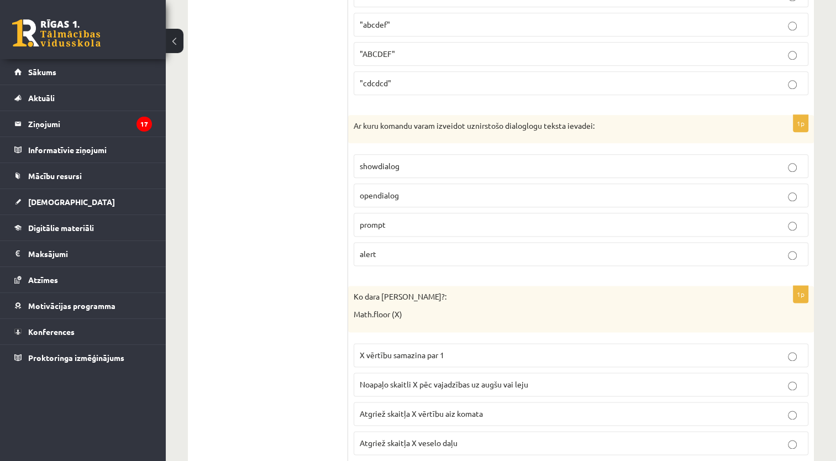
scroll to position [5517, 0]
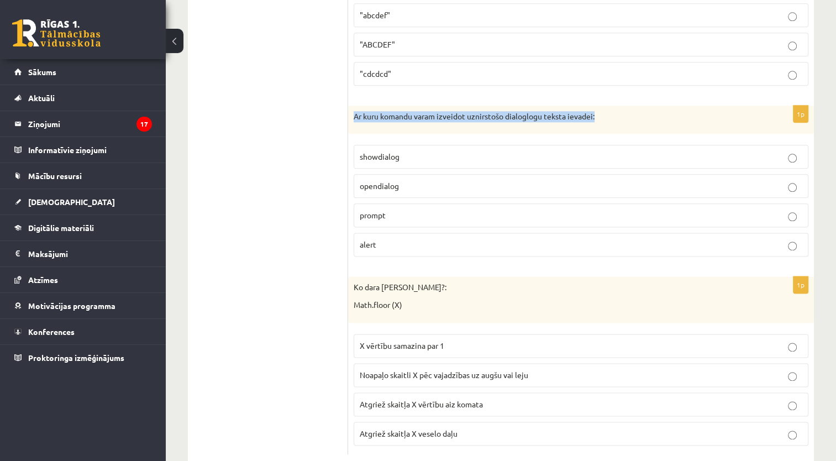
drag, startPoint x: 601, startPoint y: 89, endPoint x: 354, endPoint y: 87, distance: 246.9
click at [354, 111] on p "Ar kuru komandu varam izveidot uznirstošo dialoglogu teksta ievadei:" at bounding box center [553, 116] width 399 height 11
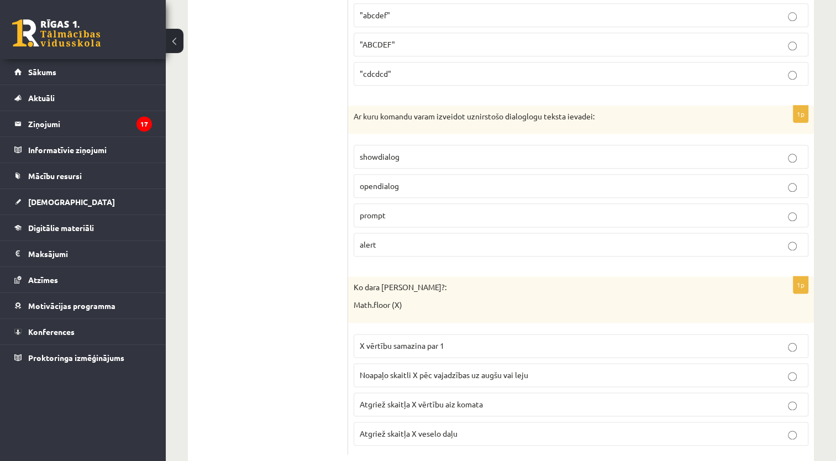
click at [405, 209] on p "prompt" at bounding box center [581, 215] width 442 height 12
drag, startPoint x: 422, startPoint y: 278, endPoint x: 353, endPoint y: 262, distance: 70.8
click at [353, 276] on div "Ko dara koda rindiņa?: Math.floor (X)" at bounding box center [581, 299] width 466 height 46
drag, startPoint x: 353, startPoint y: 262, endPoint x: 368, endPoint y: 261, distance: 15.5
click at [495, 370] on span "Noapaļo skaitli X pēc vajadzības uz augšu vai leju" at bounding box center [444, 375] width 168 height 10
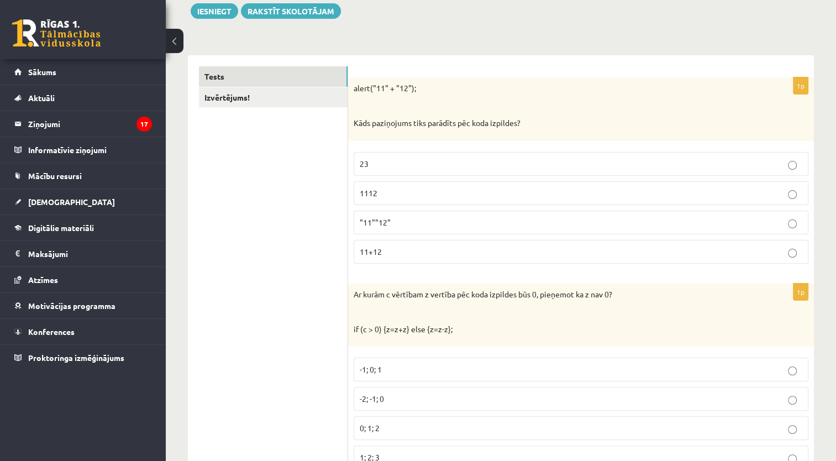
scroll to position [0, 0]
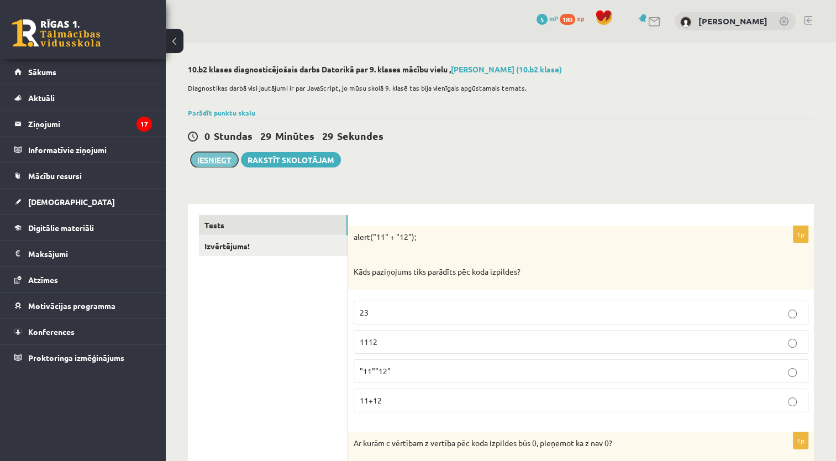
click at [219, 164] on button "Iesniegt" at bounding box center [215, 159] width 48 height 15
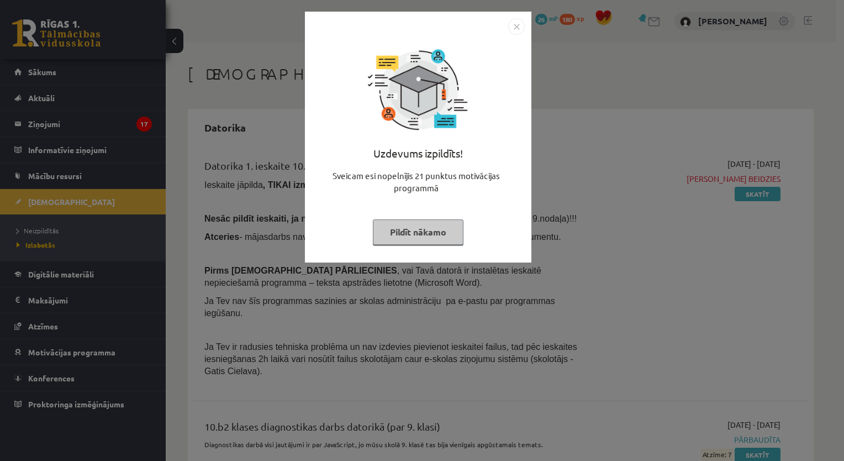
click at [420, 226] on button "Pildīt nākamo" at bounding box center [418, 231] width 91 height 25
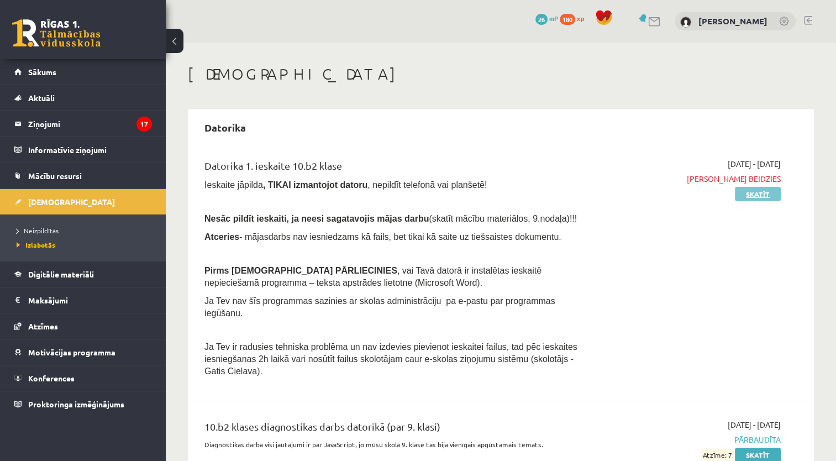
click at [748, 194] on link "Skatīt" at bounding box center [758, 194] width 46 height 14
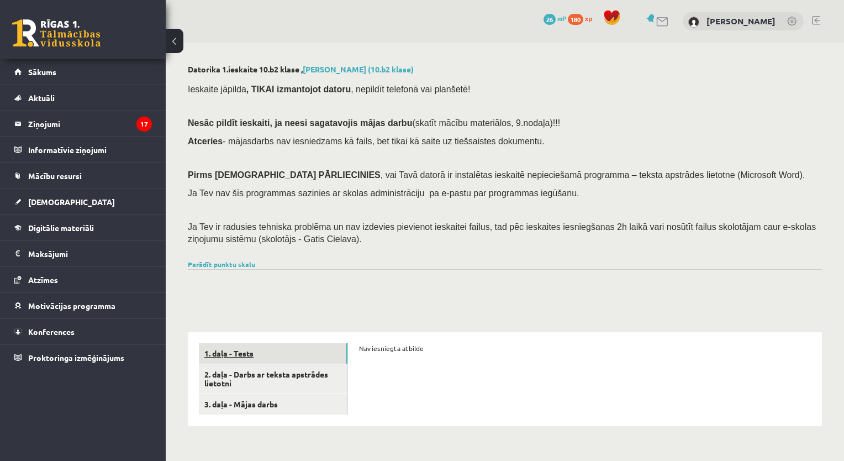
click at [299, 354] on link "1. daļa - Tests" at bounding box center [273, 353] width 149 height 20
click at [296, 378] on link "2. daļa - Darbs ar teksta apstrādes lietotni" at bounding box center [273, 379] width 149 height 30
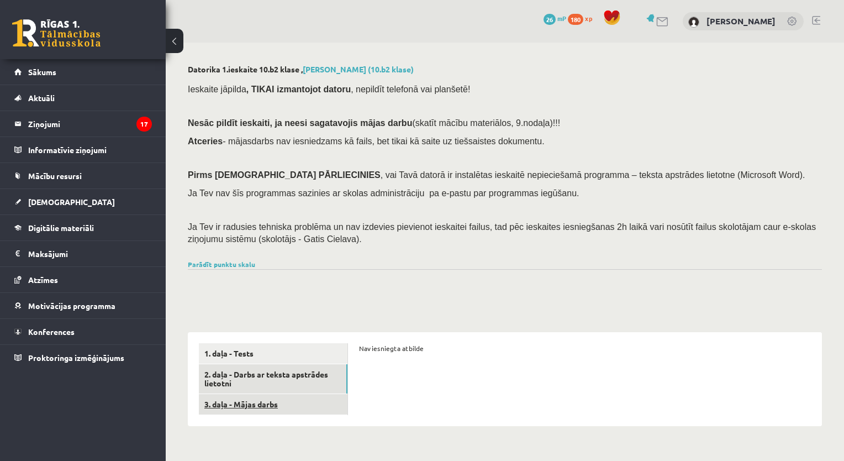
click at [294, 403] on link "3. daļa - Mājas darbs" at bounding box center [273, 404] width 149 height 20
click at [297, 383] on link "2. daļa - Darbs ar teksta apstrādes lietotni" at bounding box center [273, 379] width 149 height 30
click at [97, 80] on link "Sākums" at bounding box center [83, 71] width 138 height 25
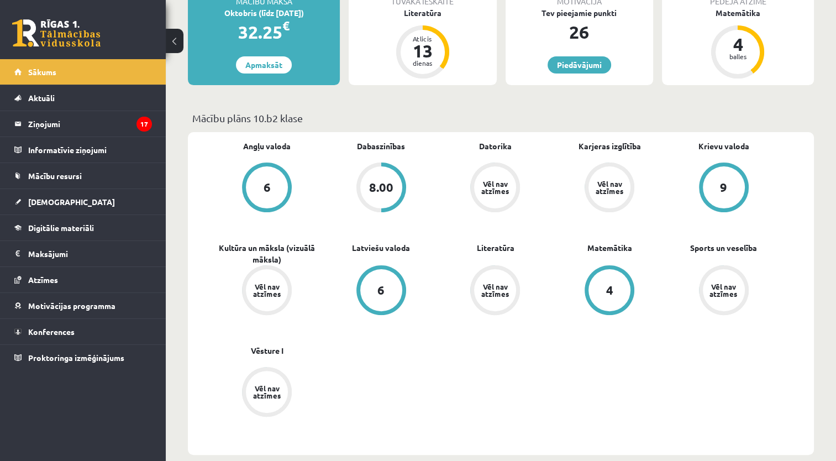
scroll to position [230, 0]
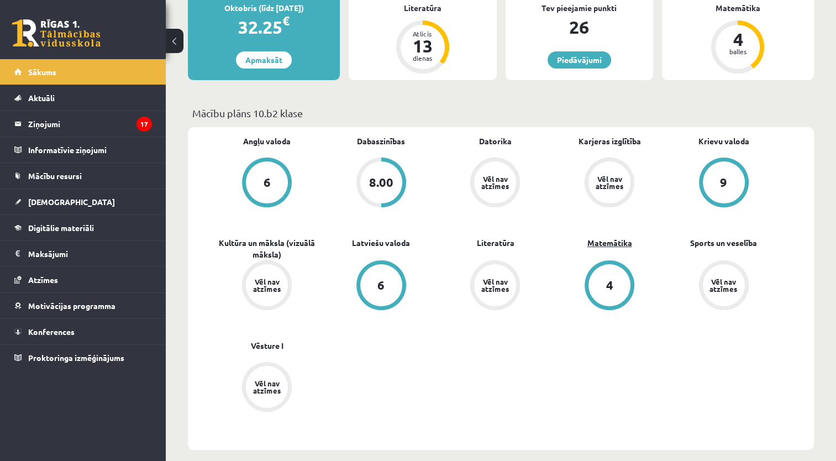
click at [620, 242] on link "Matemātika" at bounding box center [609, 243] width 45 height 12
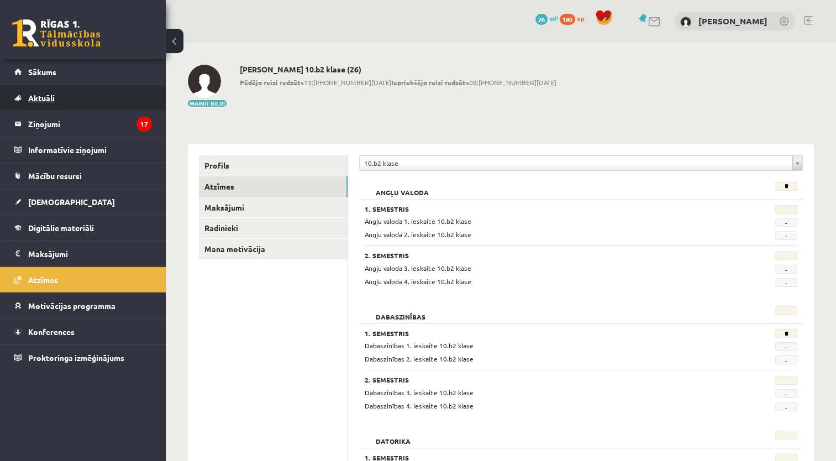
click at [96, 88] on link "Aktuāli" at bounding box center [83, 97] width 138 height 25
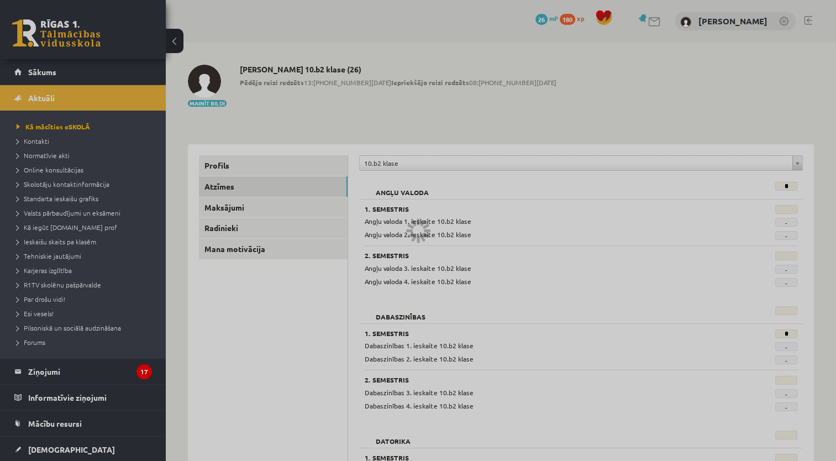
click at [96, 62] on div at bounding box center [418, 230] width 836 height 461
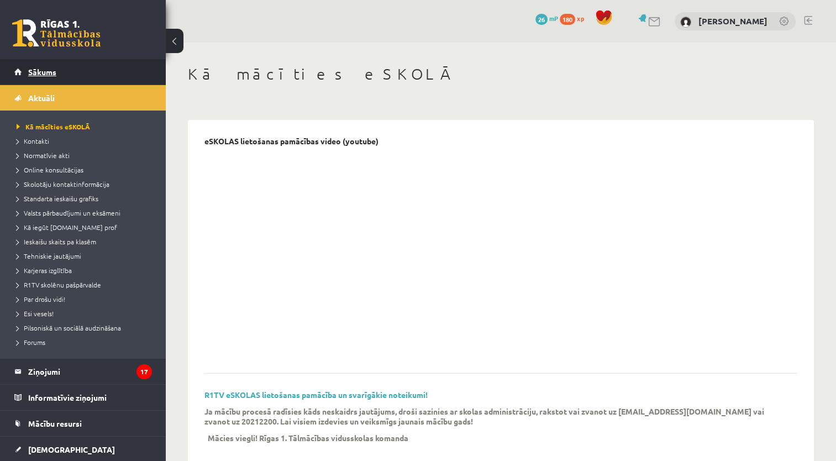
click at [95, 67] on link "Sākums" at bounding box center [83, 71] width 138 height 25
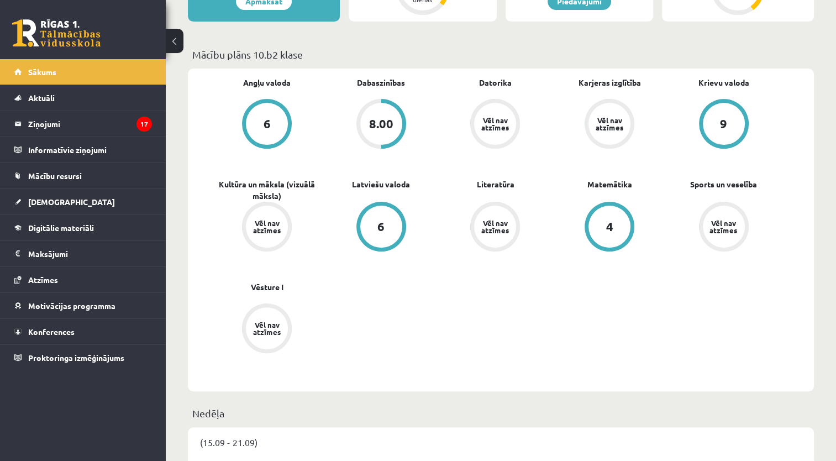
scroll to position [287, 0]
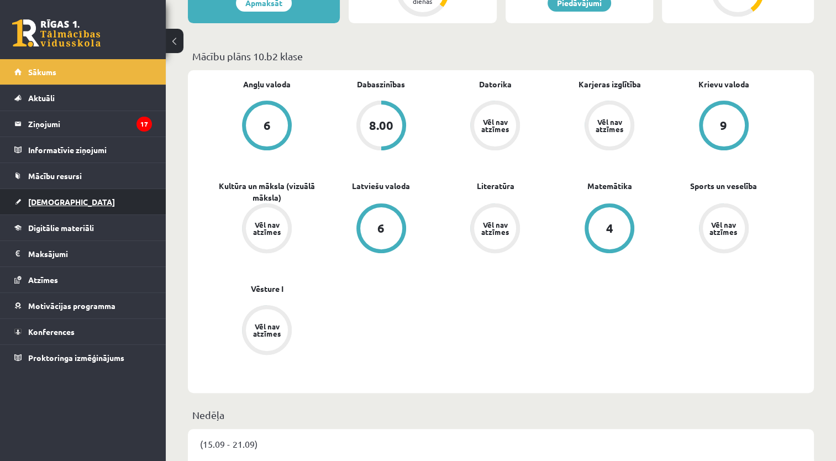
click at [97, 197] on link "[DEMOGRAPHIC_DATA]" at bounding box center [83, 201] width 138 height 25
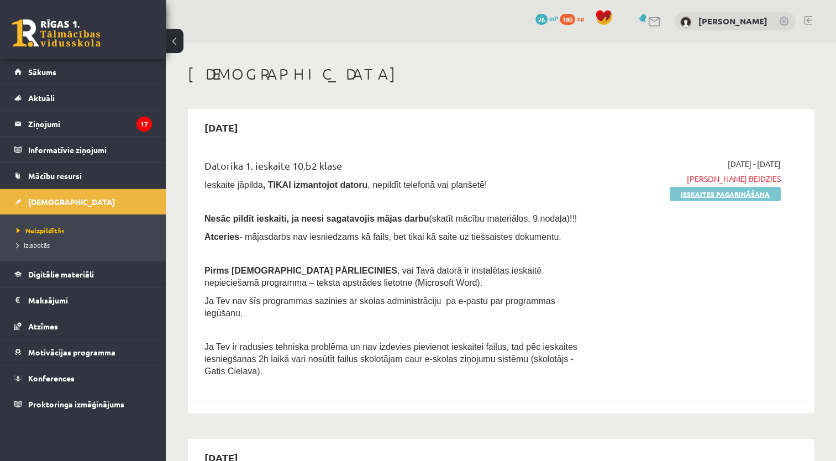
click at [743, 193] on link "Ieskaites pagarināšana" at bounding box center [724, 194] width 111 height 14
click at [774, 200] on div "[DATE] - [DATE] [GEOGRAPHIC_DATA] Pildīt ieskaiti" at bounding box center [690, 270] width 198 height 225
click at [762, 198] on link "Pildīt ieskaiti" at bounding box center [743, 194] width 74 height 14
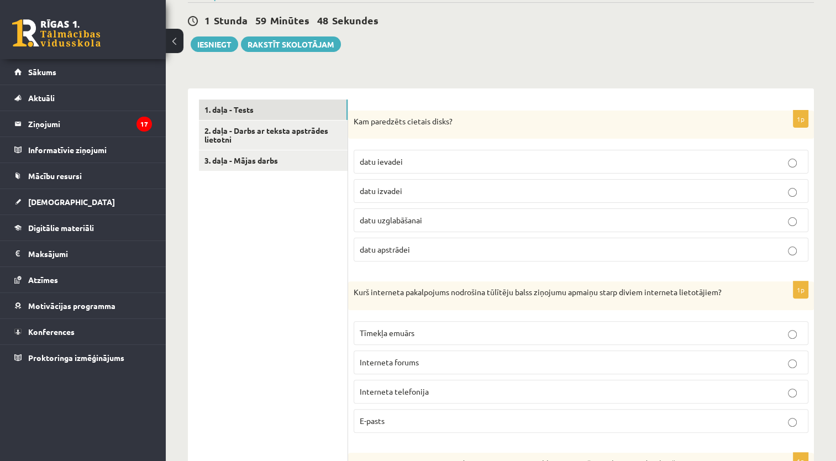
scroll to position [288, 0]
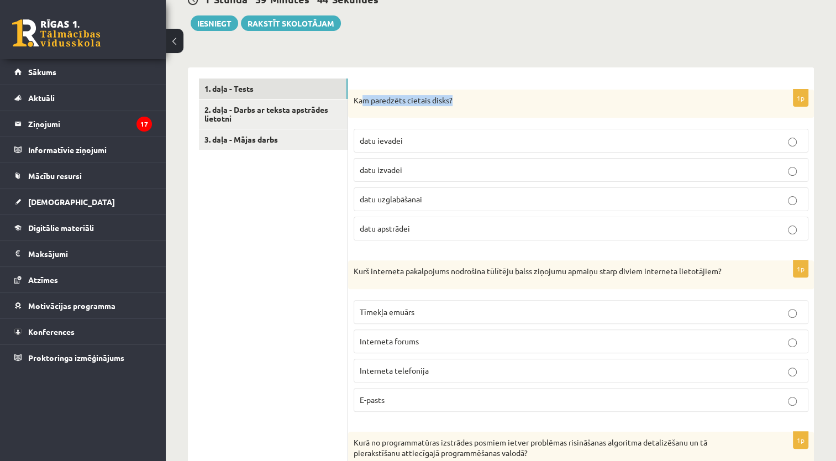
drag, startPoint x: 455, startPoint y: 91, endPoint x: 361, endPoint y: 96, distance: 94.1
click at [361, 96] on div "Kam paredzēts cietais disks?" at bounding box center [581, 103] width 466 height 29
click at [265, 141] on link "3. daļa - Mājas darbs" at bounding box center [273, 139] width 149 height 20
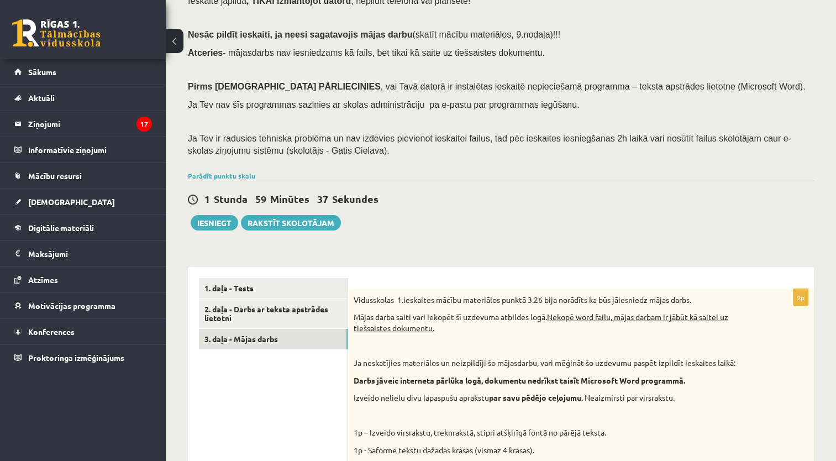
scroll to position [69, 0]
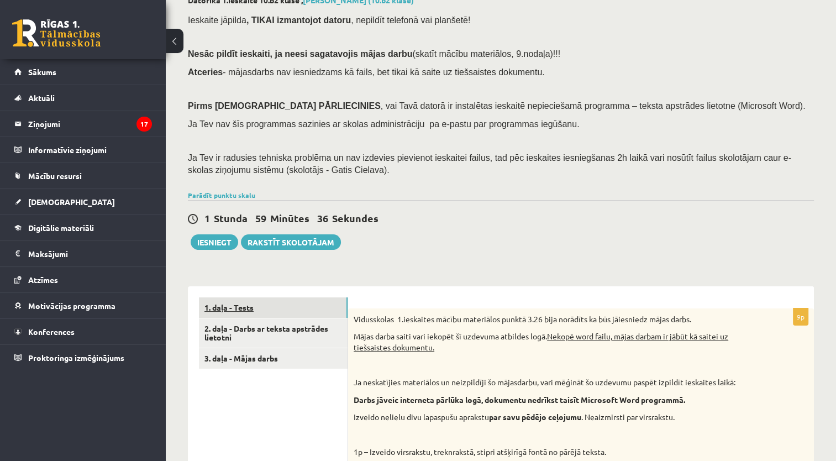
click at [254, 304] on link "1. daļa - Tests" at bounding box center [273, 307] width 149 height 20
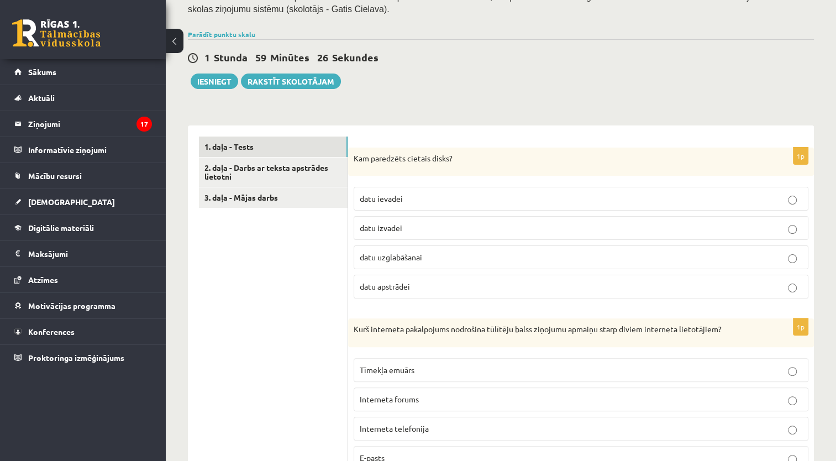
scroll to position [244, 0]
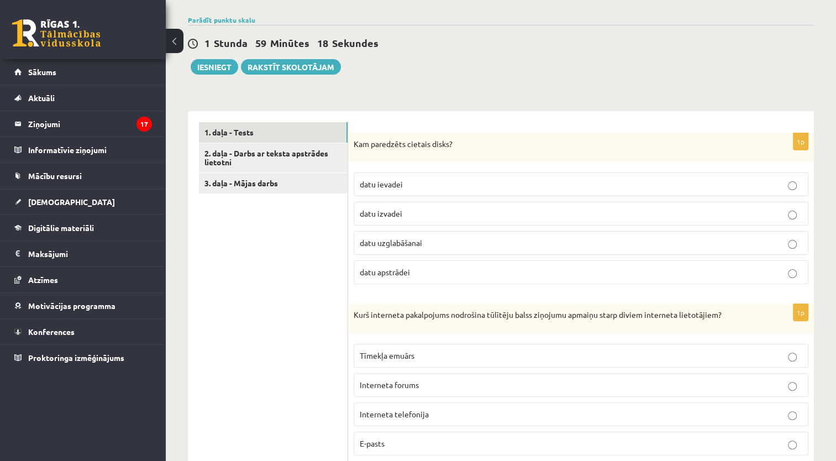
click at [471, 246] on p "datu uzglabāšanai" at bounding box center [581, 243] width 442 height 12
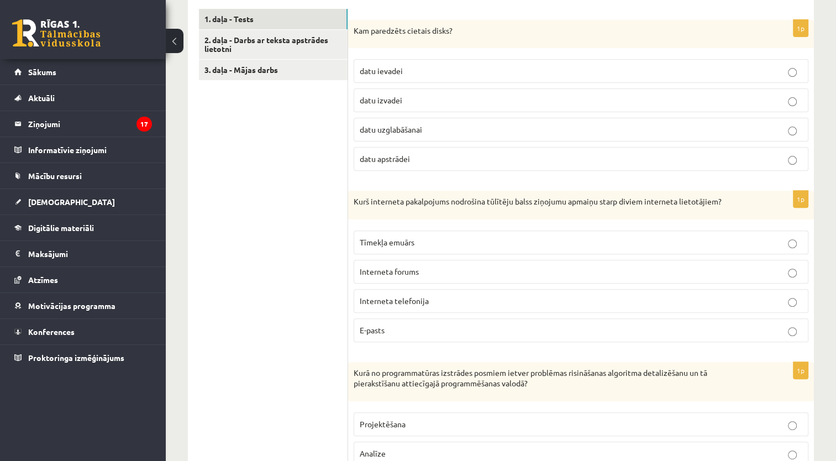
scroll to position [375, 0]
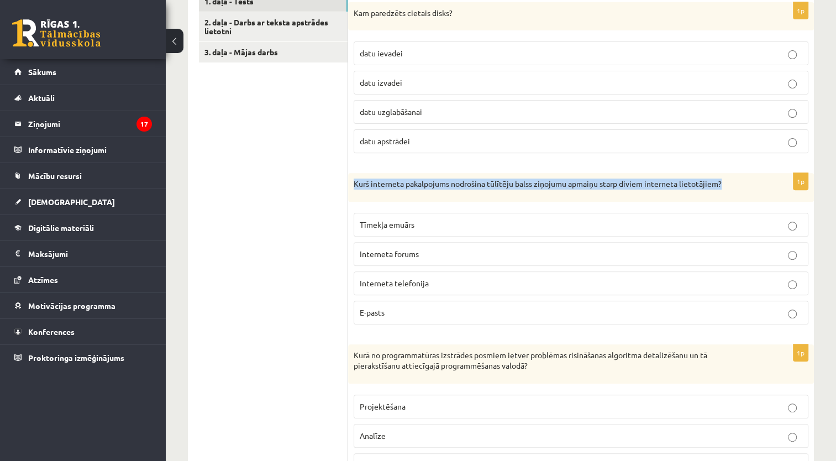
drag, startPoint x: 732, startPoint y: 187, endPoint x: 352, endPoint y: 184, distance: 380.6
click at [352, 184] on div "Kurš interneta pakalpojums nodrošina tūlītēju balss ziņojumu apmaiņu starp divi…" at bounding box center [581, 187] width 466 height 29
copy p "Kurš interneta pakalpojums nodrošina tūlītēju balss ziņojumu apmaiņu starp divi…"
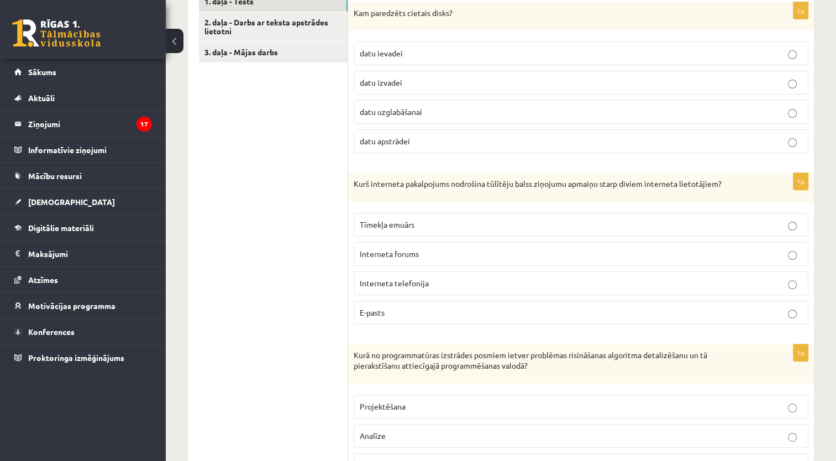
click at [377, 235] on label "Tīmekļa emuārs" at bounding box center [581, 225] width 455 height 24
click at [450, 277] on p "Interneta telefonija" at bounding box center [581, 283] width 442 height 12
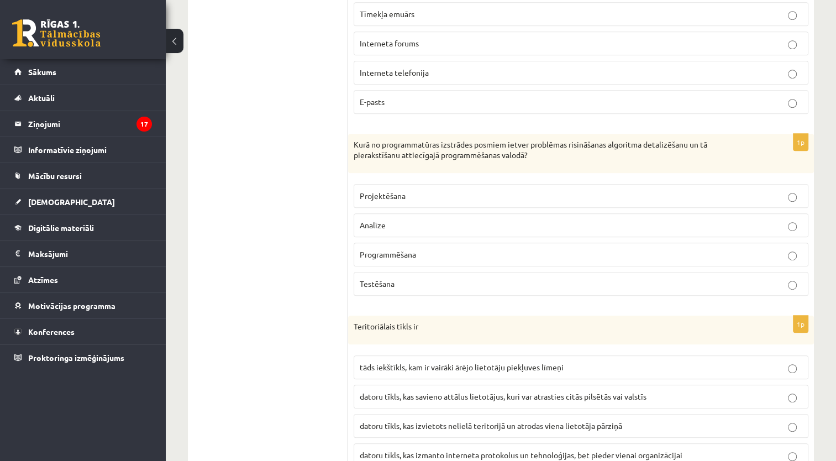
scroll to position [597, 0]
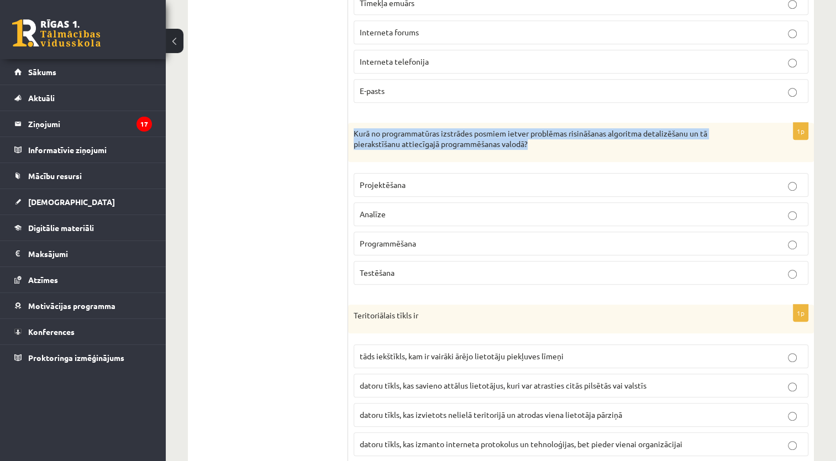
drag, startPoint x: 537, startPoint y: 140, endPoint x: 349, endPoint y: 123, distance: 188.6
click at [349, 123] on div "Kurā no programmatūras izstrādes posmiem ietver problēmas risināšanas algoritma…" at bounding box center [581, 142] width 466 height 39
drag, startPoint x: 349, startPoint y: 123, endPoint x: 400, endPoint y: 134, distance: 52.0
copy p "Kurā no programmatūras izstrādes posmiem ietver problēmas risināšanas algoritma…"
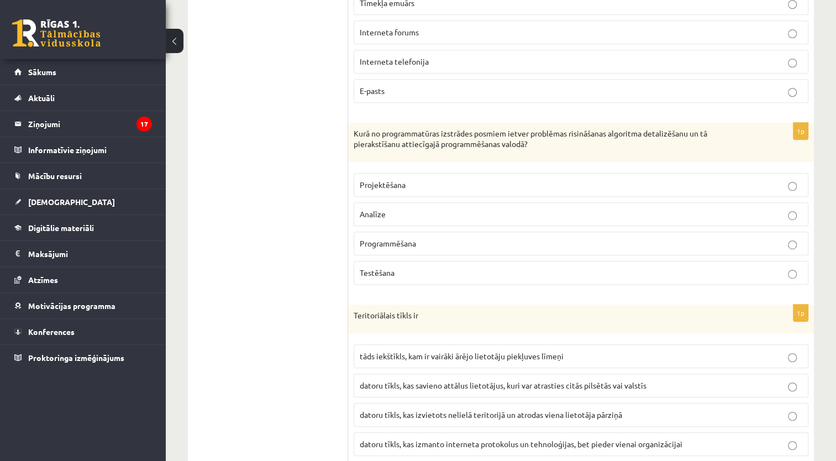
click at [450, 212] on p "Analīze" at bounding box center [581, 214] width 442 height 12
click at [444, 233] on label "Programmēšana" at bounding box center [581, 243] width 455 height 24
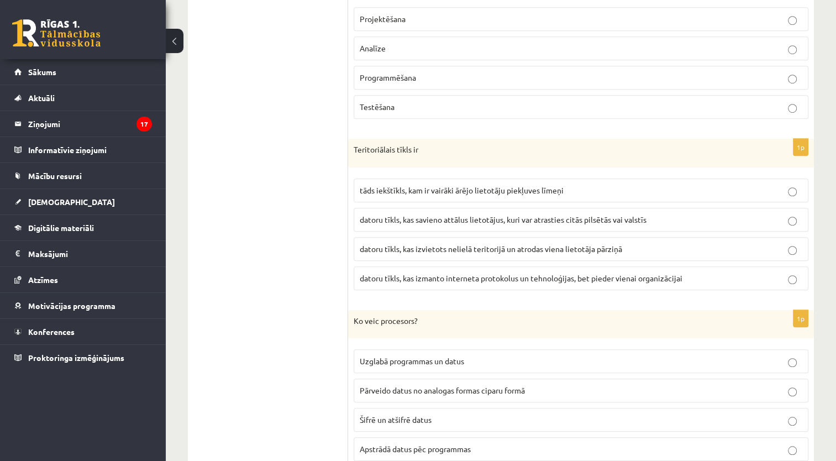
scroll to position [766, 0]
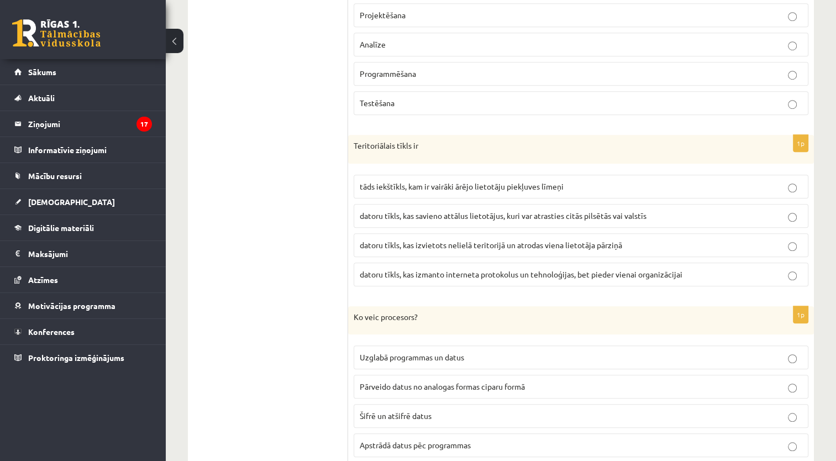
click at [568, 276] on p "datoru tīkls, kas izmanto interneta protokolus un tehnoloģijas, bet pieder vien…" at bounding box center [581, 274] width 442 height 12
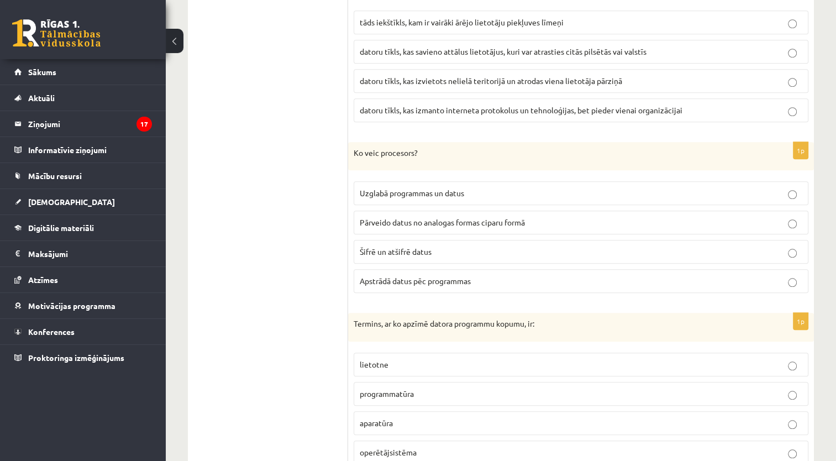
scroll to position [934, 0]
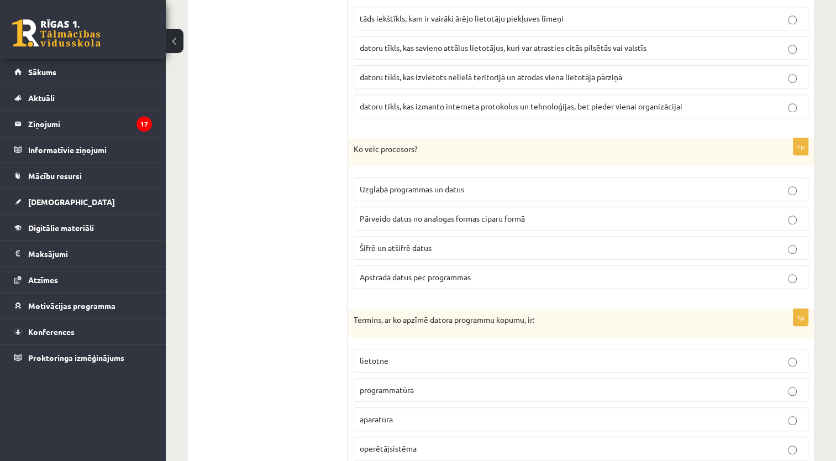
click at [641, 214] on p "Pārveido datus no analogas formas ciparu formā" at bounding box center [581, 219] width 442 height 12
click at [641, 265] on label "Apstrādā datus pēc programmas" at bounding box center [581, 277] width 455 height 24
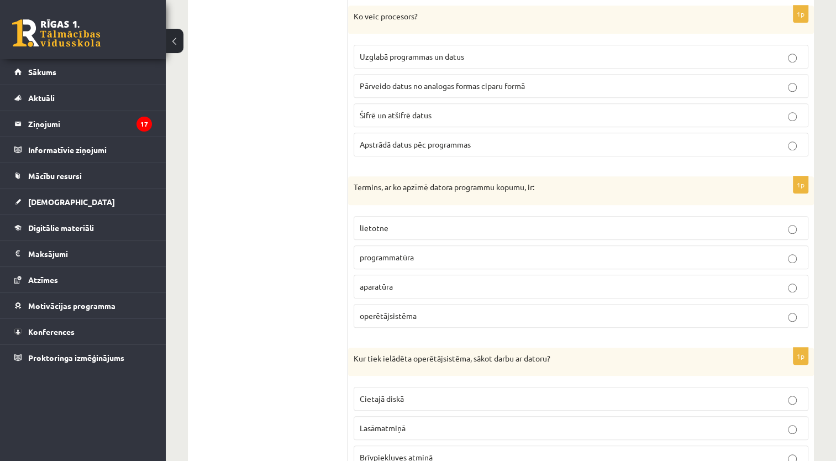
scroll to position [1063, 0]
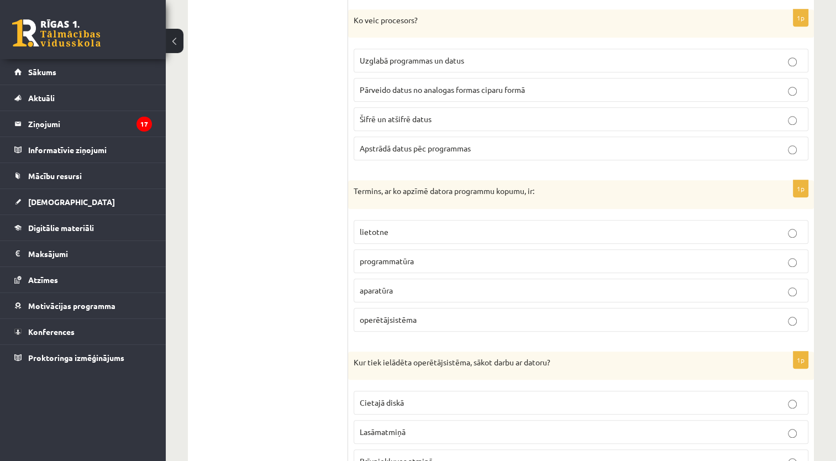
click at [615, 262] on label "programmatūra" at bounding box center [581, 261] width 455 height 24
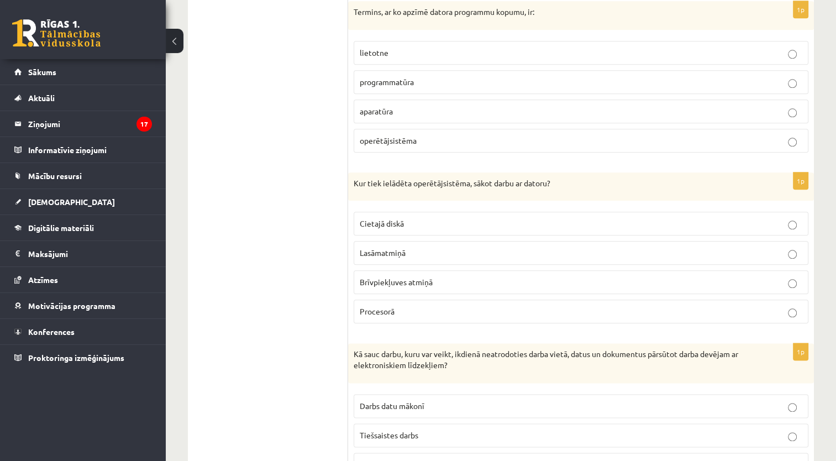
scroll to position [1238, 0]
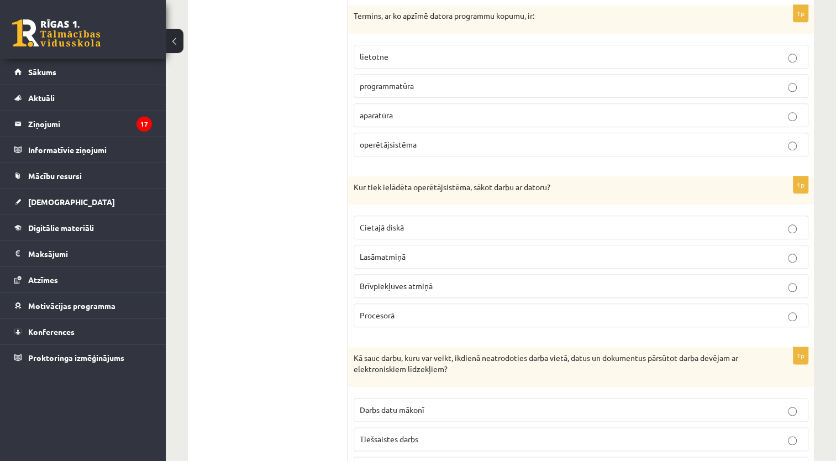
click at [670, 221] on p "Cietajā diskā" at bounding box center [581, 227] width 442 height 12
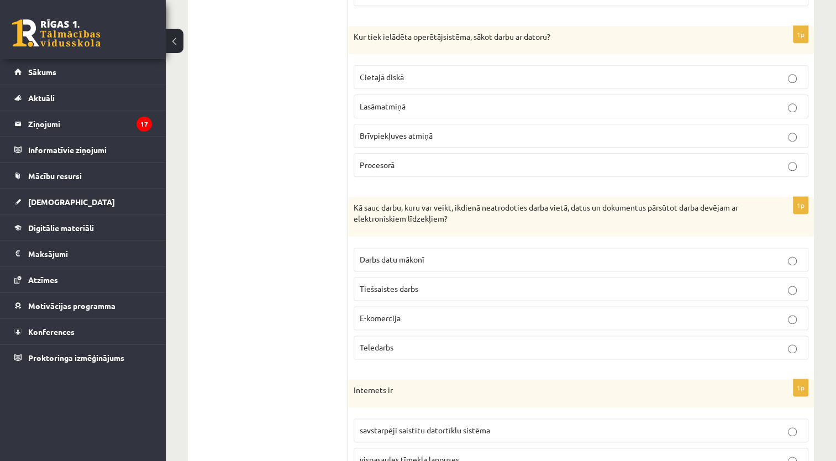
scroll to position [1392, 0]
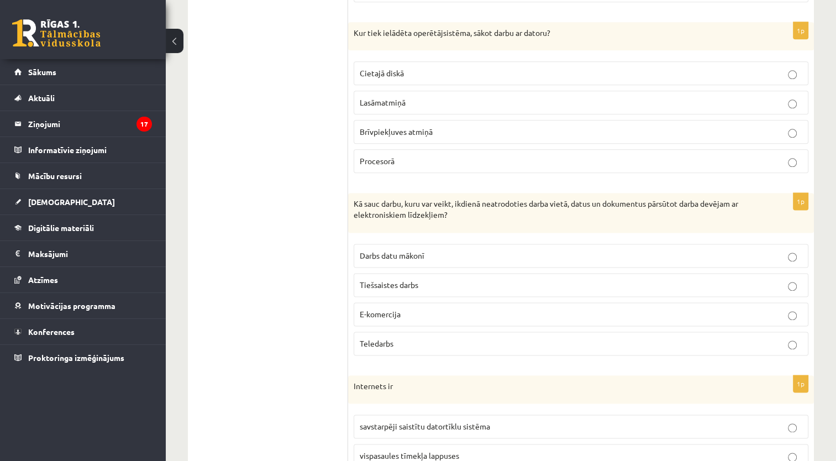
drag, startPoint x: 453, startPoint y: 210, endPoint x: 347, endPoint y: 198, distance: 106.8
drag, startPoint x: 347, startPoint y: 198, endPoint x: 379, endPoint y: 198, distance: 32.6
click at [379, 198] on p "Kā sauc darbu, kuru var veikt, ikdienā neatrodoties darba vietā, datus un dokum…" at bounding box center [553, 209] width 399 height 22
click at [406, 199] on p "Kā sauc darbu, kuru var veikt, ikdienā neatrodoties darba vietā, datus un dokum…" at bounding box center [553, 209] width 399 height 22
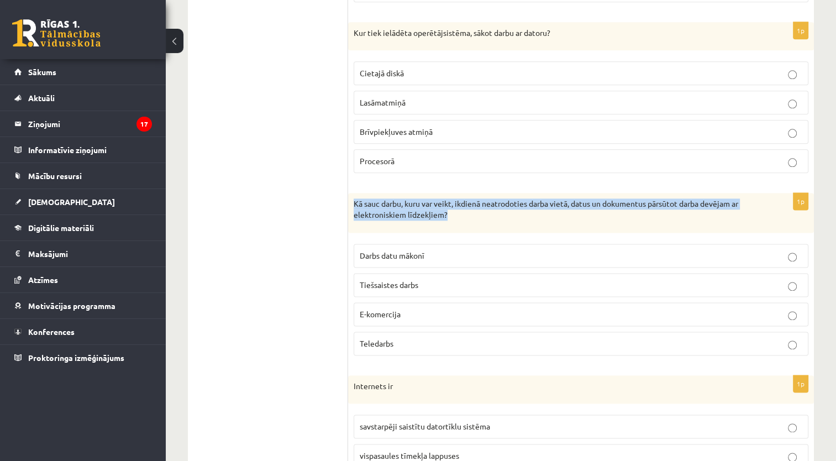
drag, startPoint x: 449, startPoint y: 211, endPoint x: 351, endPoint y: 197, distance: 98.7
click at [351, 197] on div "Kā sauc darbu, kuru var veikt, ikdienā neatrodoties darba vietā, datus un dokum…" at bounding box center [581, 212] width 466 height 39
drag, startPoint x: 351, startPoint y: 197, endPoint x: 357, endPoint y: 198, distance: 6.7
copy p "Kā sauc darbu, kuru var veikt, ikdienā neatrodoties darba vietā, datus un dokum…"
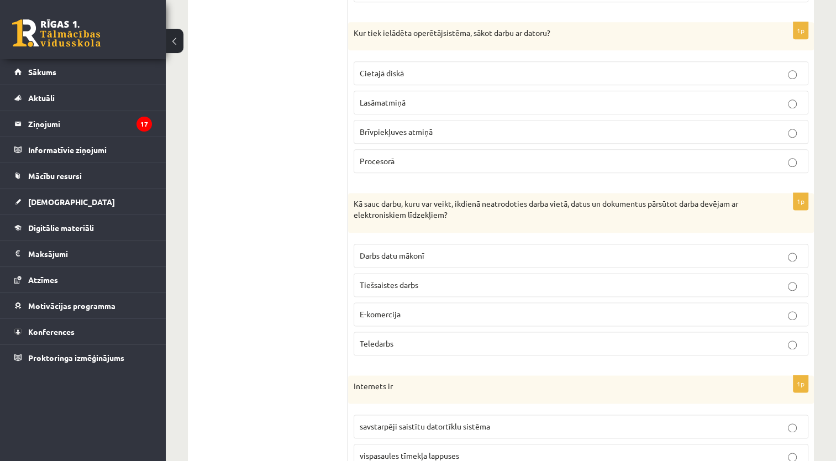
click at [367, 338] on span "Teledarbs" at bounding box center [377, 343] width 34 height 10
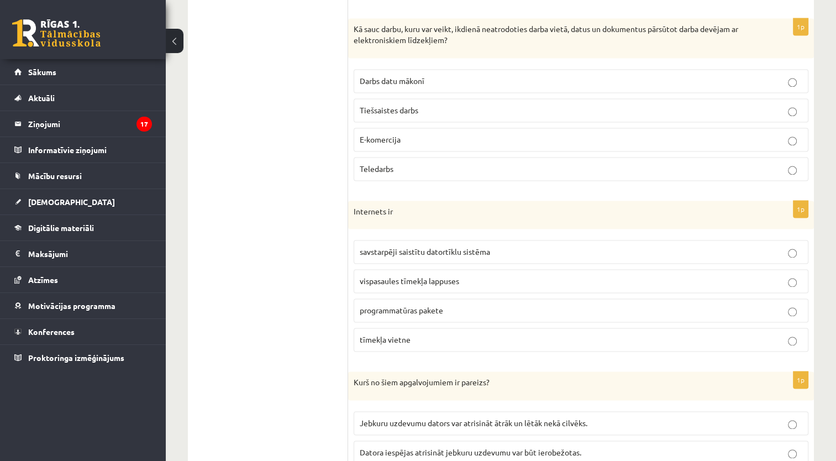
scroll to position [1556, 0]
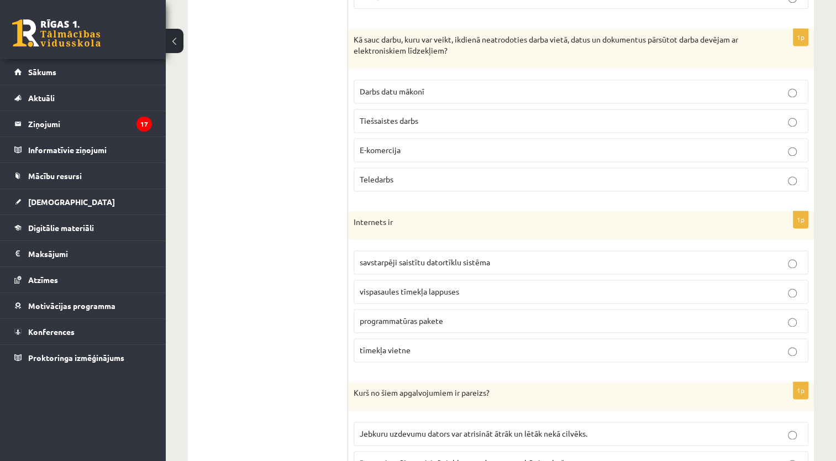
click at [659, 245] on fieldset "savstarpēji saistītu datortīklu sistēma vispasaules tīmekļa lappuses programmat…" at bounding box center [581, 305] width 455 height 120
click at [645, 256] on p "savstarpēji saistītu datortīklu sistēma" at bounding box center [581, 262] width 442 height 12
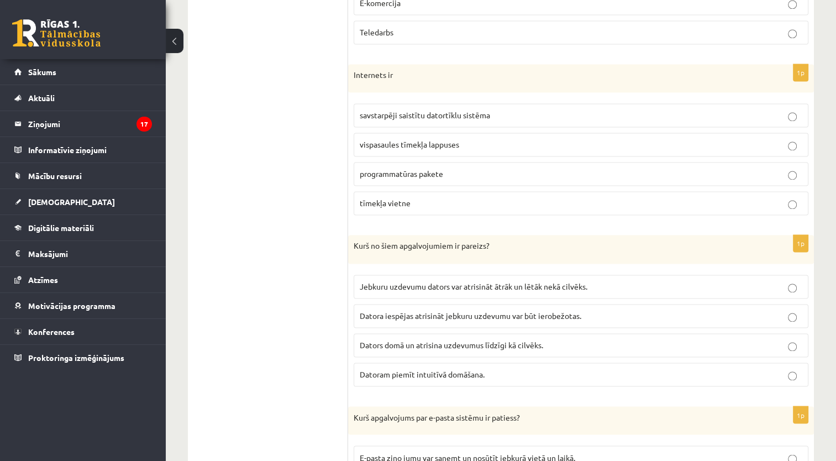
scroll to position [1731, 0]
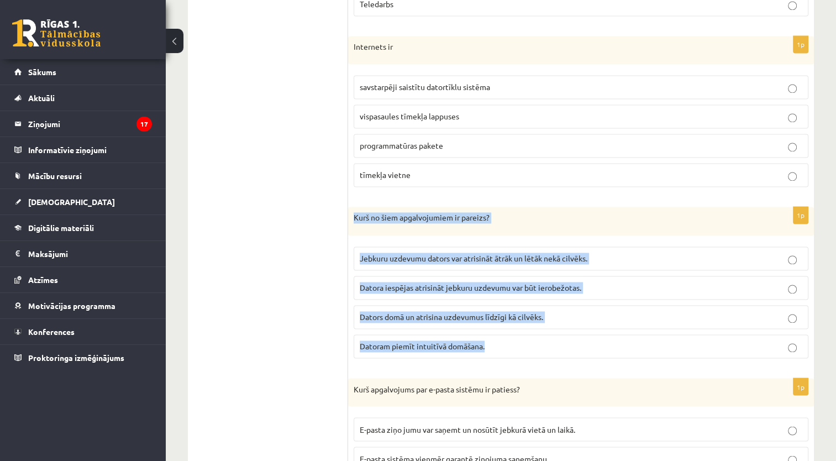
drag, startPoint x: 497, startPoint y: 337, endPoint x: 355, endPoint y: 213, distance: 188.7
click at [355, 213] on div "1p Kurš no šiem apgalvojumiem ir pareizs? Jebkuru uzdevumu dators var atrisināt…" at bounding box center [581, 287] width 466 height 160
copy div "Kurš no šiem apgalvojumiem ir pareizs? Jebkuru uzdevumu dators var atrisināt āt…"
click at [618, 282] on p "Datora iespējas atrisināt jebkuru uzdevumu var būt ierobežotas." at bounding box center [581, 288] width 442 height 12
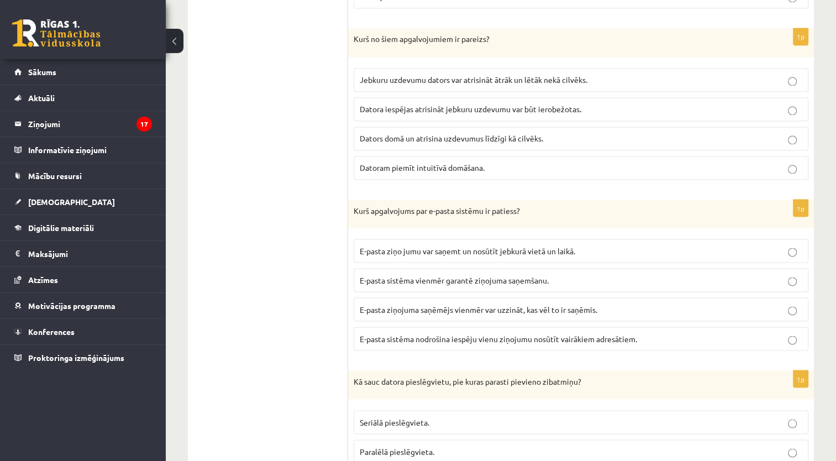
scroll to position [1913, 0]
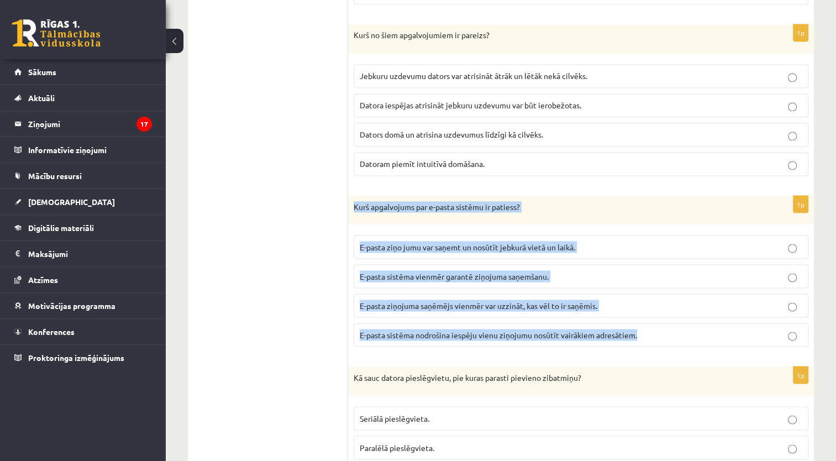
drag, startPoint x: 647, startPoint y: 325, endPoint x: 350, endPoint y: 196, distance: 324.4
click at [350, 196] on div "1p Kurš apgalvojums par e-pasta sistēmu ir patiess? E-pasta ziņo jumu var saņem…" at bounding box center [581, 276] width 466 height 160
drag, startPoint x: 350, startPoint y: 196, endPoint x: 389, endPoint y: 204, distance: 40.1
click at [389, 204] on div "Kurš apgalvojums par e-pasta sistēmu ir patiess?" at bounding box center [581, 210] width 466 height 29
copy div "Kurš apgalvojums par e-pasta sistēmu ir patiess? E-pasta ziņo jumu var saņemt u…"
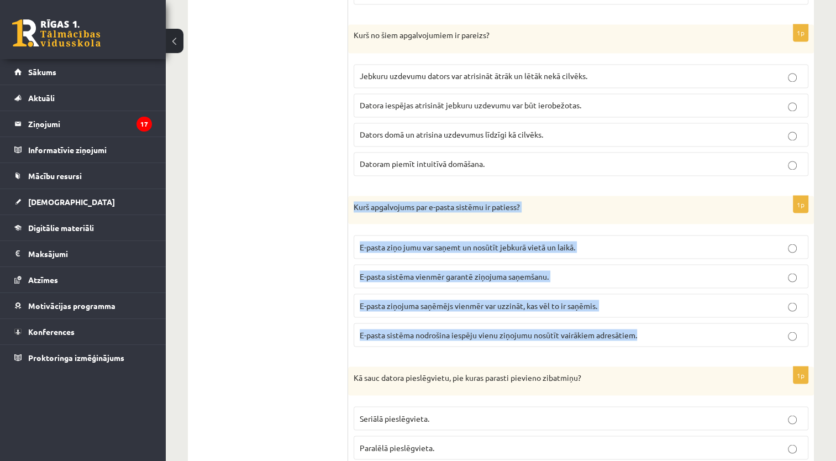
click at [742, 241] on p "E-pasta ziņo jumu var saņemt un nosūtīt jebkurā vietā un laikā." at bounding box center [581, 247] width 442 height 12
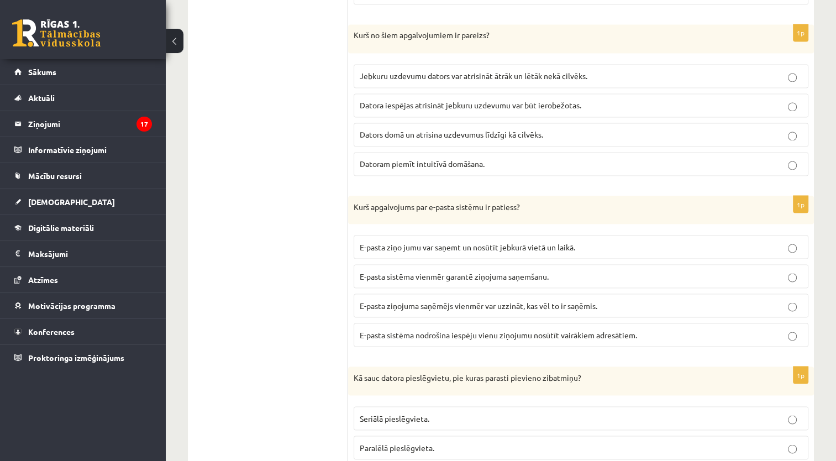
click at [773, 323] on label "E-pasta sistēma nodrošina iespēju vienu ziņojumu nosūtīt vairākiem adresātiem." at bounding box center [581, 335] width 455 height 24
click at [740, 235] on label "E-pasta ziņo jumu var saņemt un nosūtīt jebkurā vietā un laikā." at bounding box center [581, 247] width 455 height 24
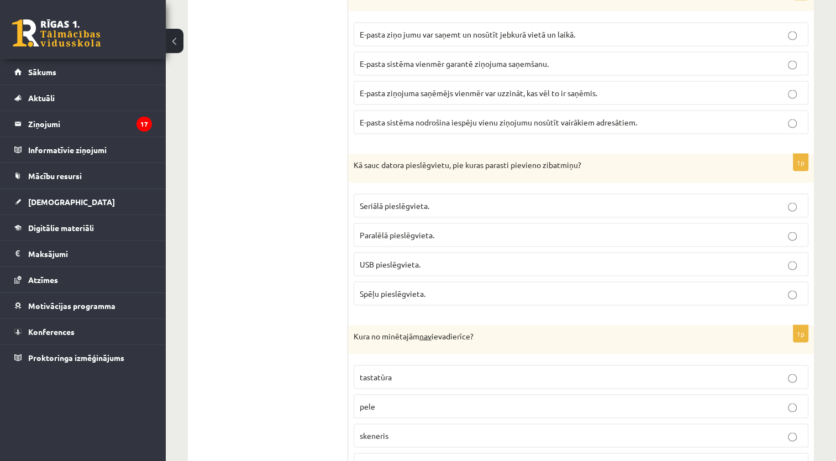
scroll to position [2132, 0]
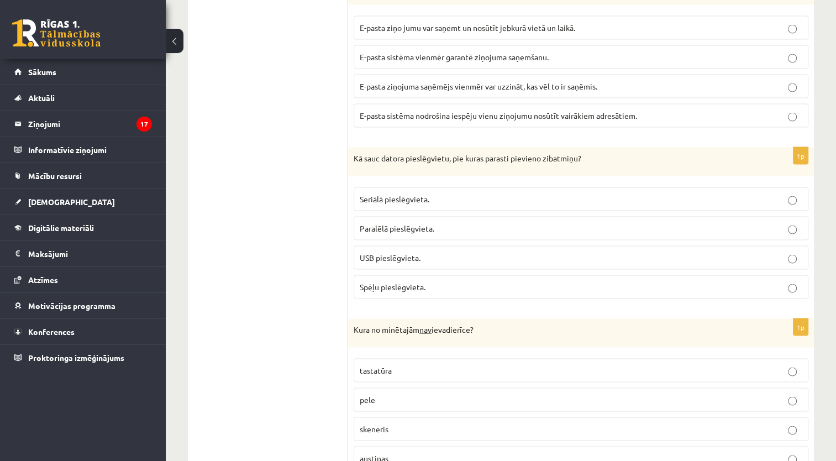
click at [530, 252] on p "USB pieslēgvieta." at bounding box center [581, 258] width 442 height 12
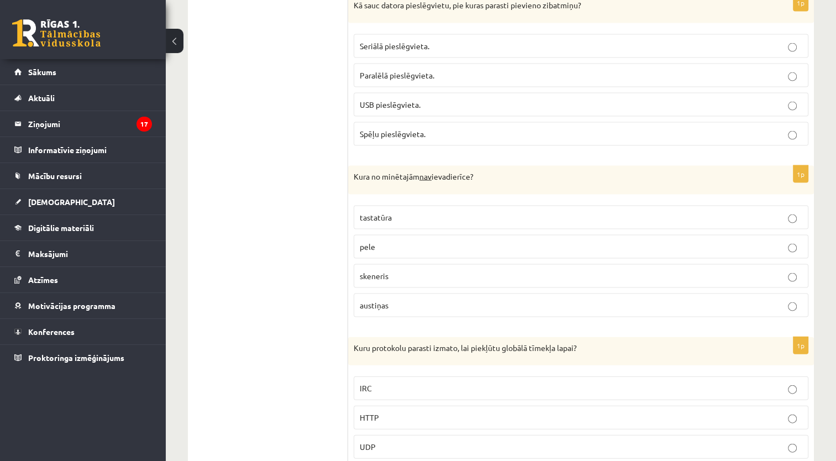
scroll to position [2292, 0]
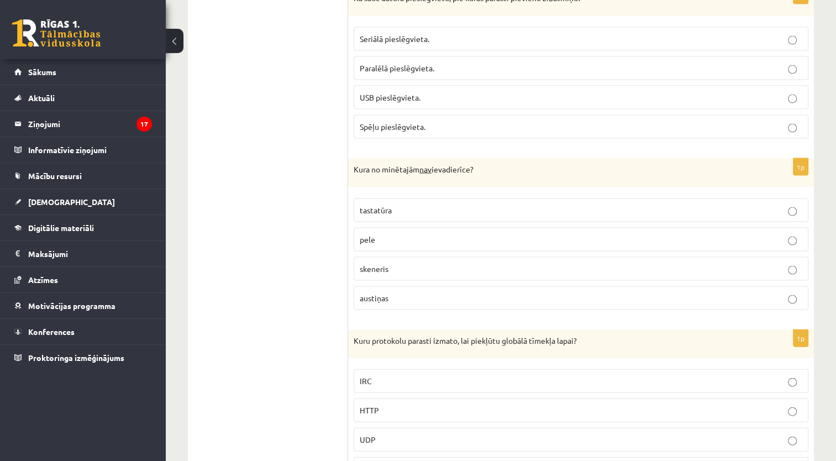
click at [696, 296] on label "austiņas" at bounding box center [581, 298] width 455 height 24
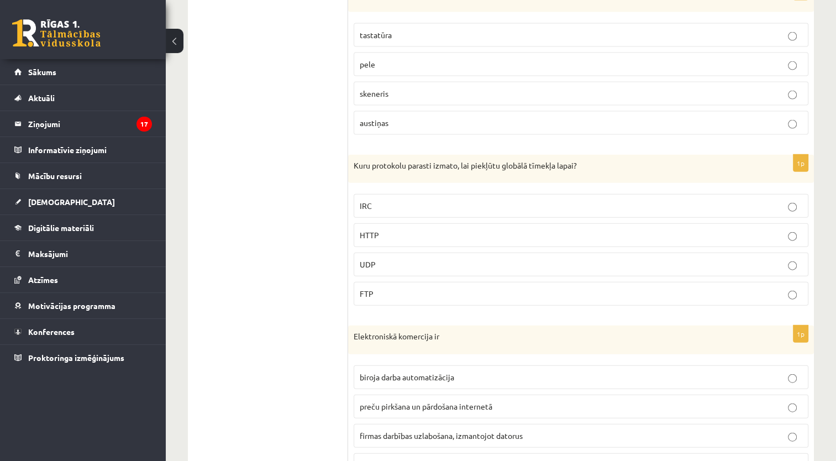
scroll to position [2475, 0]
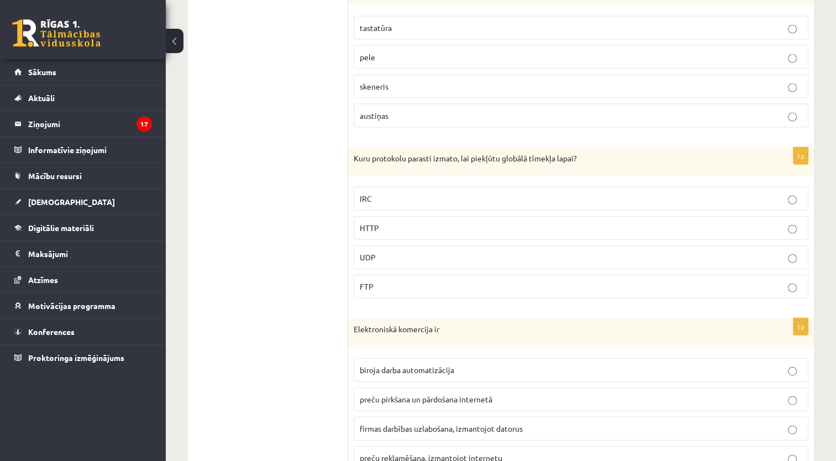
click at [674, 222] on p "HTTP" at bounding box center [581, 228] width 442 height 12
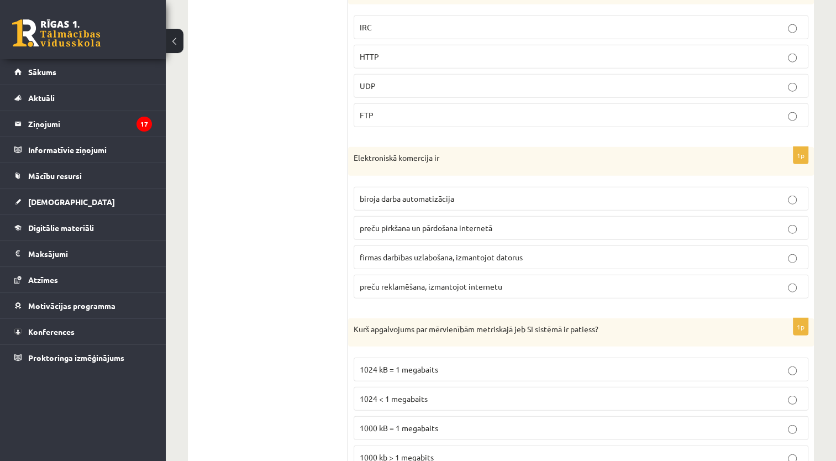
scroll to position [2639, 0]
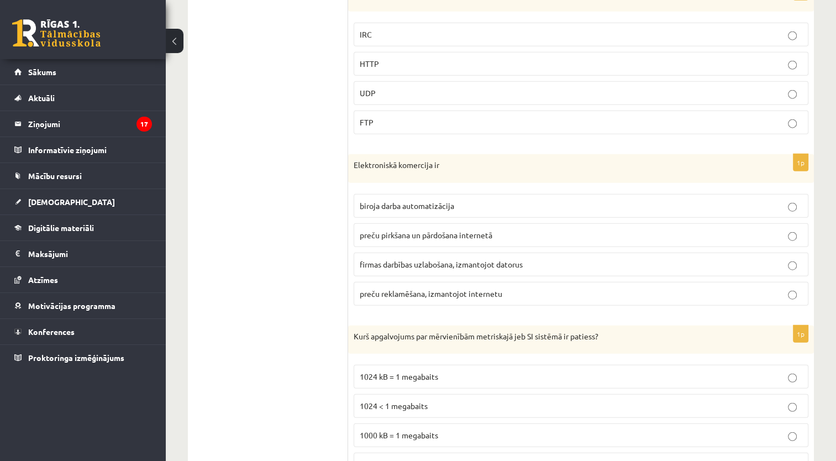
click at [787, 229] on p "preču pirkšana un pārdošana internetā" at bounding box center [581, 235] width 442 height 12
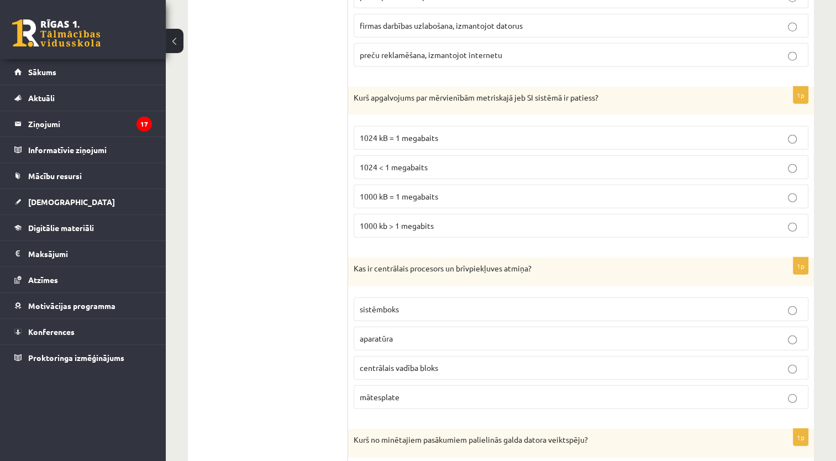
scroll to position [2870, 0]
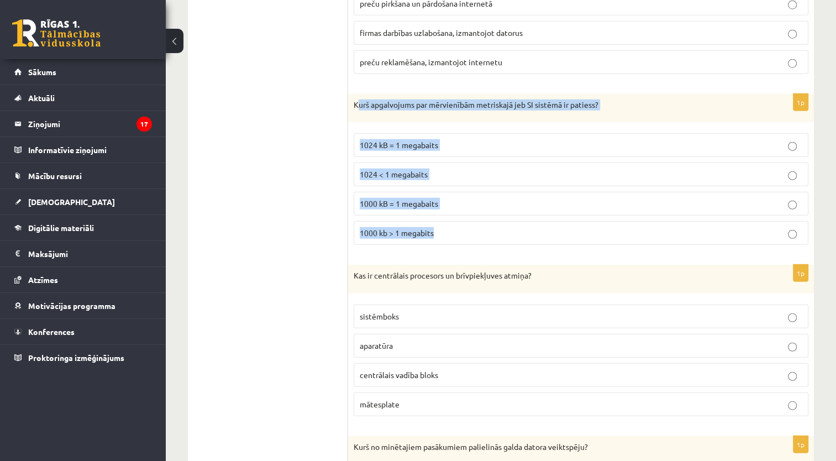
drag, startPoint x: 461, startPoint y: 211, endPoint x: 358, endPoint y: 94, distance: 156.1
click at [358, 94] on div "1p Kurš apgalvojums par mērvienībām metriskajā jeb SI sistēmā ir patiess? 1024 …" at bounding box center [581, 174] width 466 height 160
drag, startPoint x: 358, startPoint y: 94, endPoint x: 448, endPoint y: 213, distance: 149.5
click at [448, 213] on div "1p Kurš apgalvojums par mērvienībām metriskajā jeb SI sistēmā ir patiess? 1024 …" at bounding box center [581, 174] width 466 height 160
drag, startPoint x: 448, startPoint y: 213, endPoint x: 428, endPoint y: 189, distance: 31.0
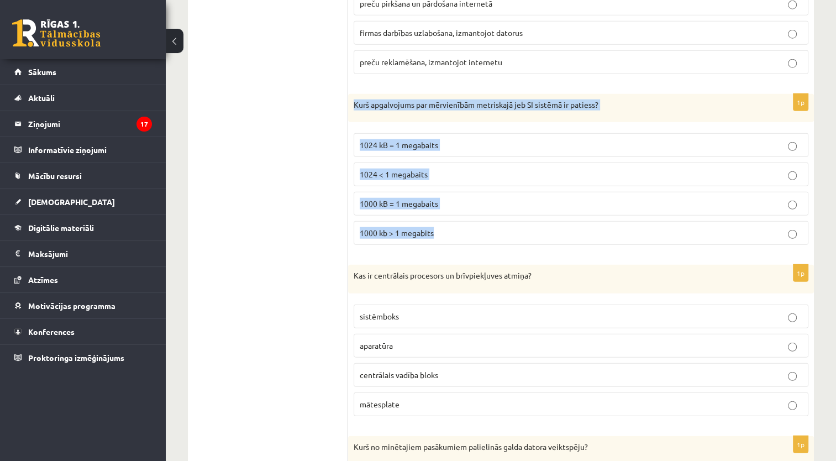
copy div "Kurš apgalvojums par mērvienībām metriskajā jeb SI sistēmā ir patiess? 1024 kB …"
click at [592, 198] on p "1000 kB = 1 megabaits" at bounding box center [581, 204] width 442 height 12
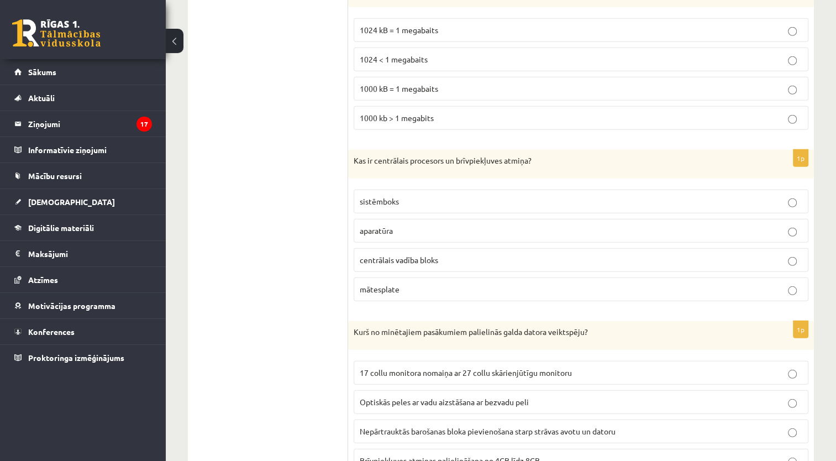
scroll to position [2982, 0]
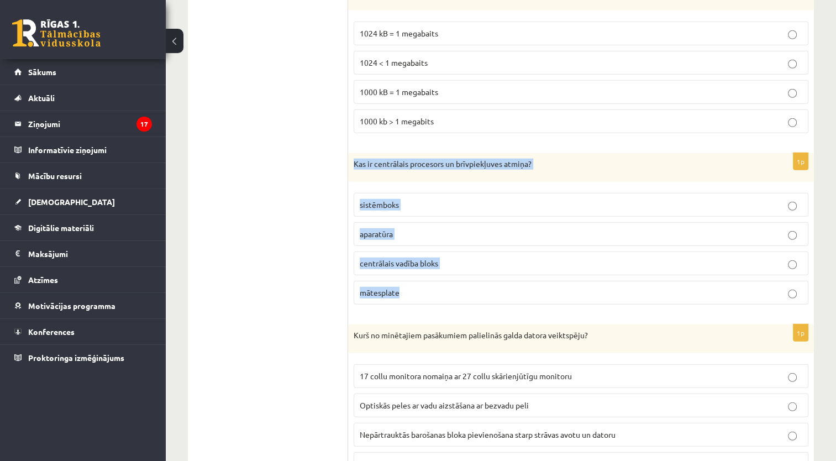
drag, startPoint x: 353, startPoint y: 150, endPoint x: 446, endPoint y: 272, distance: 154.1
click at [446, 272] on div "1p Kas ir centrālais procesors un brīvpiekļuves atmiņa? sistēmboks aparatūra ce…" at bounding box center [581, 233] width 466 height 160
drag, startPoint x: 446, startPoint y: 272, endPoint x: 429, endPoint y: 250, distance: 28.3
copy div "Kas ir centrālais procesors un brīvpiekļuves atmiņa? sistēmboks aparatūra centr…"
click at [400, 228] on p "aparatūra" at bounding box center [581, 234] width 442 height 12
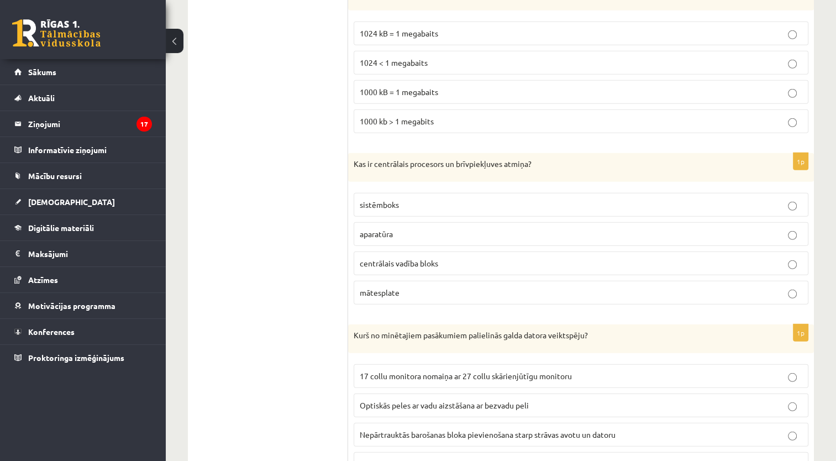
scroll to position [3023, 0]
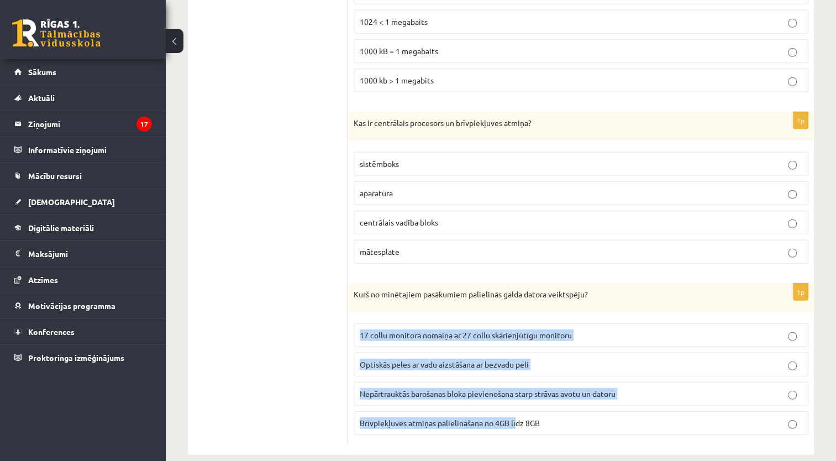
drag, startPoint x: 600, startPoint y: 279, endPoint x: 516, endPoint y: 414, distance: 158.5
click at [516, 414] on div "1p Kurš no minētajiem pasākumiem palielinās galda datora veiktspēju? 17 collu m…" at bounding box center [581, 363] width 466 height 160
drag, startPoint x: 516, startPoint y: 414, endPoint x: 367, endPoint y: 280, distance: 201.1
drag, startPoint x: 367, startPoint y: 280, endPoint x: 549, endPoint y: 415, distance: 226.3
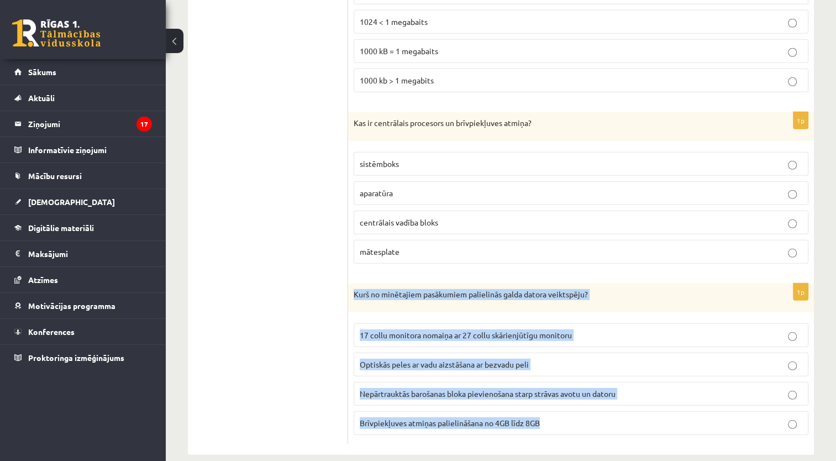
click at [549, 415] on div "1p Kurš no minētajiem pasākumiem palielinās galda datora veiktspēju? 17 collu m…" at bounding box center [581, 363] width 466 height 160
drag, startPoint x: 549, startPoint y: 415, endPoint x: 524, endPoint y: 407, distance: 26.2
copy div "Kurš no minētajiem pasākumiem palielinās galda datora veiktspēju? 17 collu moni…"
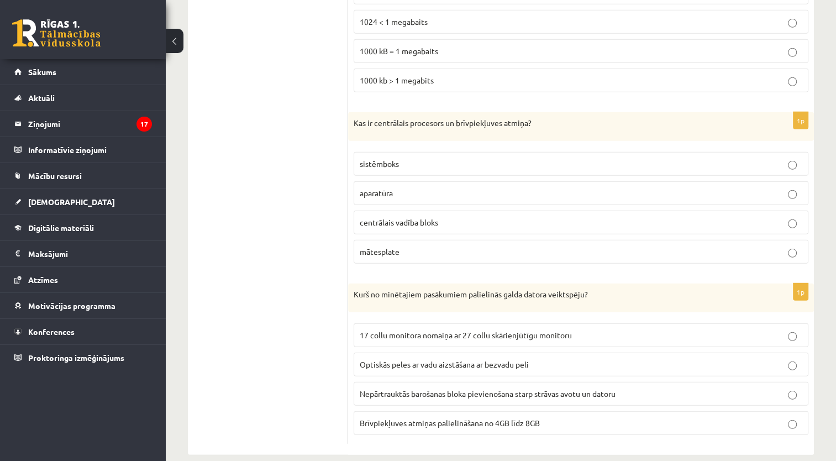
click at [453, 411] on label "Brīvpiekļuves atmiņas palielināšana no 4GB līdz 8GB" at bounding box center [581, 423] width 455 height 24
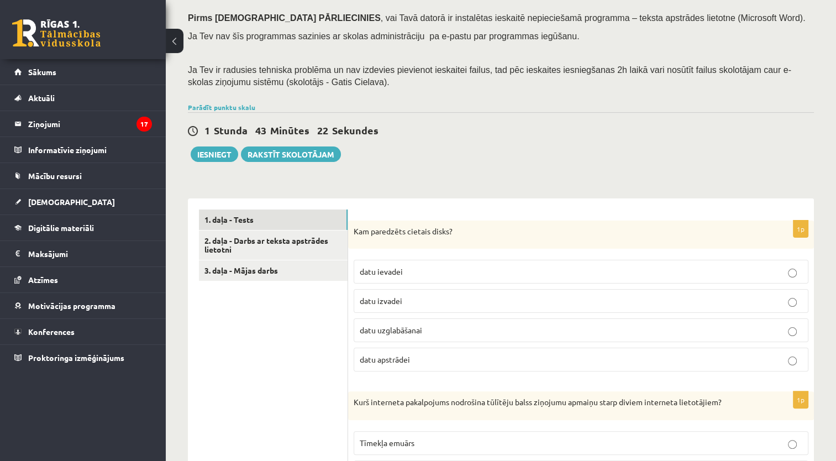
scroll to position [0, 0]
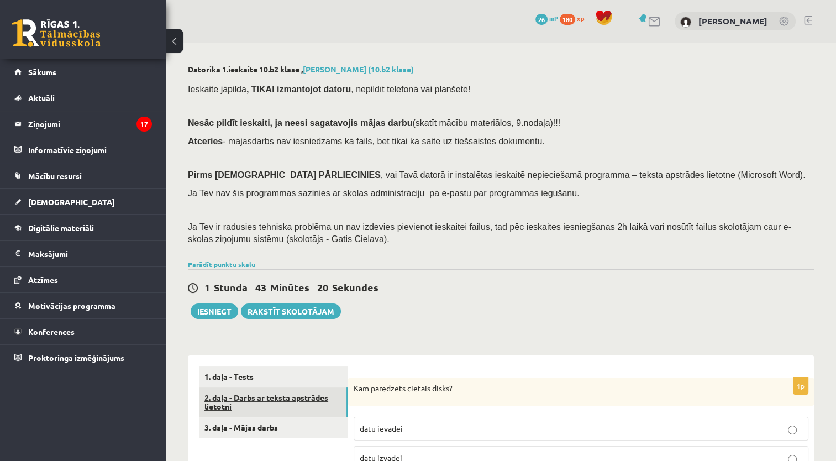
click at [297, 403] on link "2. daļa - Darbs ar teksta apstrādes lietotni" at bounding box center [273, 402] width 149 height 30
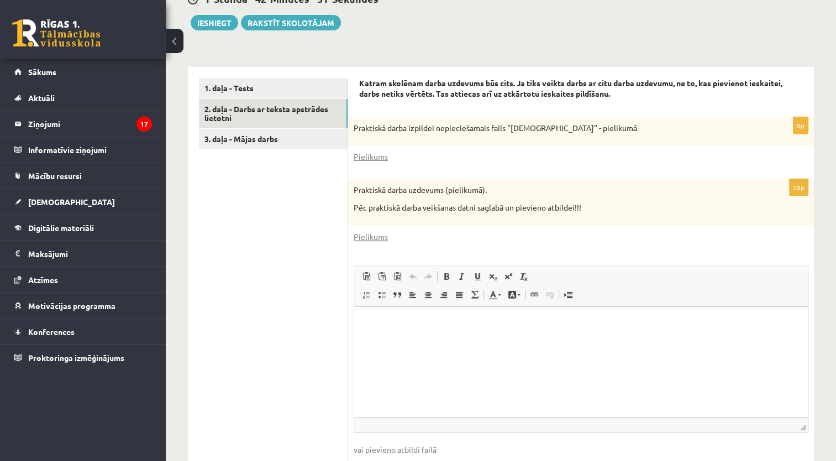
scroll to position [287, 0]
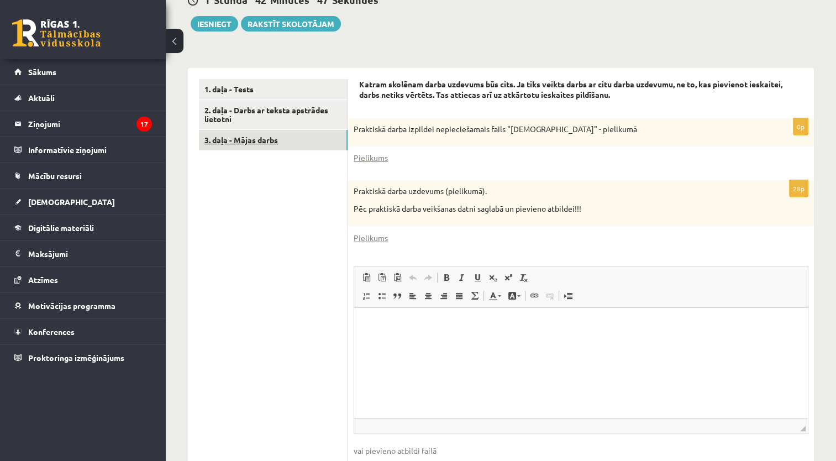
click at [303, 136] on link "3. daļa - Mājas darbs" at bounding box center [273, 140] width 149 height 20
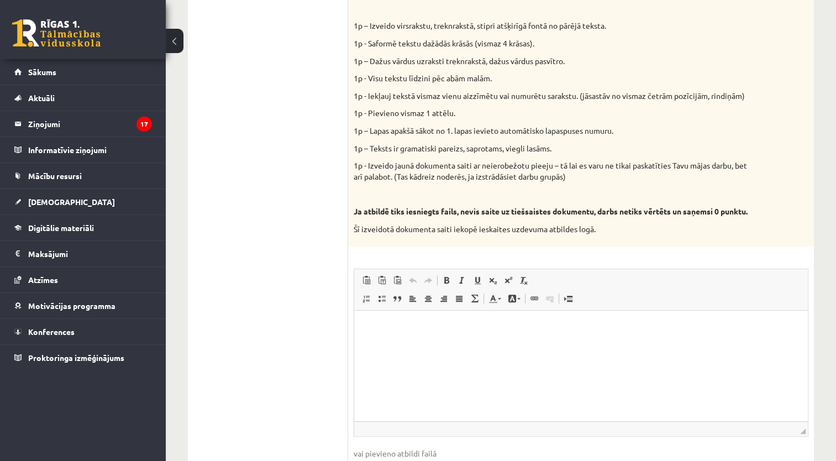
scroll to position [510, 0]
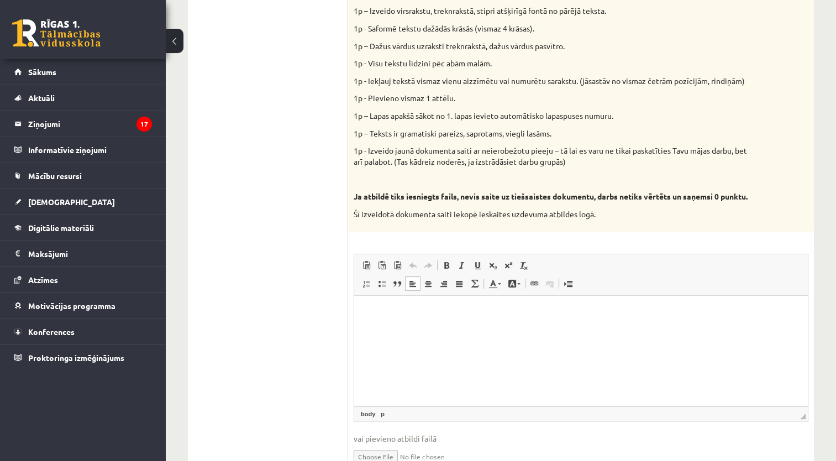
click at [462, 324] on html at bounding box center [580, 313] width 453 height 34
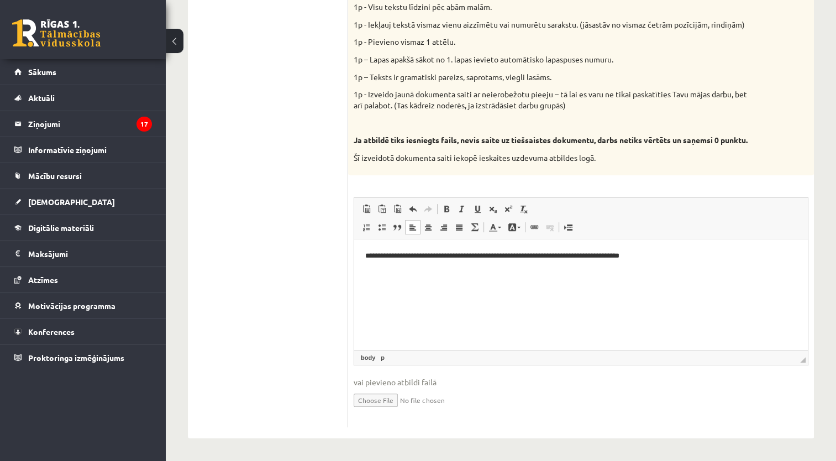
scroll to position [574, 0]
click at [389, 399] on input "file" at bounding box center [581, 399] width 455 height 23
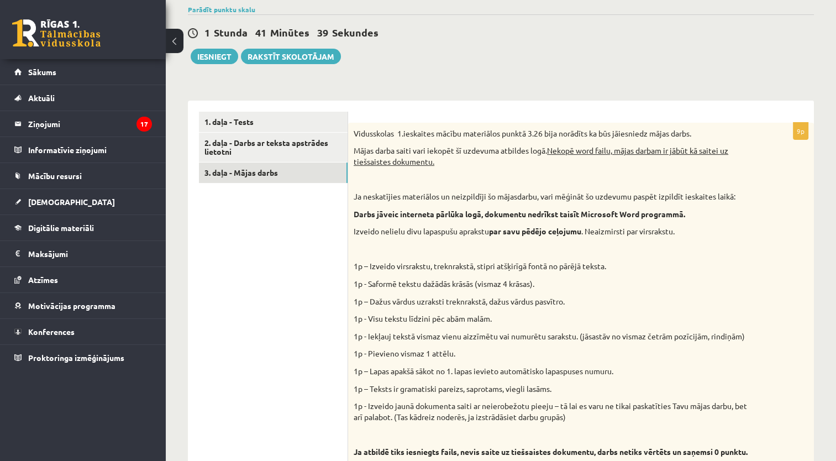
scroll to position [254, 0]
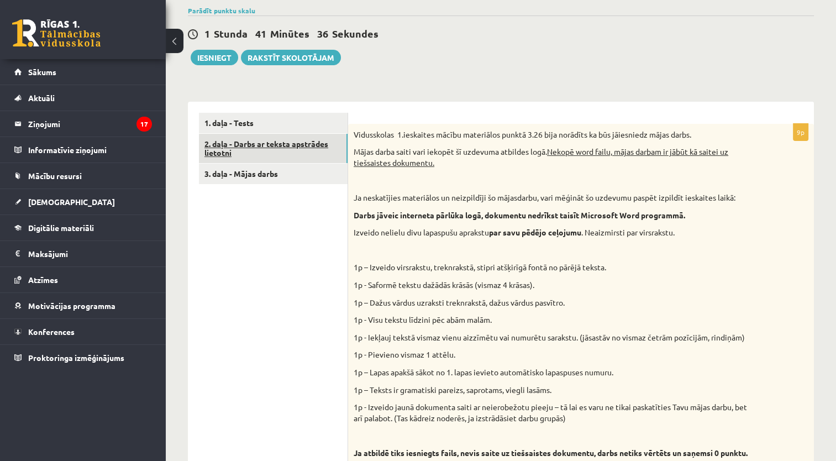
click at [312, 140] on link "2. daļa - Darbs ar teksta apstrādes lietotni" at bounding box center [273, 149] width 149 height 30
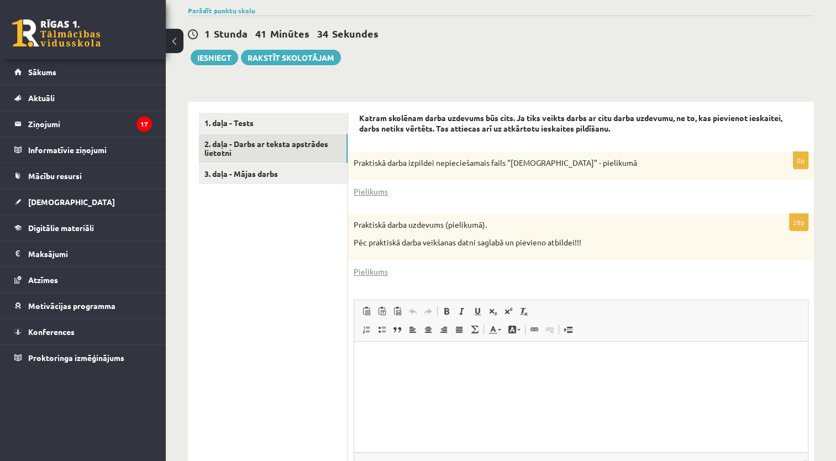
scroll to position [0, 0]
click at [376, 188] on link "Pielikums" at bounding box center [371, 192] width 34 height 12
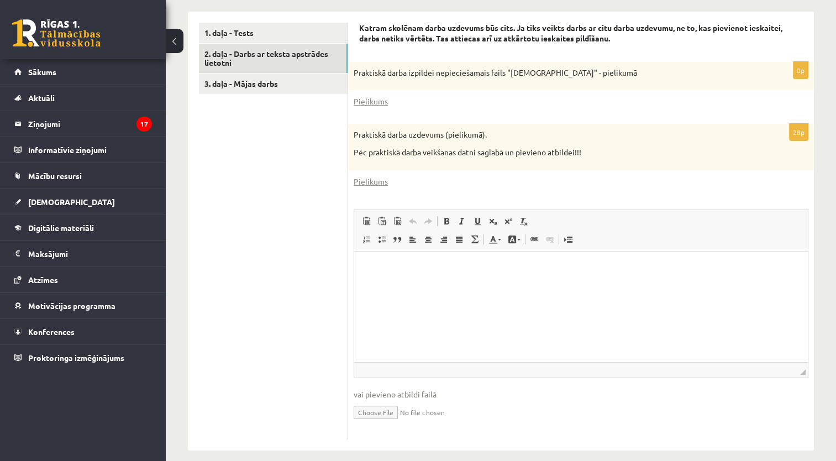
scroll to position [342, 0]
click at [383, 188] on link "Pielikums" at bounding box center [371, 183] width 34 height 12
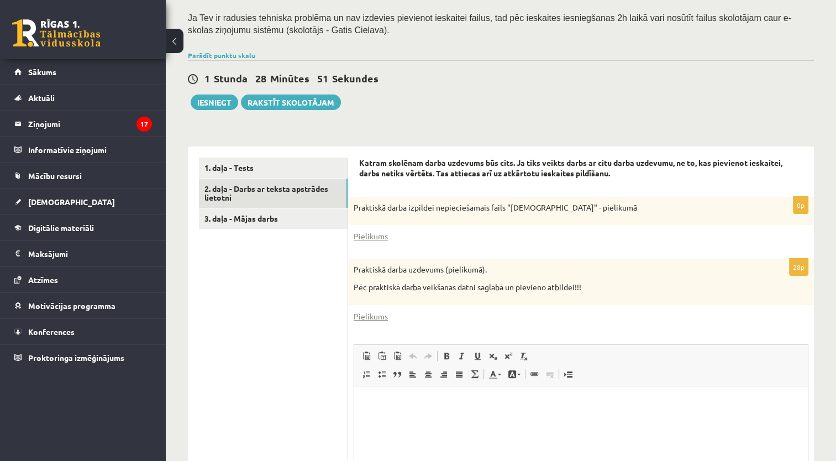
scroll to position [212, 0]
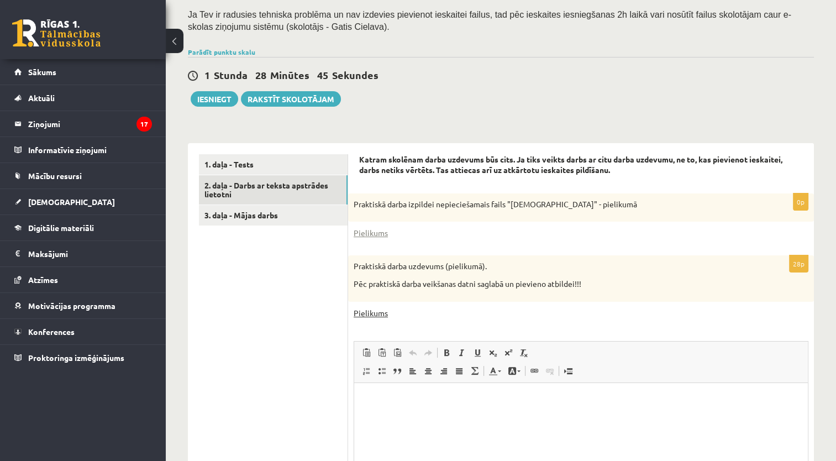
click at [367, 307] on link "Pielikums" at bounding box center [371, 313] width 34 height 12
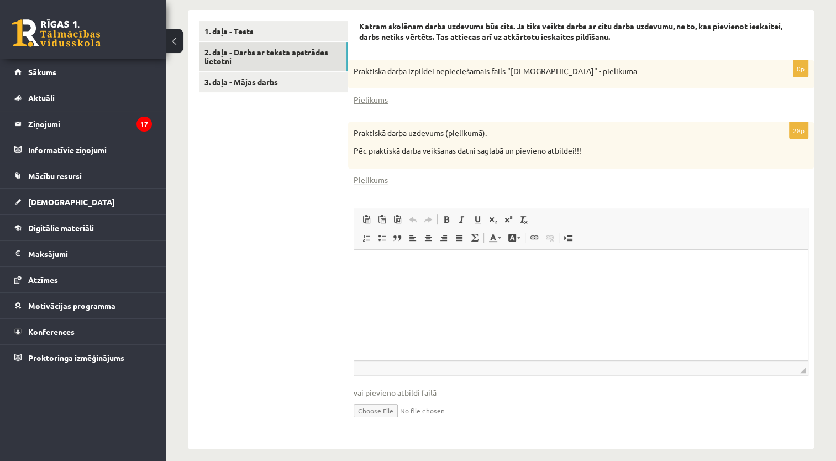
scroll to position [354, 0]
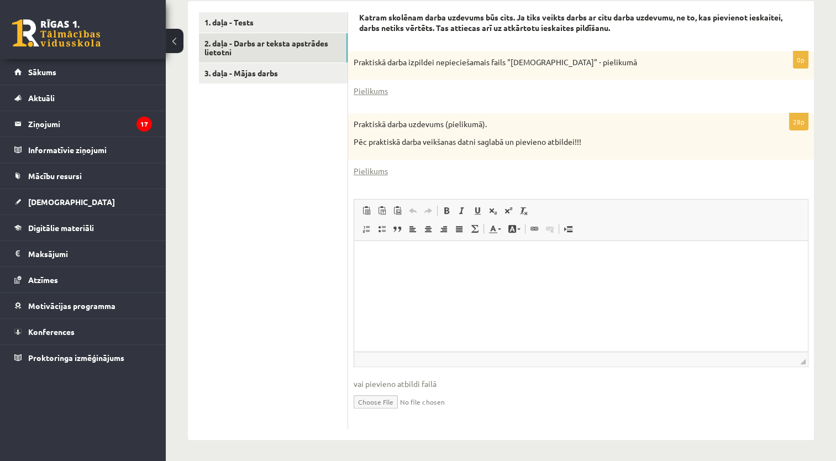
click at [392, 405] on input "file" at bounding box center [581, 400] width 455 height 23
type input "**********"
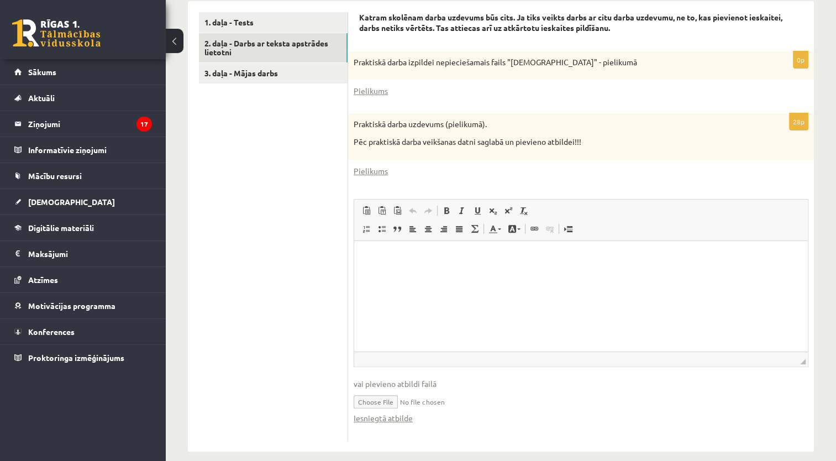
click at [453, 389] on input "file" at bounding box center [581, 400] width 455 height 23
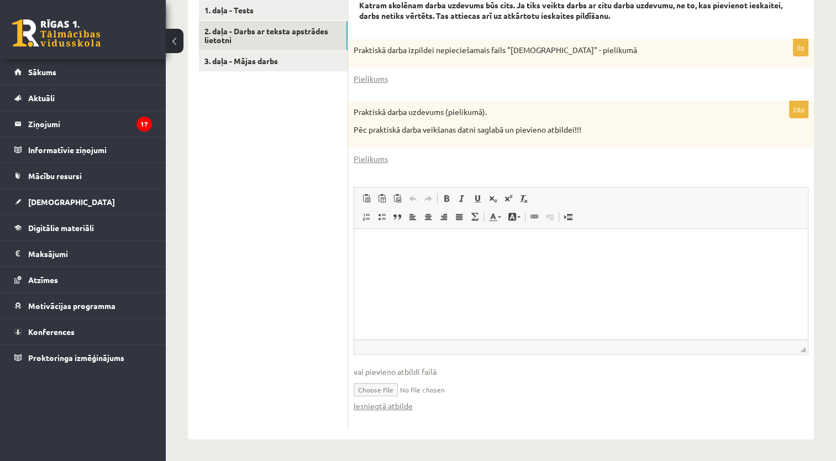
click at [357, 385] on input "file" at bounding box center [581, 388] width 455 height 23
type input "**********"
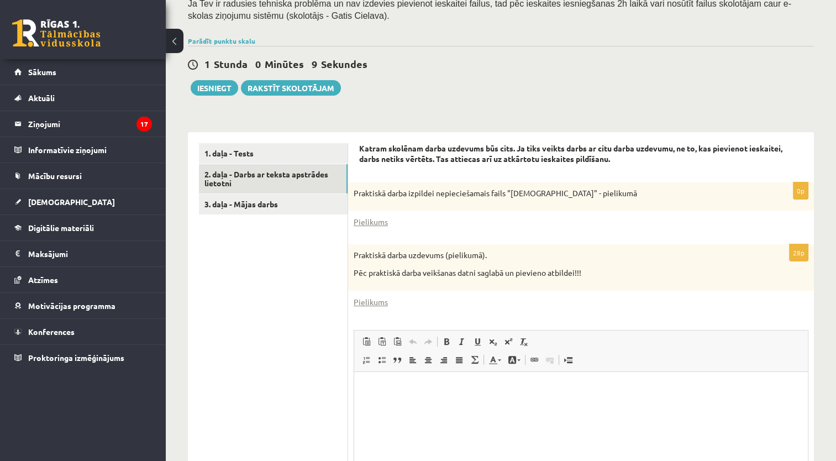
scroll to position [223, 0]
click at [311, 209] on link "3. daļa - Mājas darbs" at bounding box center [273, 204] width 149 height 20
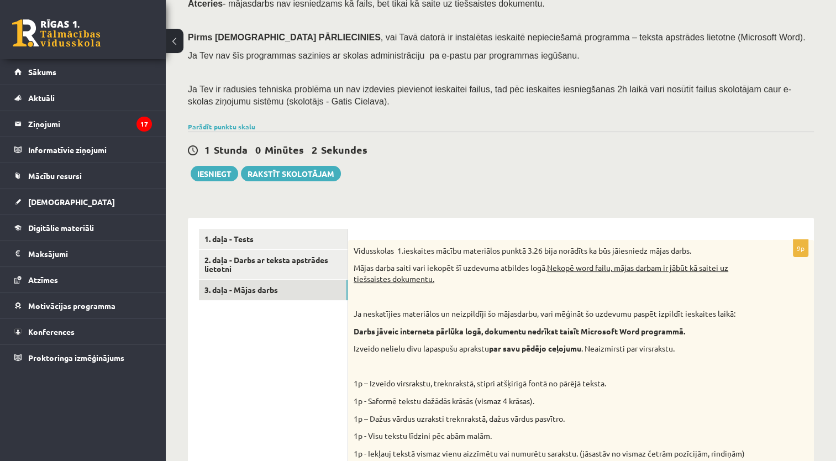
scroll to position [137, 0]
click at [200, 176] on button "Iesniegt" at bounding box center [215, 173] width 48 height 15
click at [297, 259] on link "2. daļa - Darbs ar teksta apstrādes lietotni" at bounding box center [273, 265] width 149 height 30
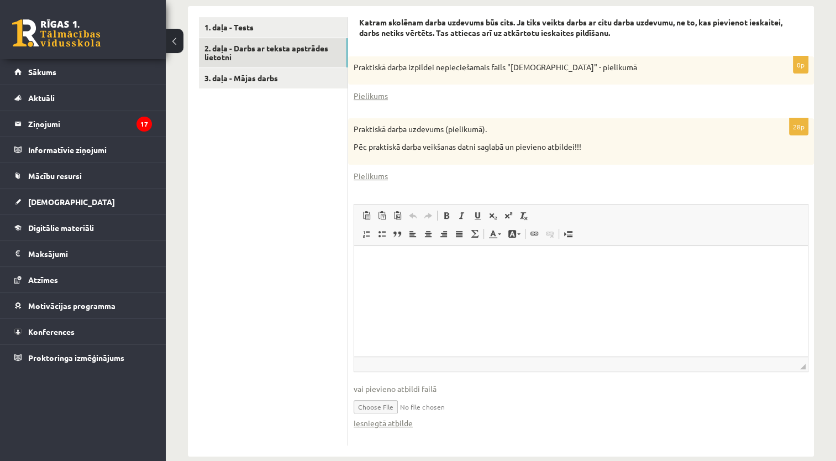
scroll to position [366, 0]
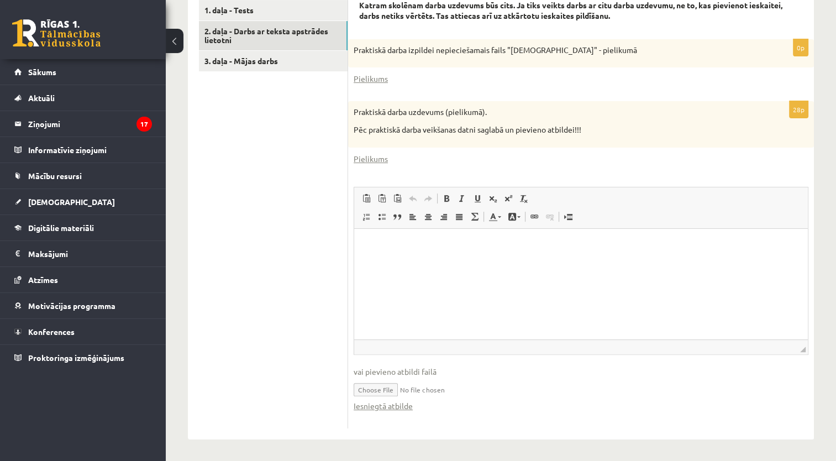
click at [429, 262] on html at bounding box center [580, 245] width 453 height 34
click at [399, 387] on input "file" at bounding box center [581, 388] width 455 height 23
type input "**********"
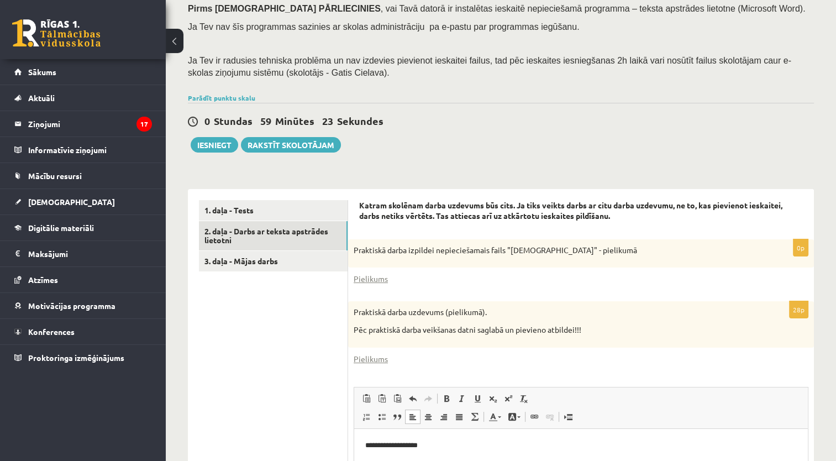
scroll to position [164, 0]
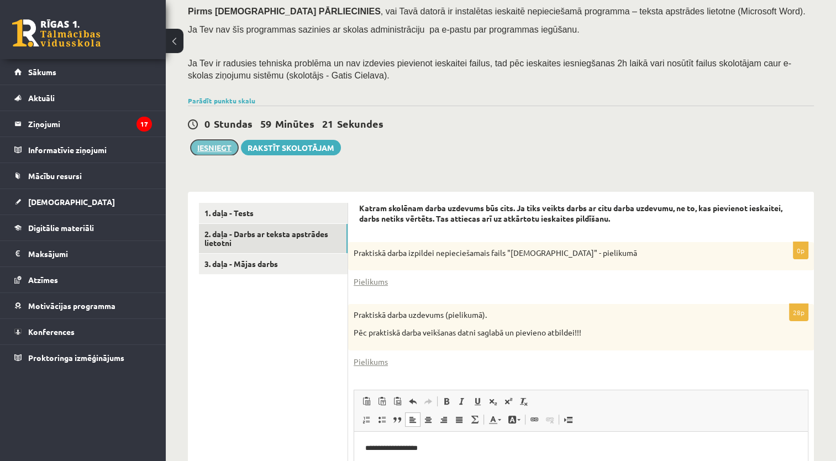
click at [202, 147] on button "Iesniegt" at bounding box center [215, 147] width 48 height 15
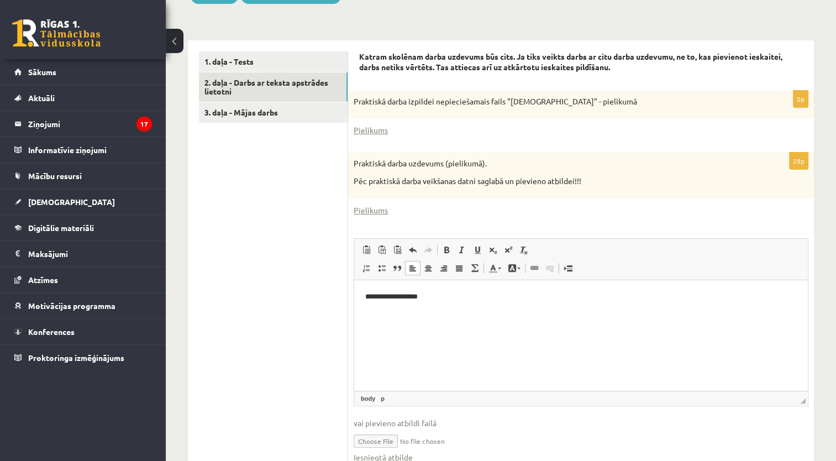
scroll to position [366, 0]
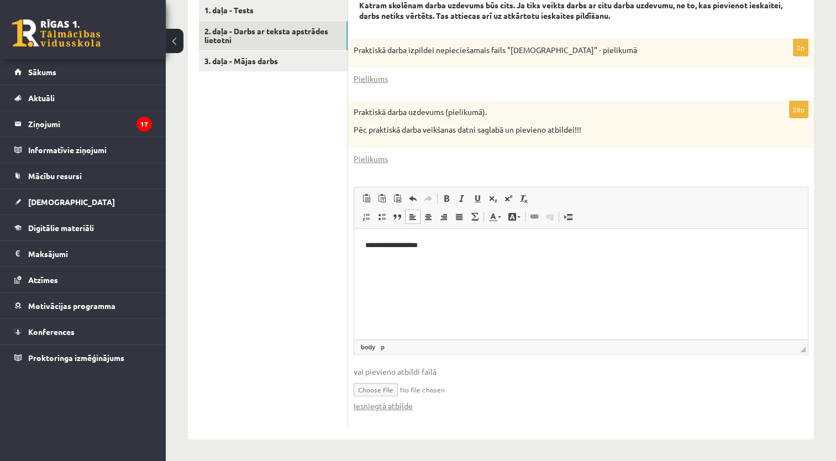
click at [481, 236] on html "**********" at bounding box center [580, 245] width 453 height 34
click at [488, 262] on html "**********" at bounding box center [580, 245] width 453 height 34
click at [497, 339] on span "◢ Путь элементов body p" at bounding box center [580, 346] width 453 height 15
click at [379, 383] on input "file" at bounding box center [581, 388] width 455 height 23
drag, startPoint x: 502, startPoint y: 263, endPoint x: 345, endPoint y: 221, distance: 162.9
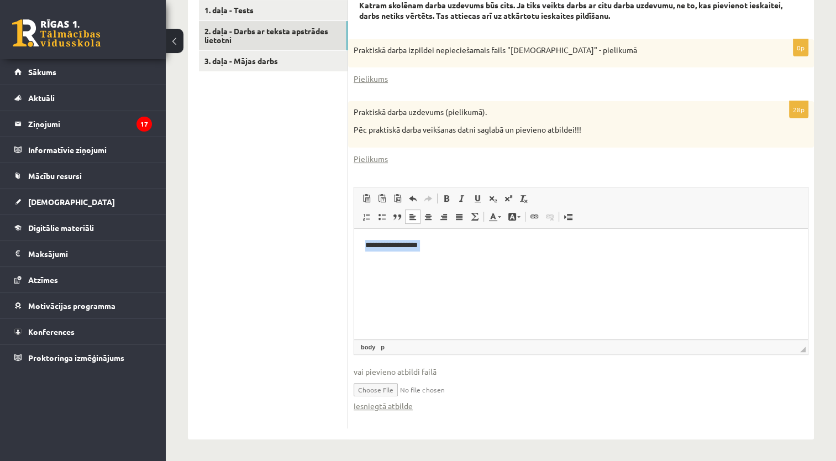
click at [354, 228] on html "**********" at bounding box center [580, 254] width 453 height 52
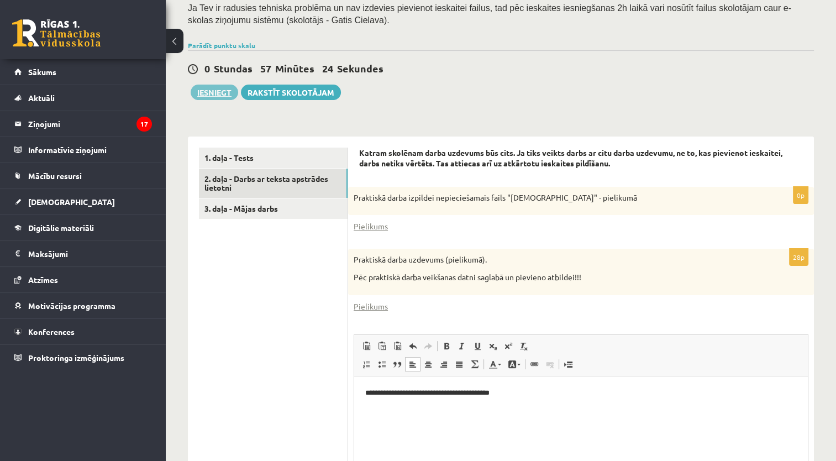
click at [226, 98] on button "Iesniegt" at bounding box center [215, 92] width 48 height 15
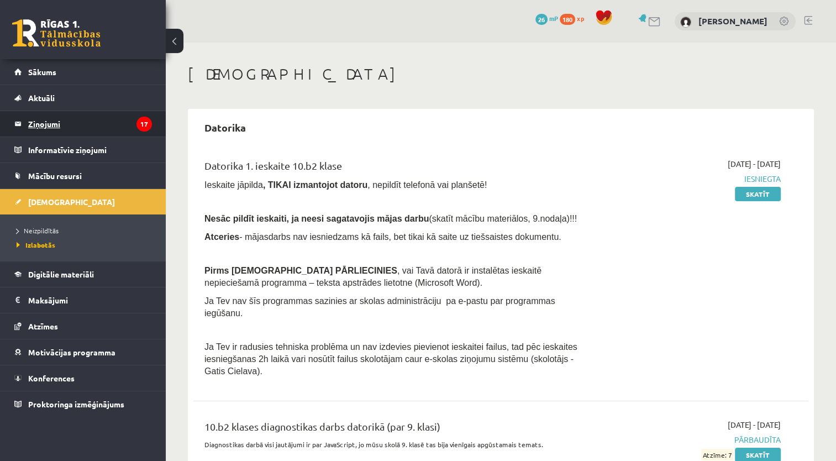
drag, startPoint x: 156, startPoint y: 114, endPoint x: 96, endPoint y: 122, distance: 60.6
click at [96, 122] on legend "Ziņojumi 17" at bounding box center [90, 123] width 124 height 25
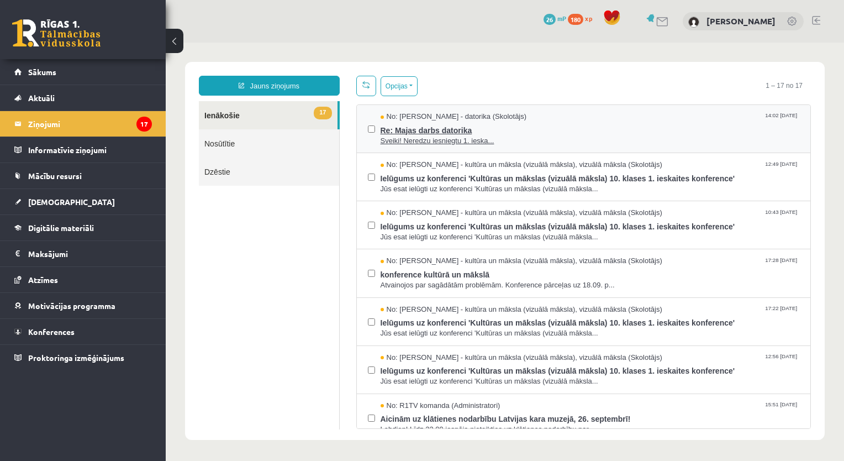
click at [504, 123] on span "Re: Majas darbs datorika" at bounding box center [590, 129] width 419 height 14
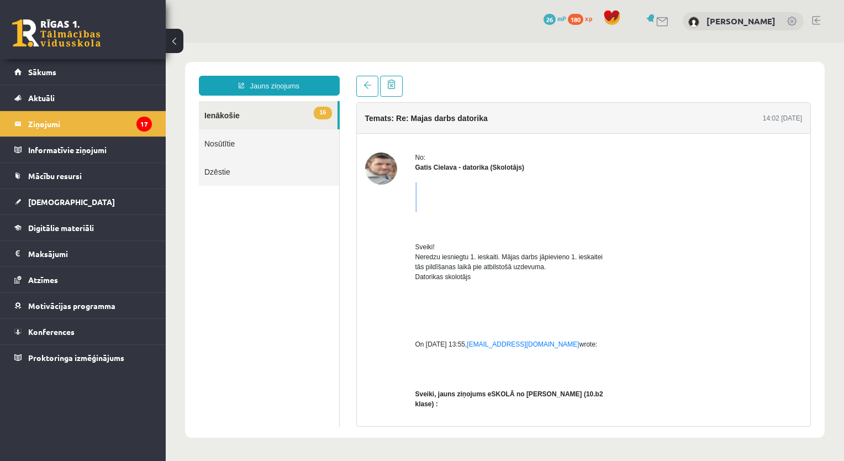
drag, startPoint x: 824, startPoint y: 191, endPoint x: 803, endPoint y: 219, distance: 35.0
click at [803, 219] on div "Jauns ziņojums 16 Ienākošie Nosūtītie Dzēstie ** ********* ********* ******* Te…" at bounding box center [505, 250] width 640 height 376
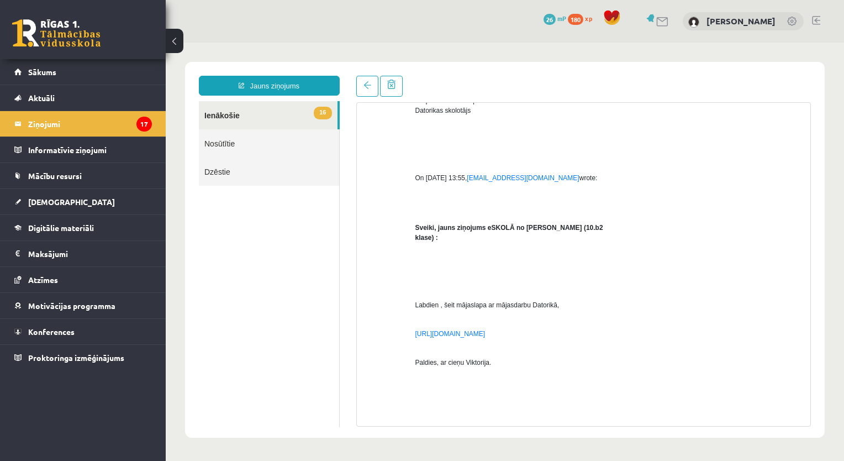
scroll to position [271, 0]
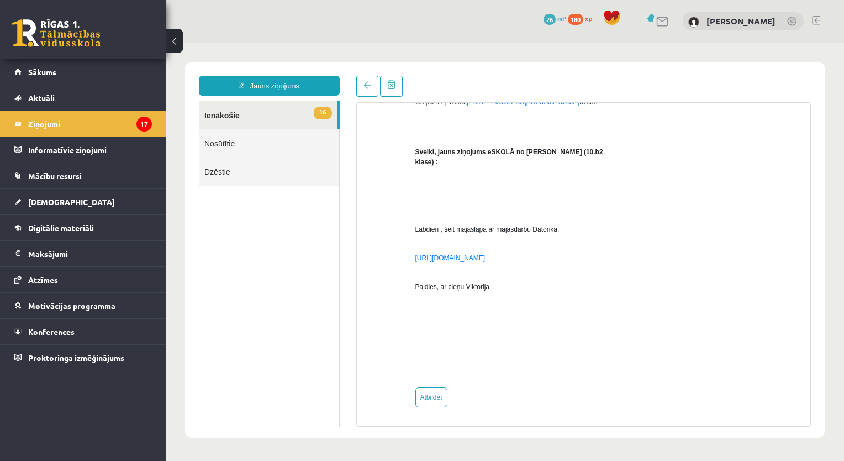
click at [429, 387] on div "No: Gatis Cielava - datorika (Skolotājs) Sveiki! Neredzu iesniegtu 1. ieskaiti.…" at bounding box center [509, 159] width 188 height 497
click at [429, 401] on link "Atbildēt" at bounding box center [431, 397] width 32 height 20
type input "**********"
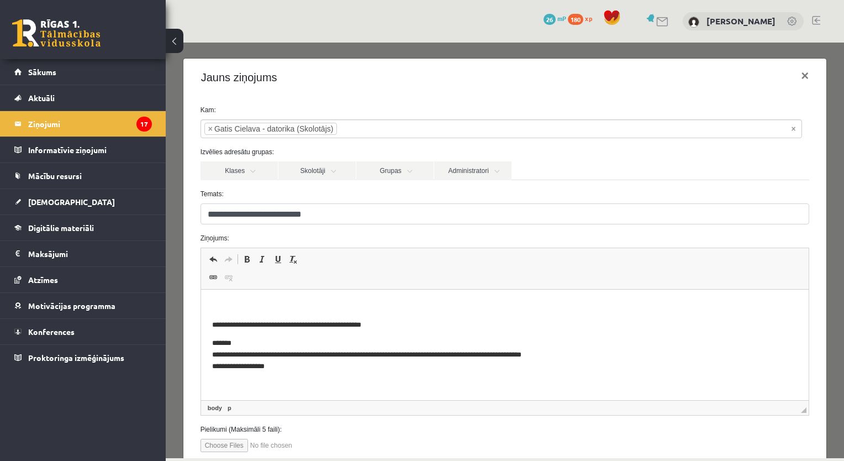
click at [376, 313] on body "**********" at bounding box center [505, 419] width 586 height 238
click at [371, 293] on html "**********" at bounding box center [505, 419] width 608 height 260
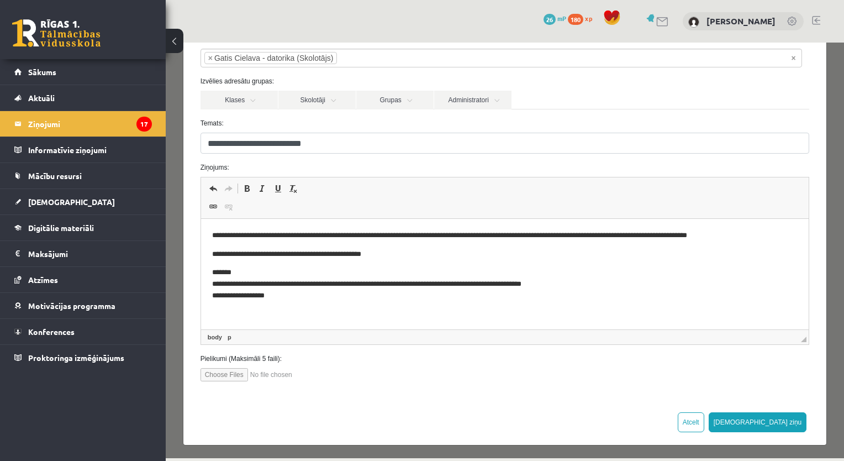
scroll to position [71, 0]
click at [251, 370] on input "file" at bounding box center [263, 373] width 125 height 13
type input "**********"
click at [782, 424] on button "Sūtīt ziņu" at bounding box center [758, 422] width 98 height 20
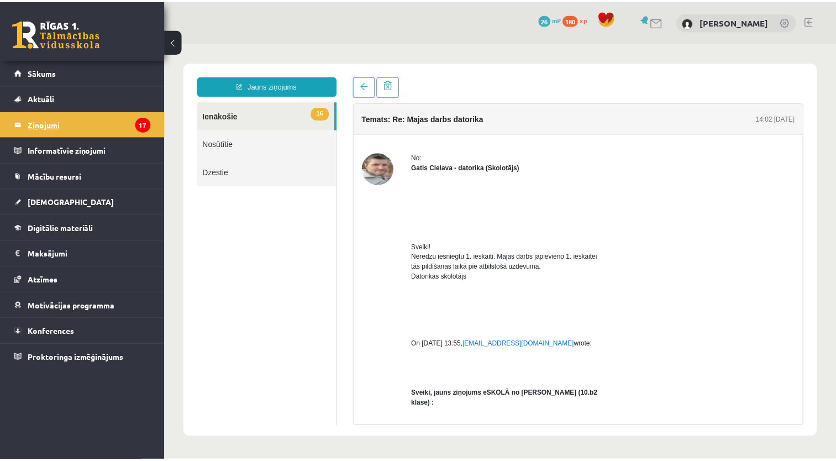
scroll to position [0, 0]
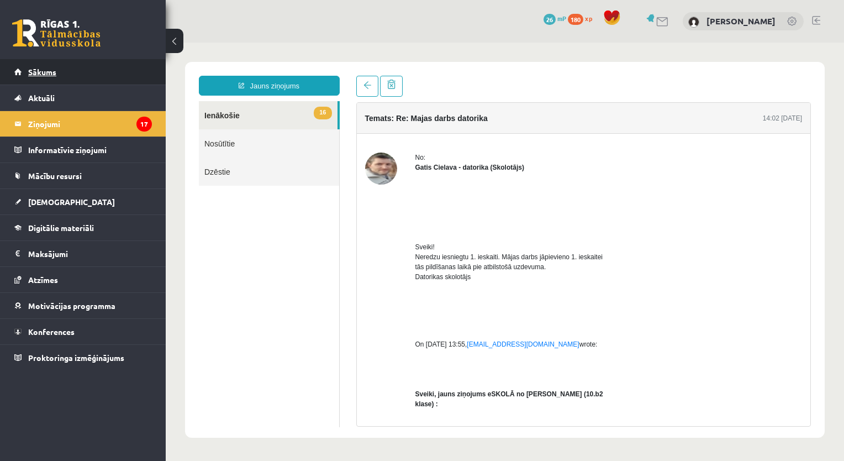
click at [88, 65] on link "Sākums" at bounding box center [83, 71] width 138 height 25
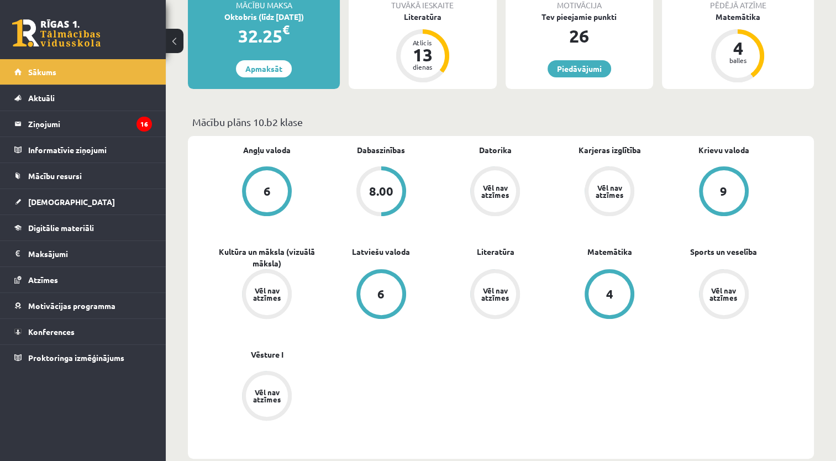
scroll to position [223, 0]
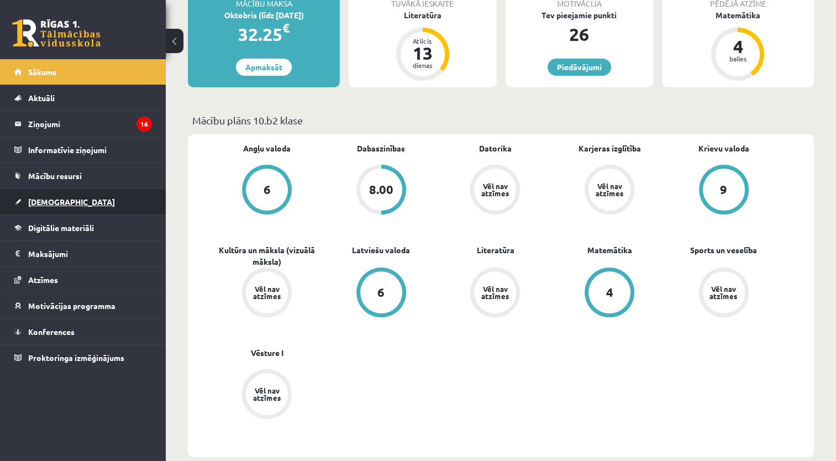
click at [114, 198] on link "[DEMOGRAPHIC_DATA]" at bounding box center [83, 201] width 138 height 25
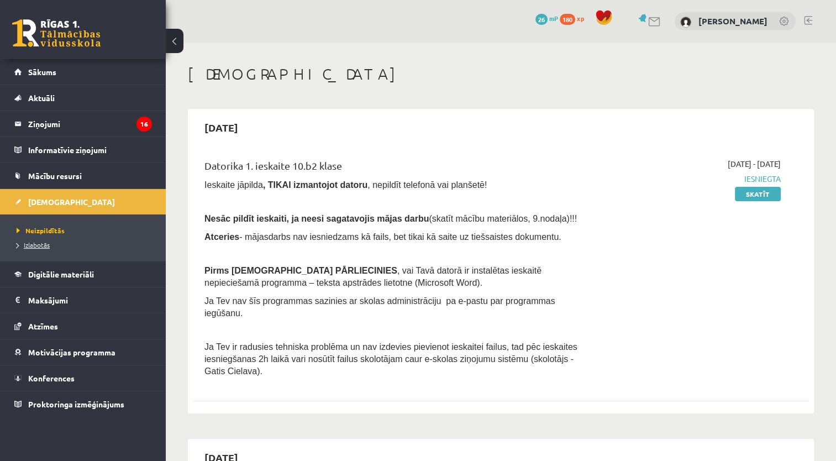
click at [40, 245] on span "Izlabotās" at bounding box center [33, 244] width 33 height 9
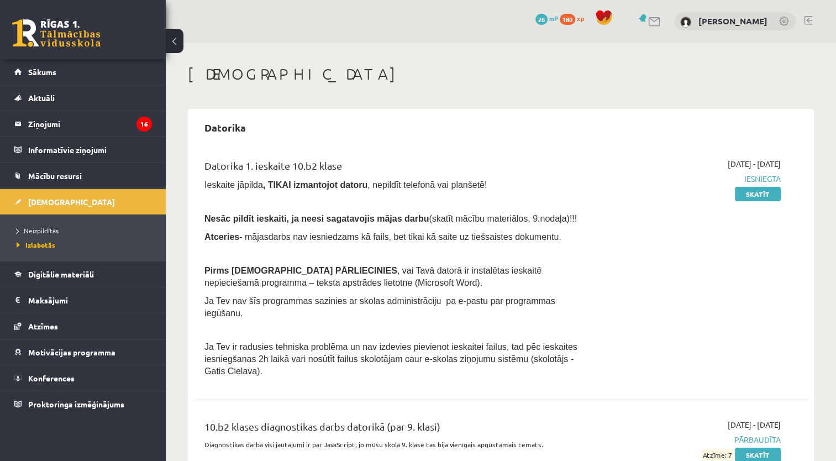
scroll to position [39, 0]
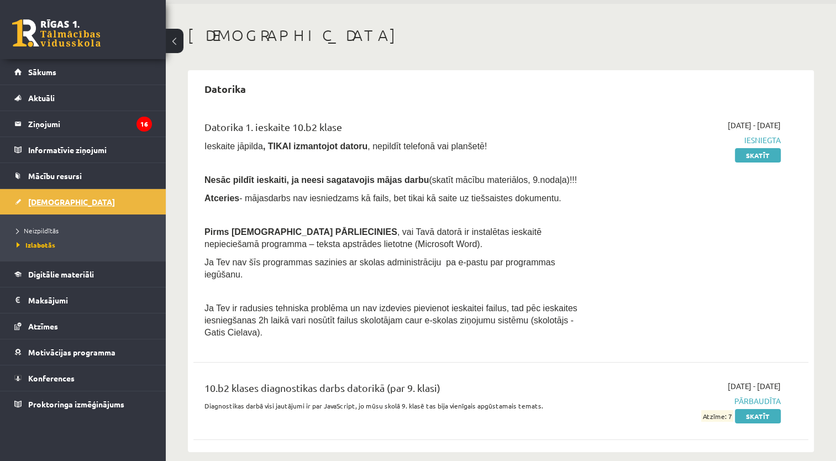
click at [141, 199] on link "[DEMOGRAPHIC_DATA]" at bounding box center [83, 201] width 138 height 25
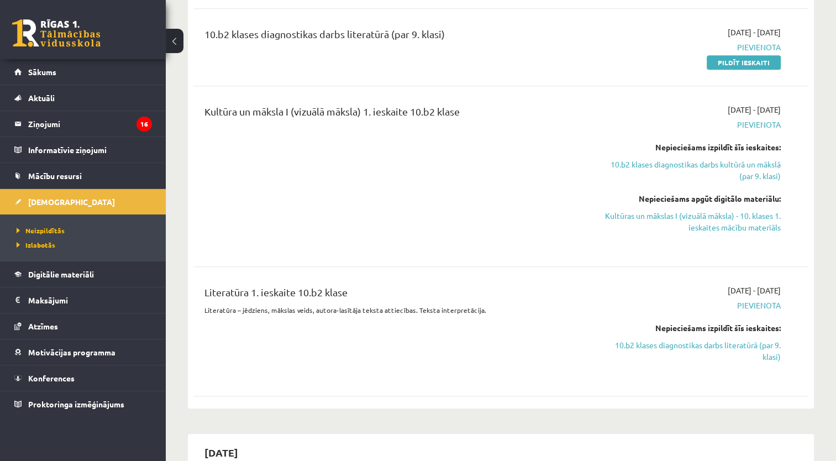
scroll to position [548, 0]
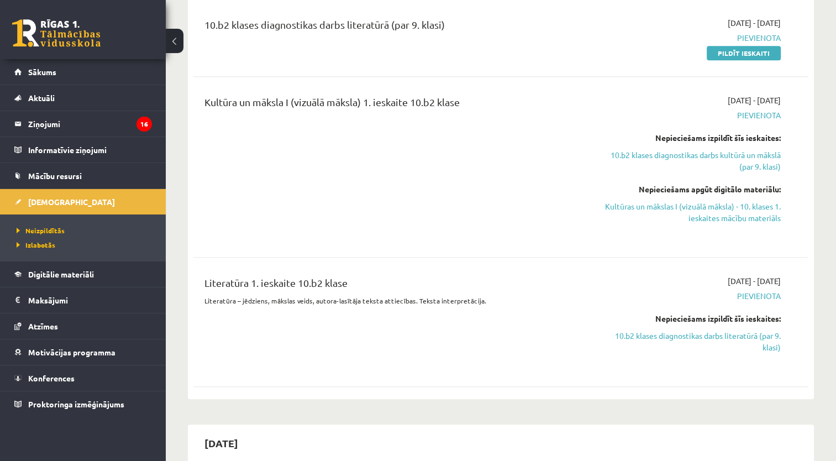
click at [312, 275] on div "Literatūra 1. ieskaite 10.b2 klase" at bounding box center [393, 285] width 378 height 20
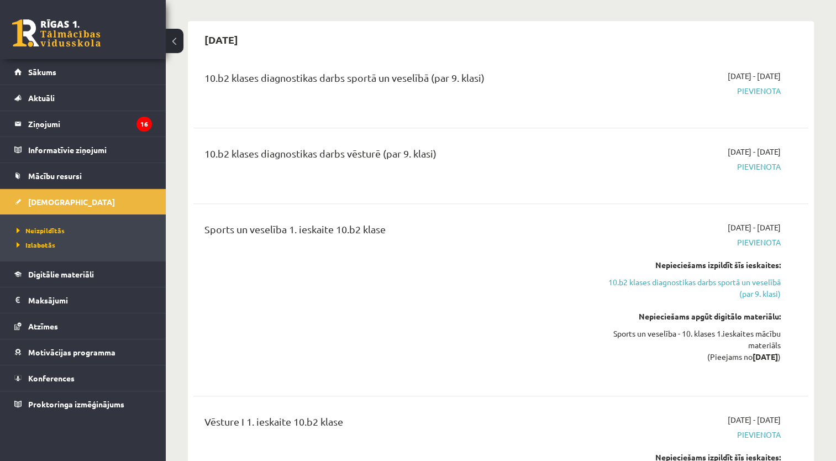
drag, startPoint x: 832, startPoint y: 120, endPoint x: 833, endPoint y: 114, distance: 6.7
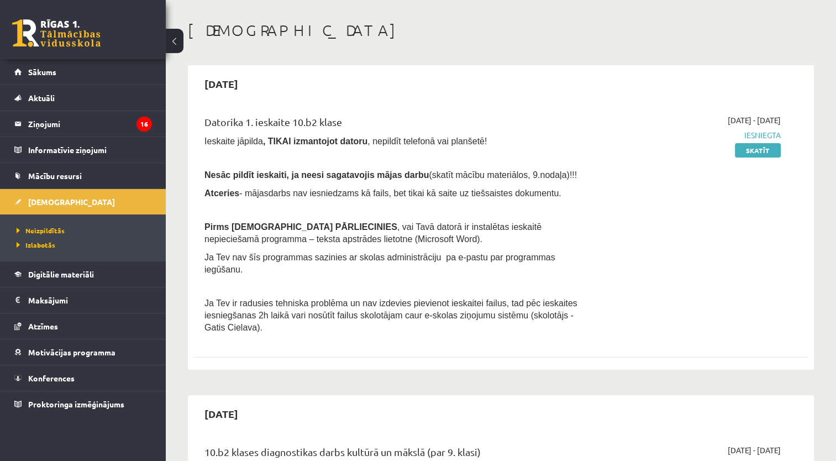
scroll to position [29, 0]
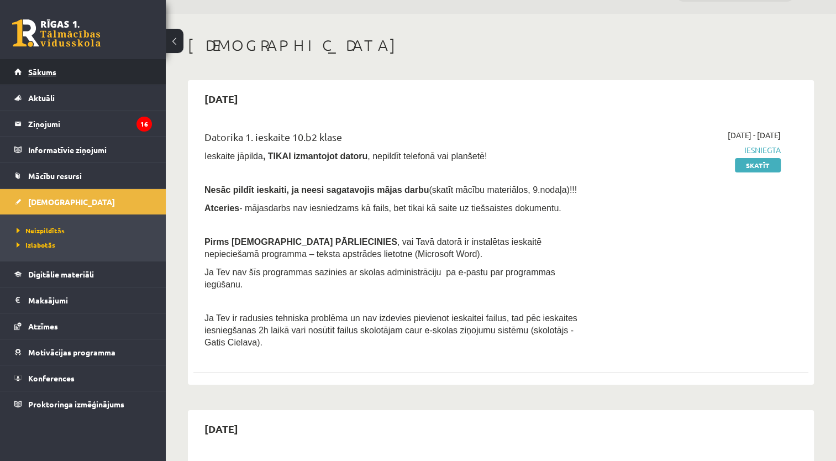
click at [99, 72] on link "Sākums" at bounding box center [83, 71] width 138 height 25
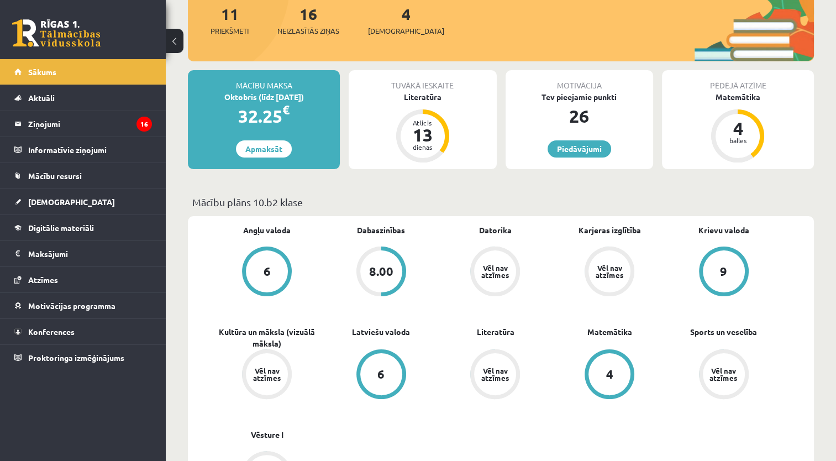
scroll to position [140, 0]
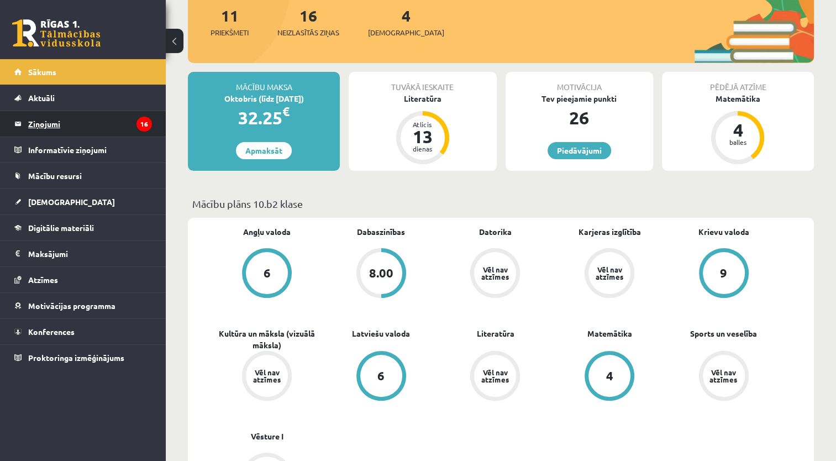
click at [131, 114] on legend "Ziņojumi 16" at bounding box center [90, 123] width 124 height 25
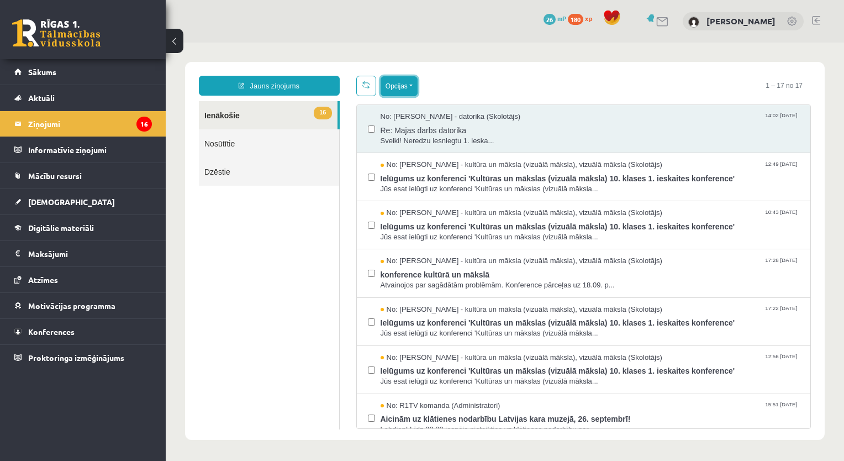
click at [389, 82] on button "Opcijas" at bounding box center [399, 86] width 37 height 20
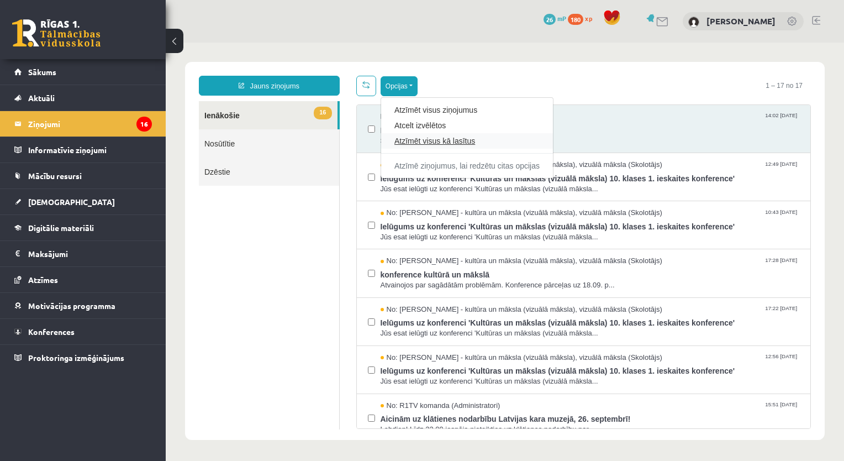
click at [415, 138] on link "Atzīmēt visus kā lasītus" at bounding box center [466, 140] width 145 height 11
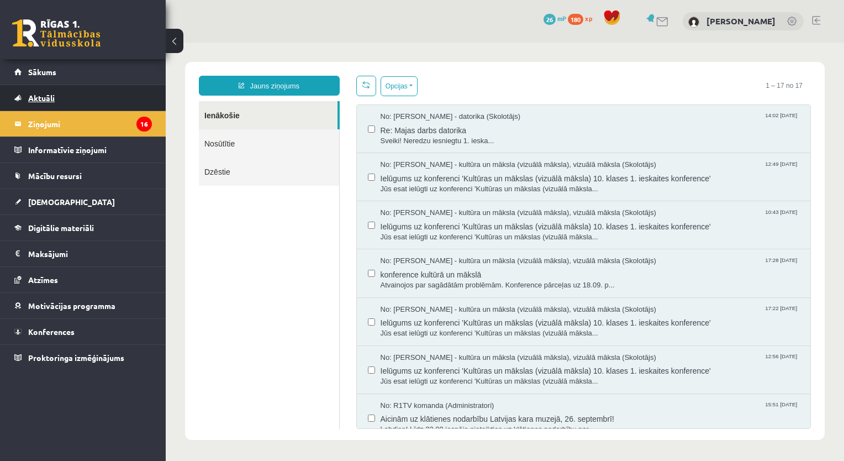
click at [86, 104] on link "Aktuāli" at bounding box center [83, 97] width 138 height 25
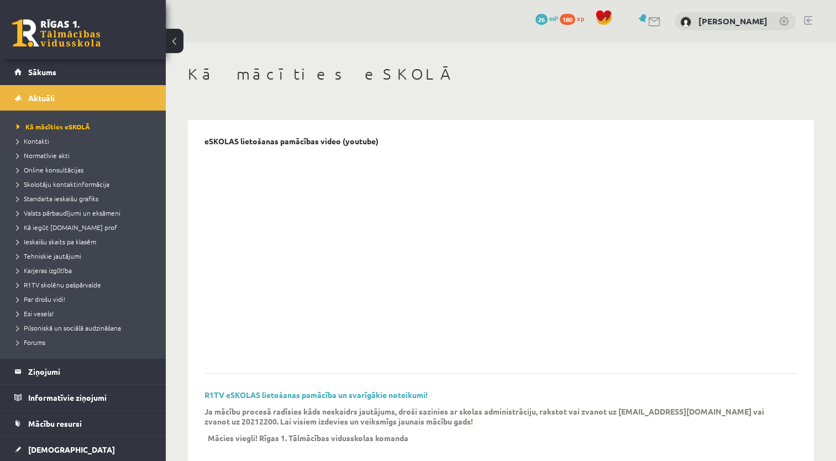
click at [81, 58] on div "0 Dāvanas 26 mP 180 xp" at bounding box center [83, 29] width 166 height 59
click at [81, 70] on link "Sākums" at bounding box center [83, 71] width 138 height 25
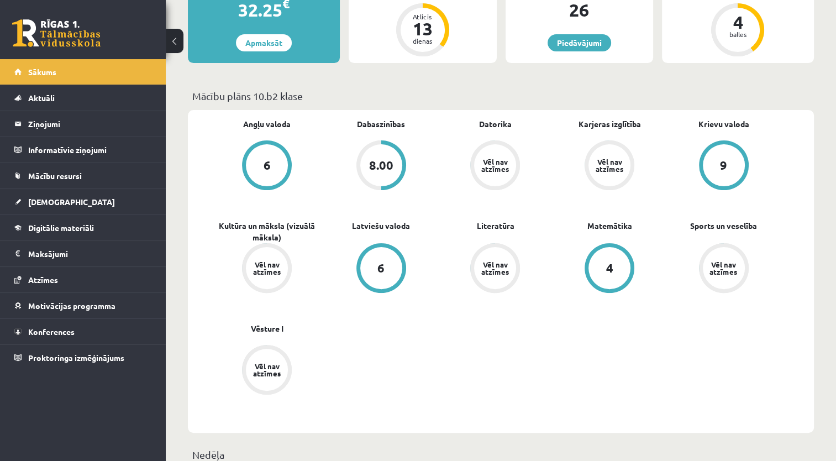
scroll to position [232, 0]
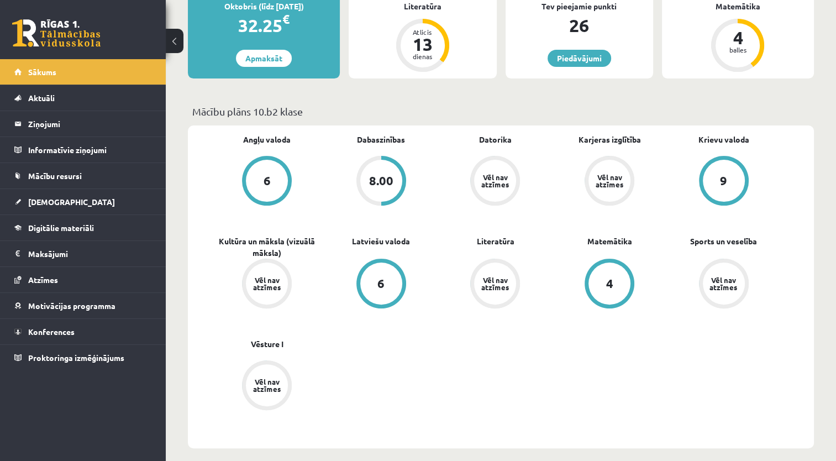
click at [393, 177] on div "8.00" at bounding box center [381, 181] width 42 height 42
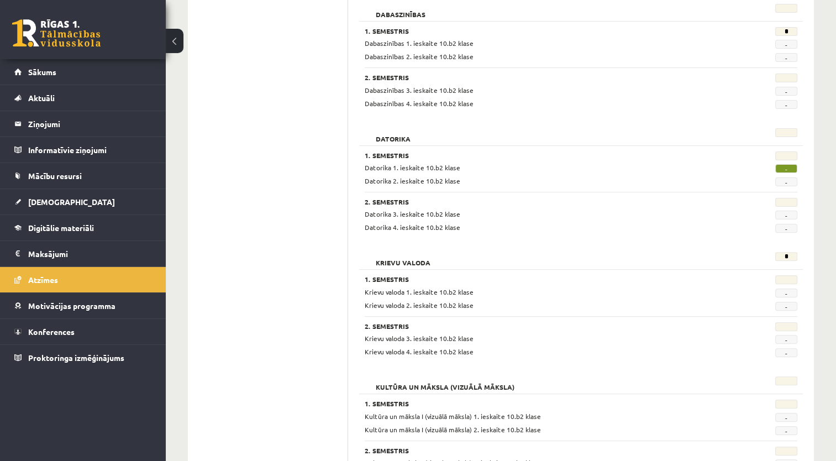
scroll to position [300, 0]
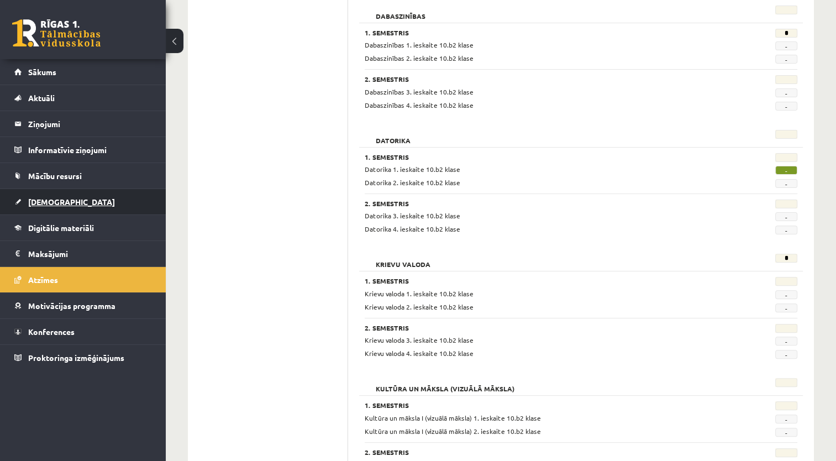
click at [83, 189] on link "[DEMOGRAPHIC_DATA]" at bounding box center [83, 201] width 138 height 25
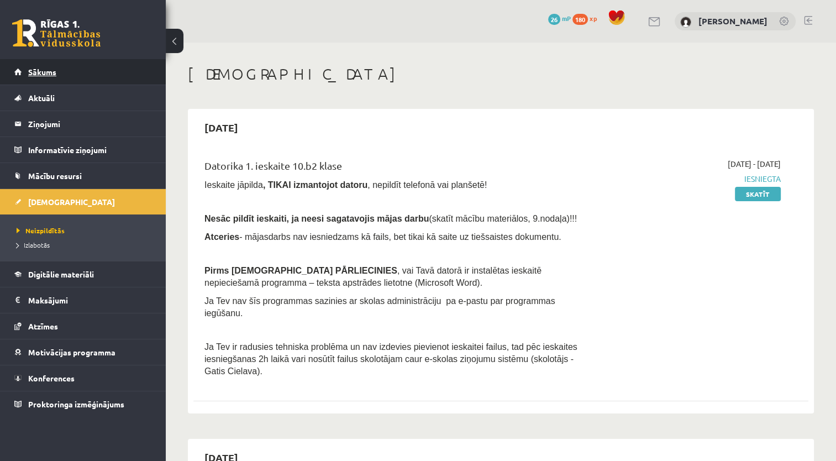
click at [81, 70] on link "Sākums" at bounding box center [83, 71] width 138 height 25
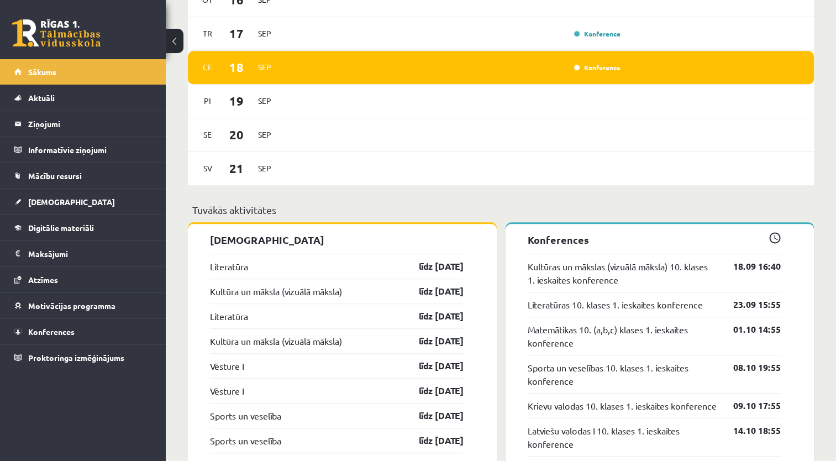
scroll to position [760, 0]
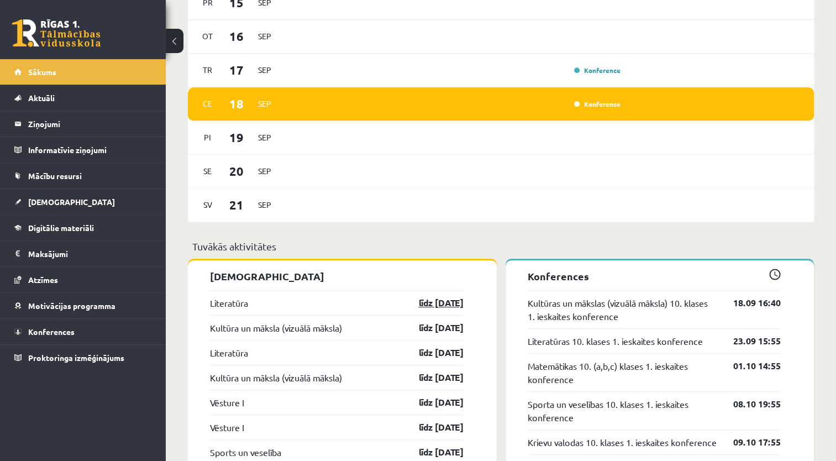
click at [425, 309] on link "līdz [DATE]" at bounding box center [431, 302] width 64 height 13
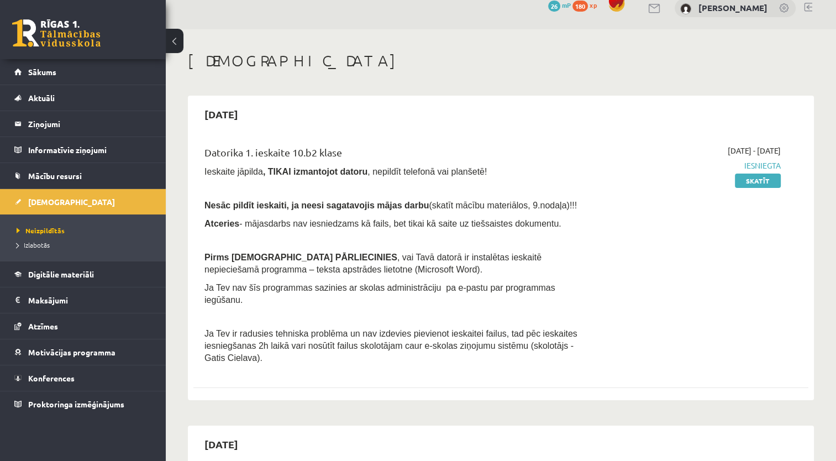
scroll to position [294, 0]
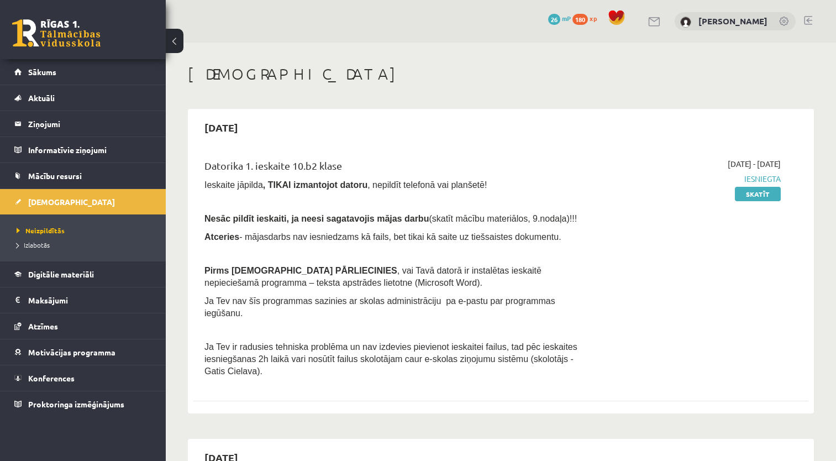
scroll to position [294, 0]
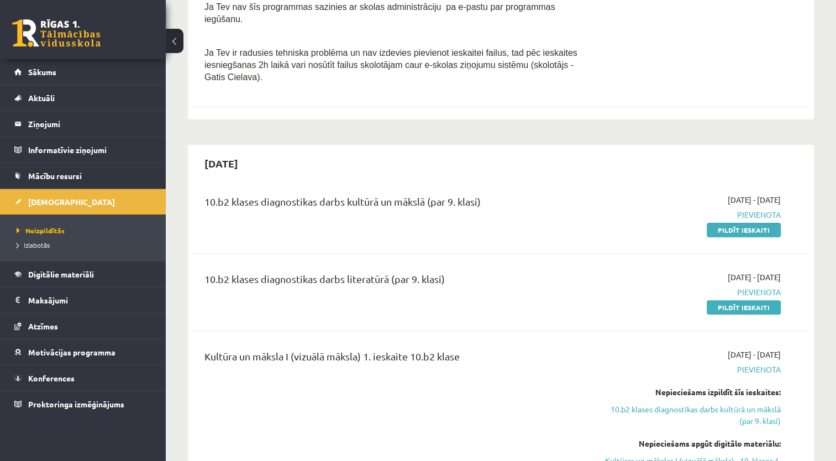
drag, startPoint x: 835, startPoint y: 67, endPoint x: 843, endPoint y: 52, distance: 17.1
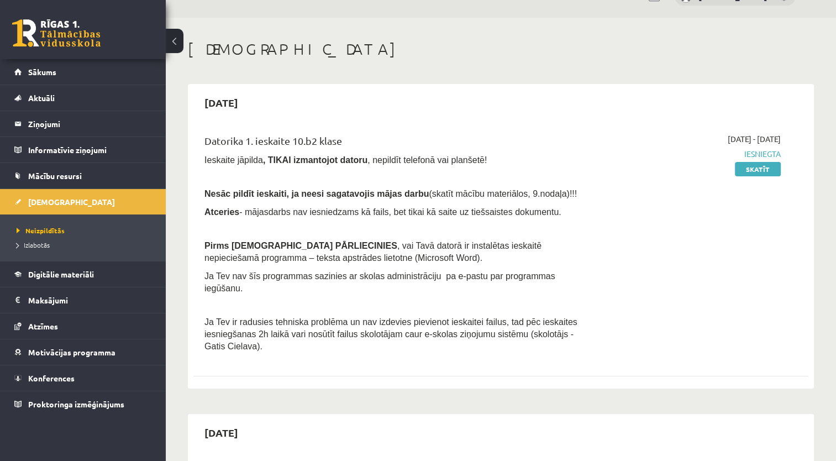
scroll to position [0, 0]
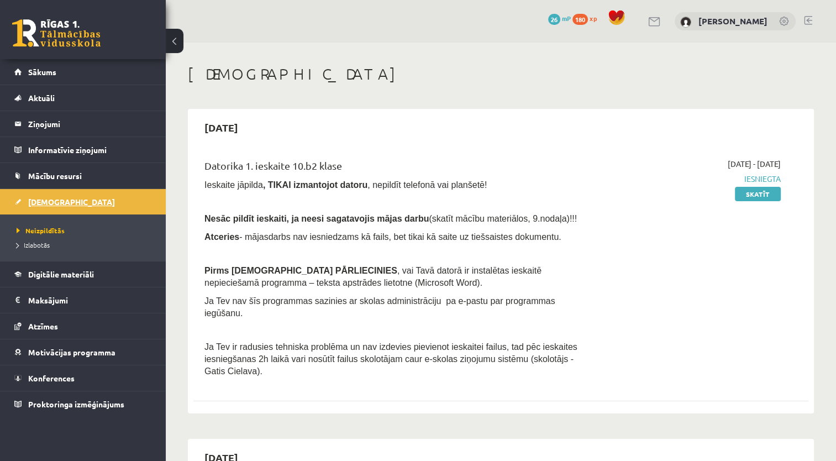
click at [84, 208] on link "[DEMOGRAPHIC_DATA]" at bounding box center [83, 201] width 138 height 25
click at [51, 232] on span "Neizpildītās" at bounding box center [41, 230] width 48 height 9
click at [53, 240] on link "Izlabotās" at bounding box center [86, 245] width 138 height 10
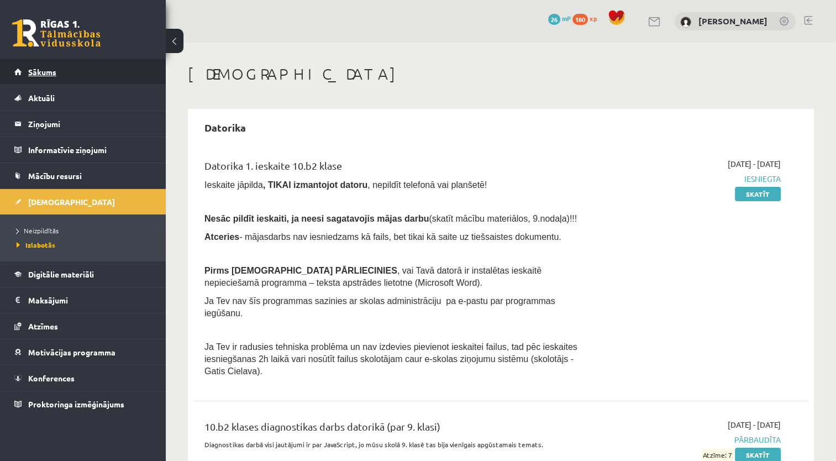
click at [93, 68] on link "Sākums" at bounding box center [83, 71] width 138 height 25
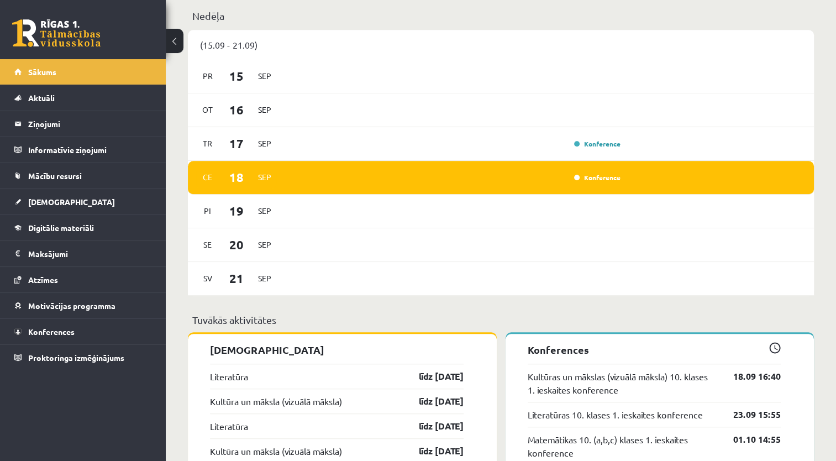
scroll to position [688, 0]
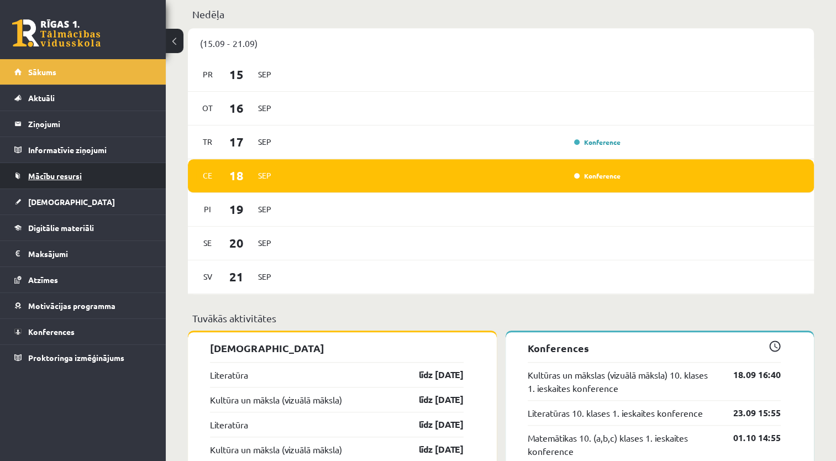
click at [116, 173] on link "Mācību resursi" at bounding box center [83, 175] width 138 height 25
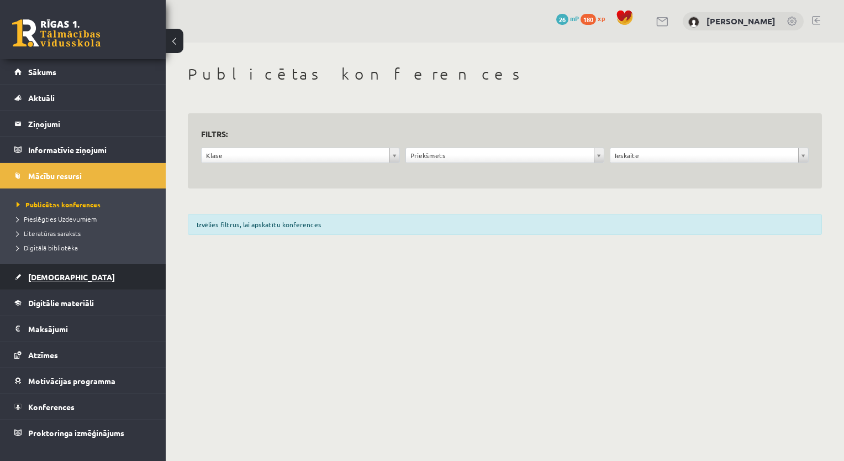
click at [110, 276] on link "[DEMOGRAPHIC_DATA]" at bounding box center [83, 276] width 138 height 25
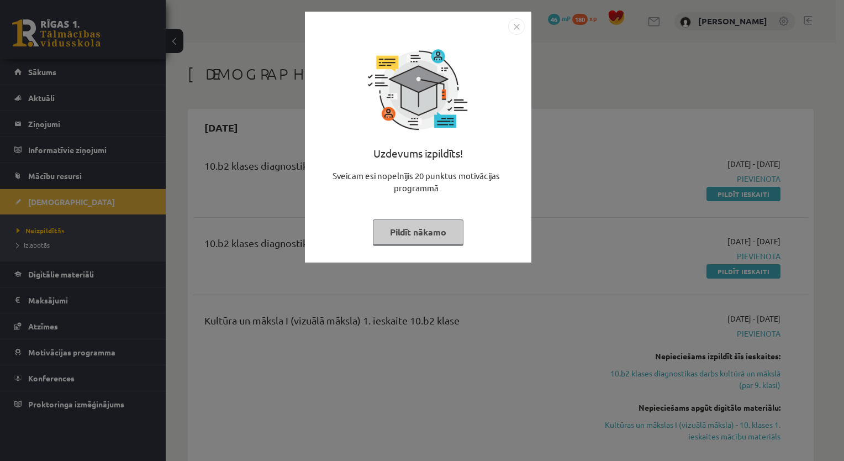
click at [380, 237] on button "Pildīt nākamo" at bounding box center [418, 231] width 91 height 25
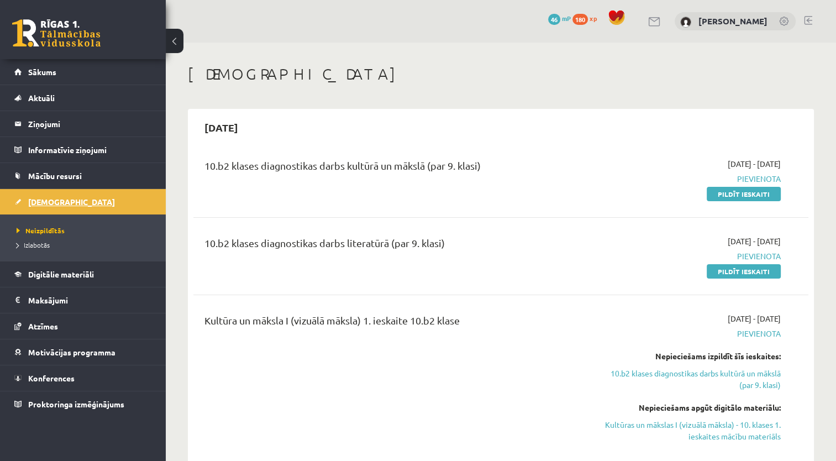
click at [133, 198] on link "[DEMOGRAPHIC_DATA]" at bounding box center [83, 201] width 138 height 25
click at [112, 240] on link "Izlabotās" at bounding box center [86, 245] width 138 height 10
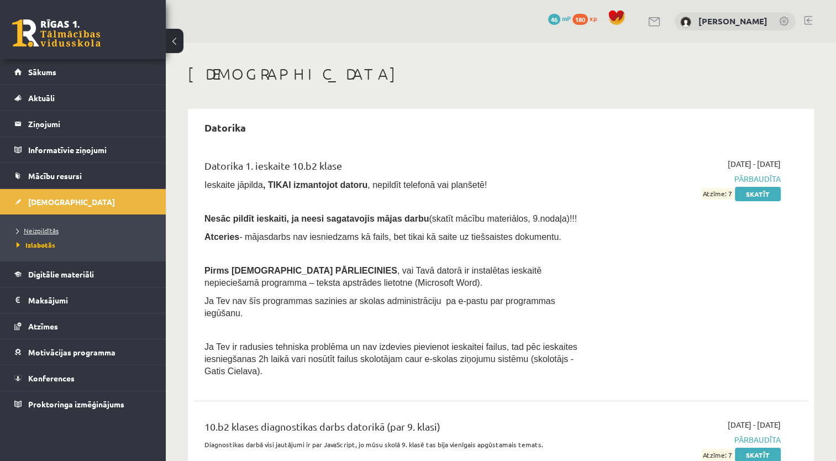
click at [42, 233] on span "Neizpildītās" at bounding box center [38, 230] width 42 height 9
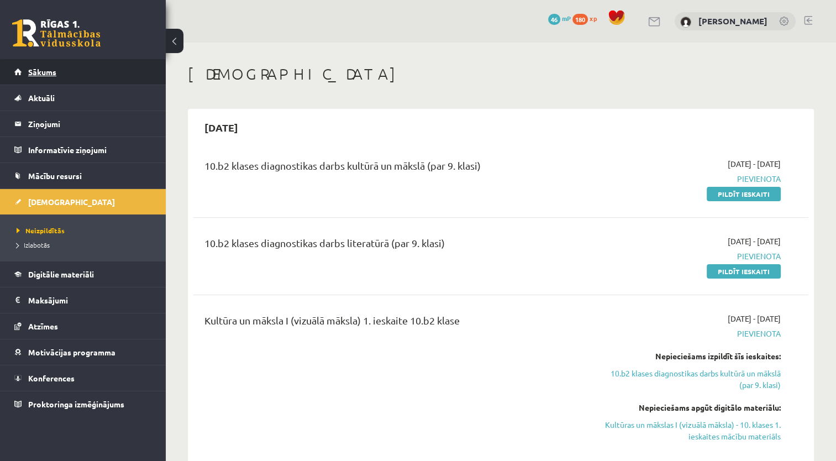
click at [108, 77] on link "Sākums" at bounding box center [83, 71] width 138 height 25
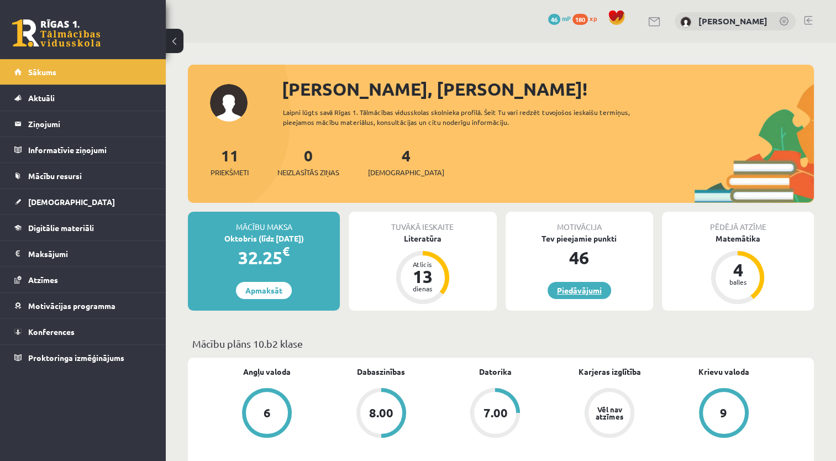
click at [586, 293] on link "Piedāvājumi" at bounding box center [579, 290] width 64 height 17
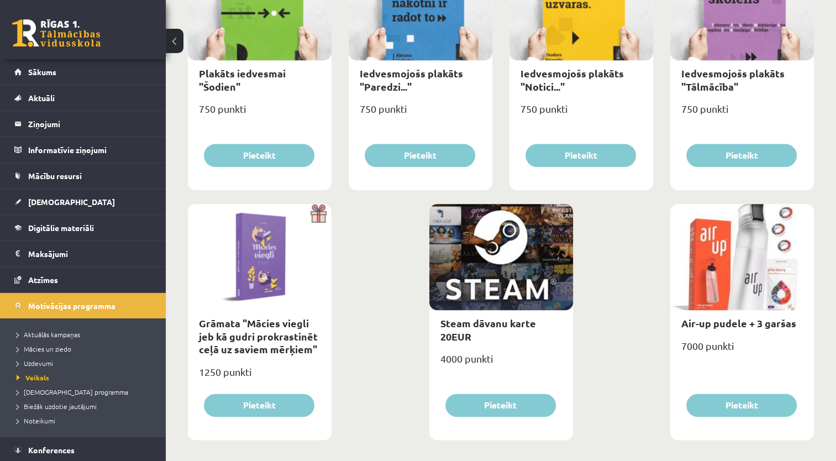
scroll to position [1222, 0]
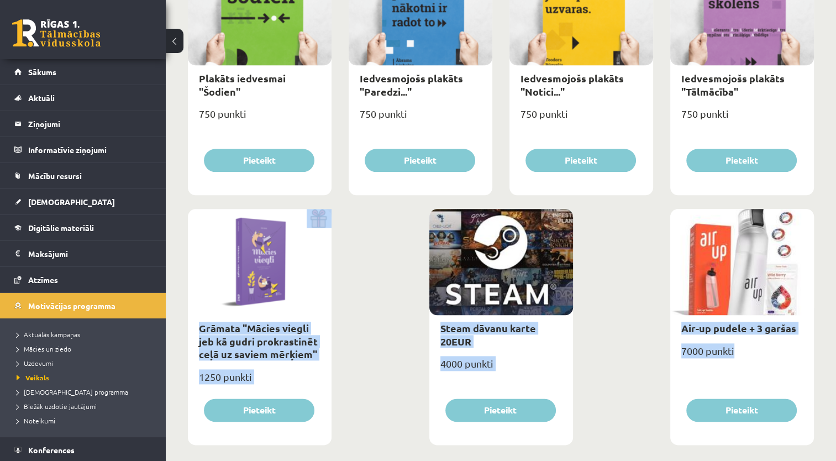
drag, startPoint x: 832, startPoint y: 397, endPoint x: 846, endPoint y: 176, distance: 221.3
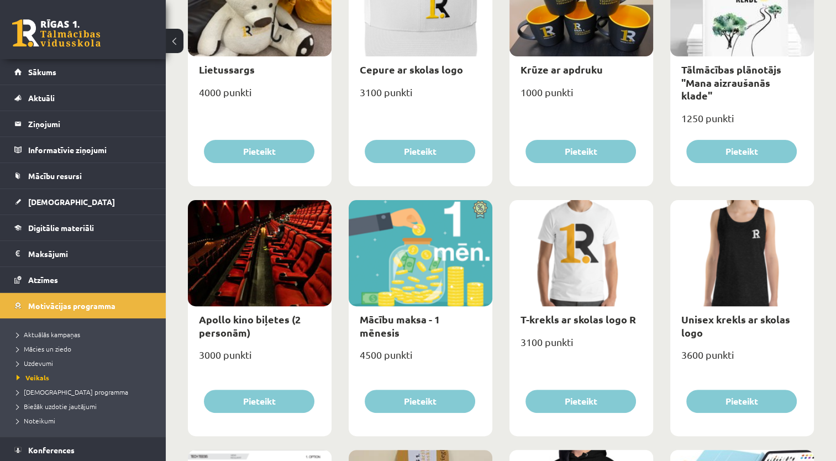
scroll to position [0, 0]
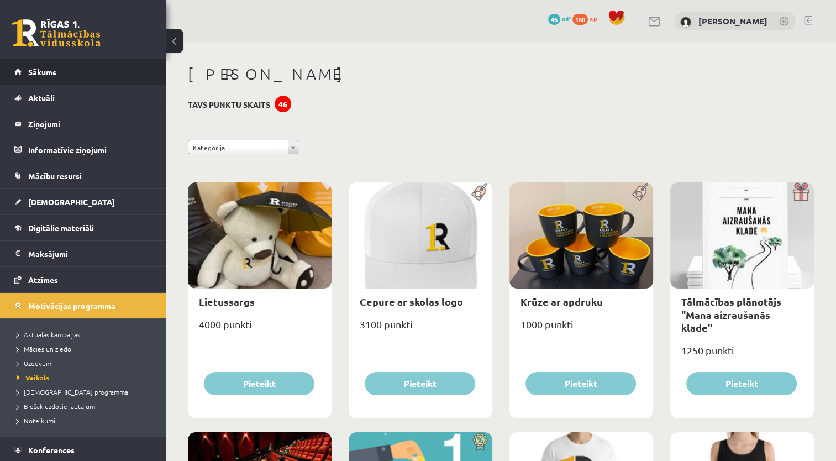
click at [102, 78] on link "Sākums" at bounding box center [83, 71] width 138 height 25
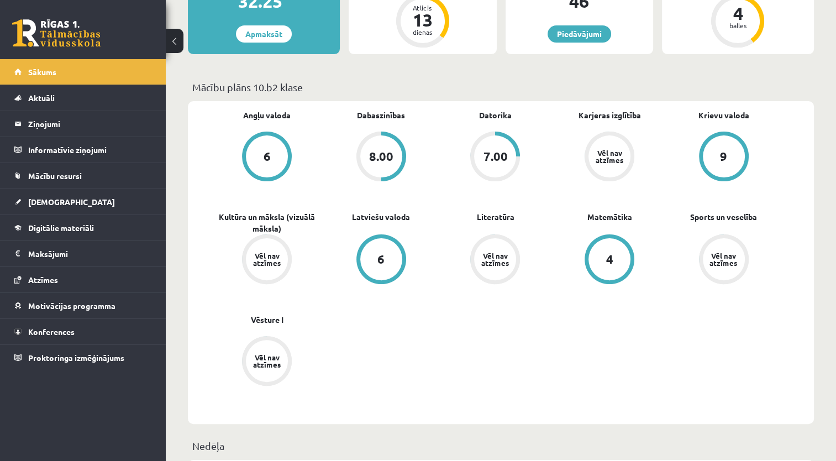
scroll to position [247, 0]
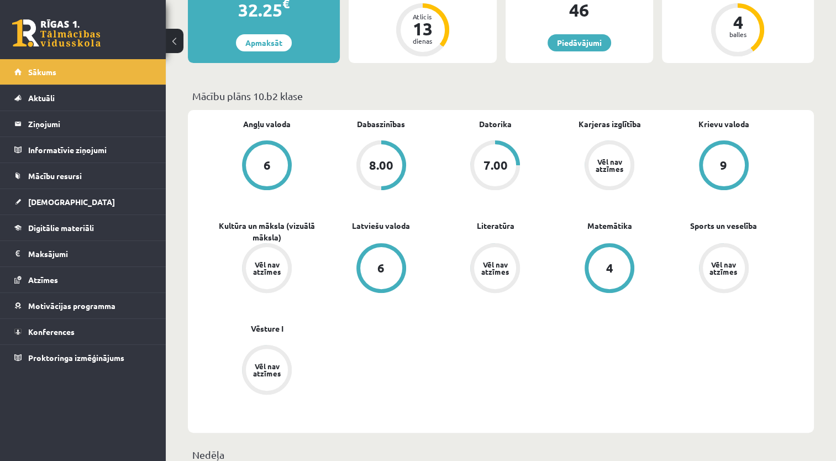
drag, startPoint x: 831, startPoint y: 105, endPoint x: 791, endPoint y: 215, distance: 117.6
click at [791, 215] on div "Angļu valoda 6 Dabaszinības 8.00 [GEOGRAPHIC_DATA] 7.00 Karjeras izglītība Vēl …" at bounding box center [501, 271] width 626 height 323
